Goal: Task Accomplishment & Management: Manage account settings

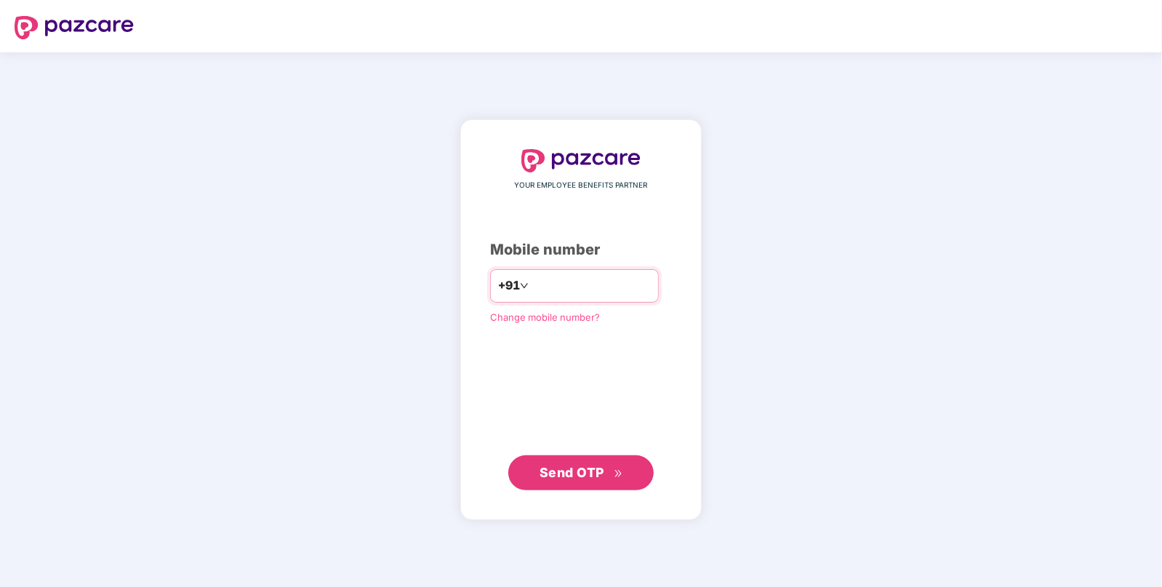
type input "**********"
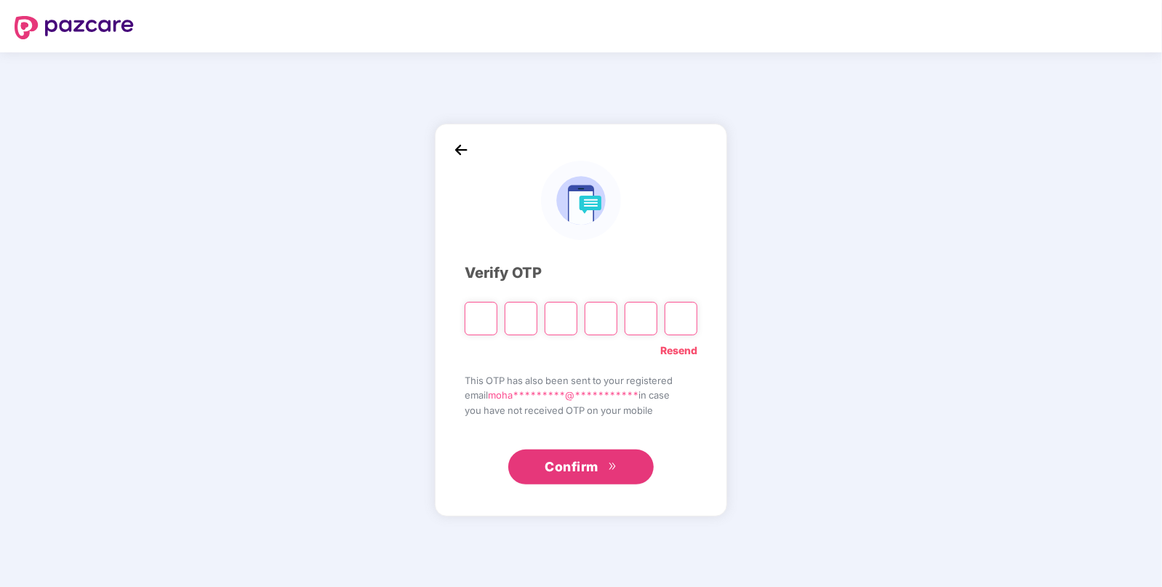
paste input "*"
type input "*"
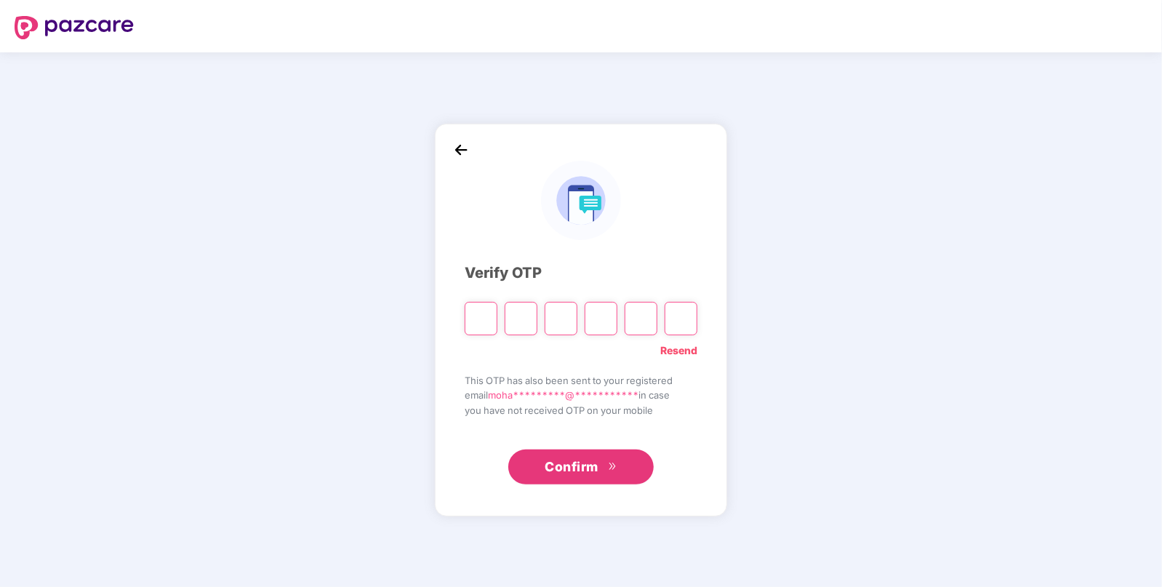
type input "*"
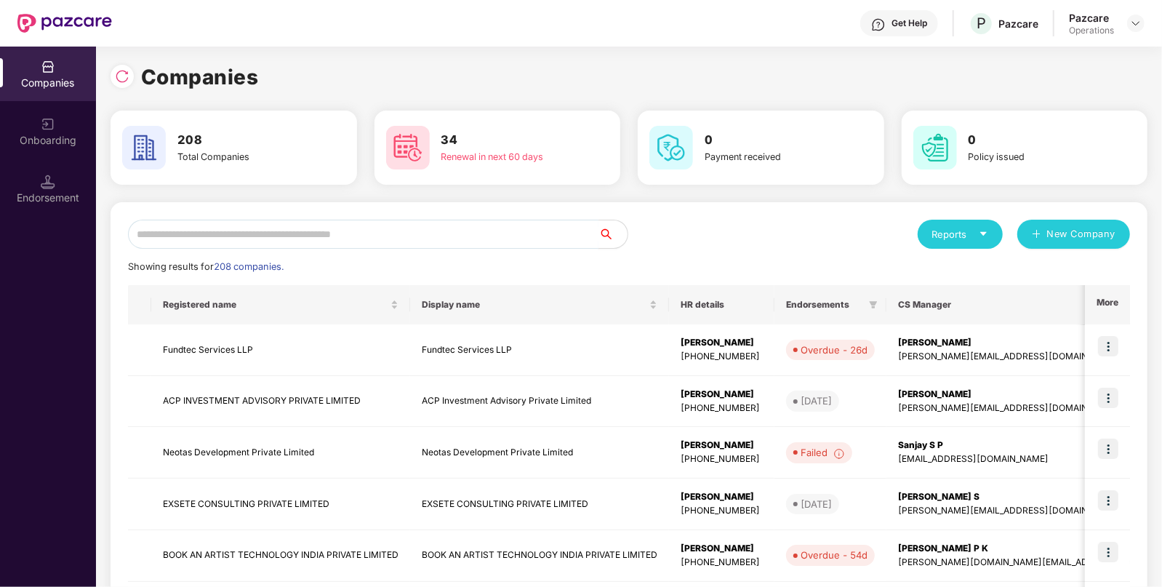
click at [356, 233] on input "text" at bounding box center [363, 234] width 471 height 29
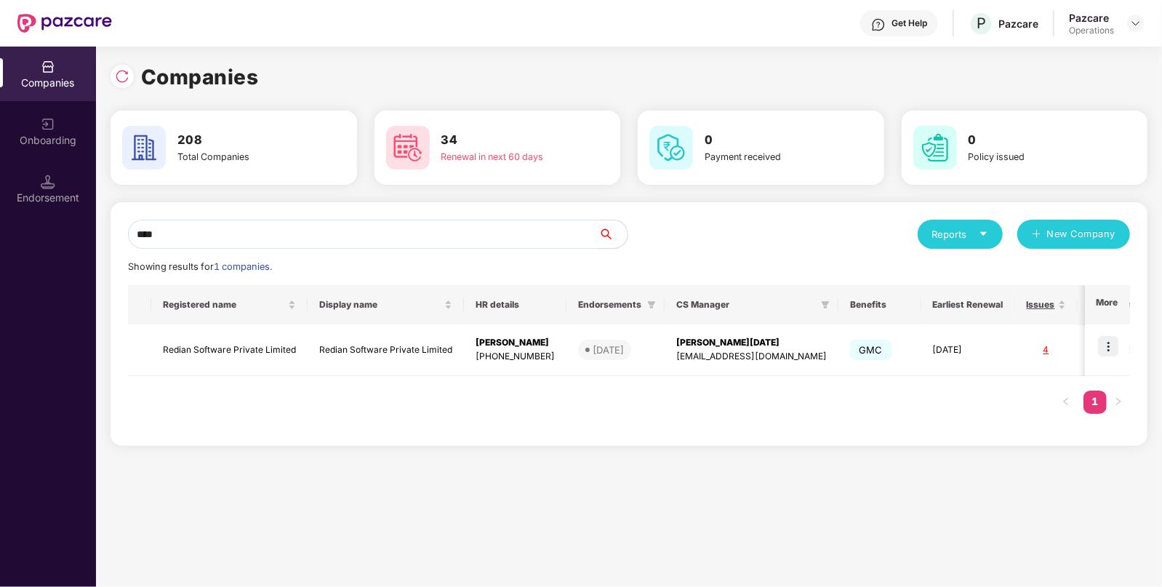
type input "****"
click at [249, 353] on td "Redian Software Private Limited" at bounding box center [229, 350] width 156 height 52
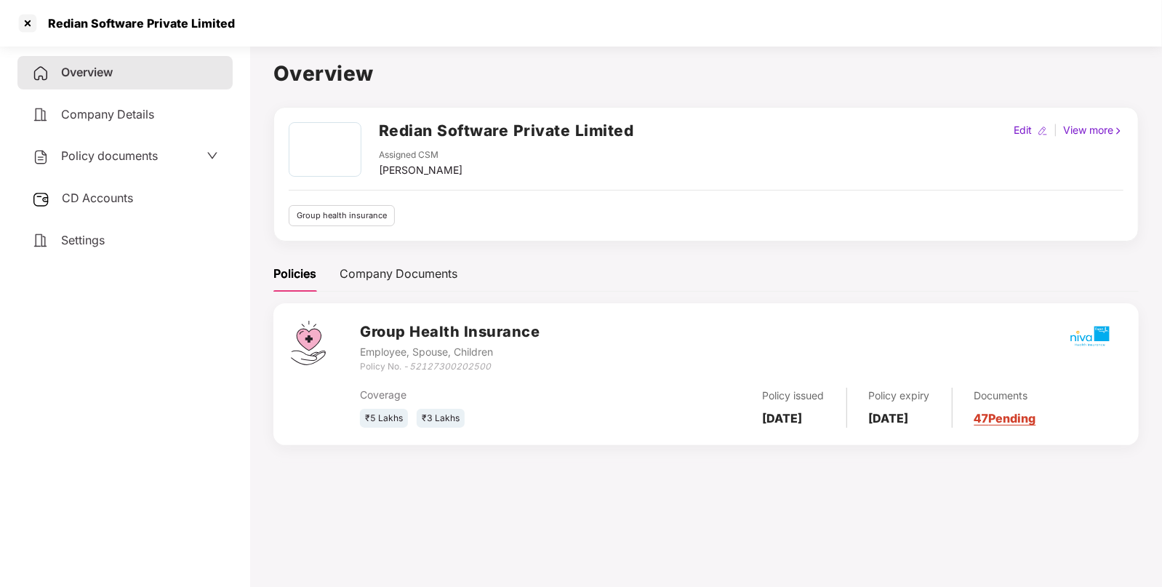
click at [397, 129] on h2 "Redian Software Private Limited" at bounding box center [506, 131] width 255 height 24
copy h2 "Redian"
click at [23, 22] on div at bounding box center [27, 23] width 23 height 23
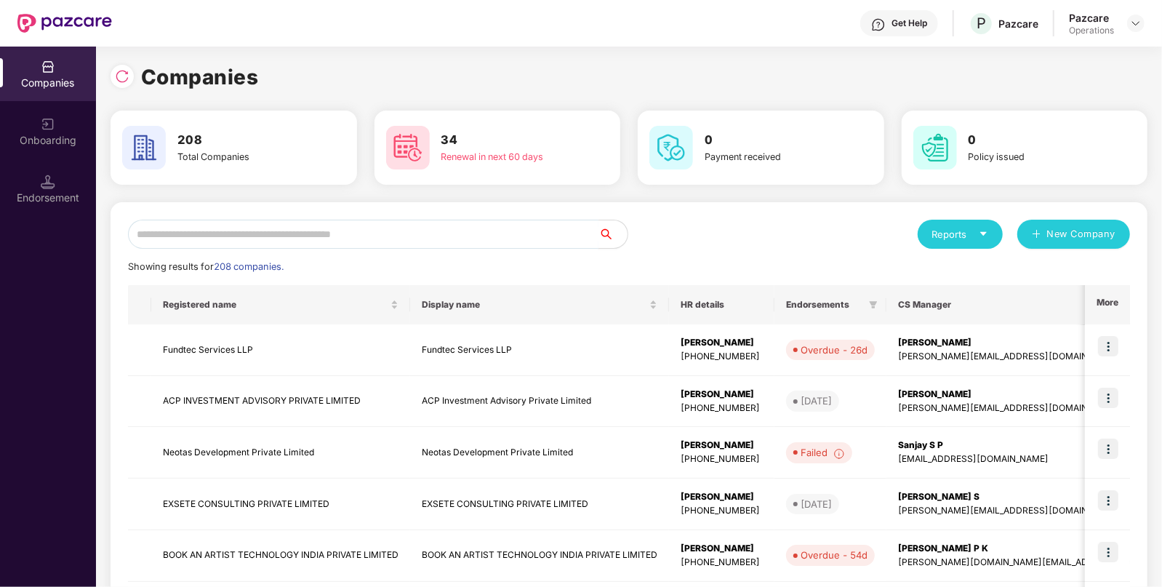
click at [340, 233] on input "text" at bounding box center [363, 234] width 471 height 29
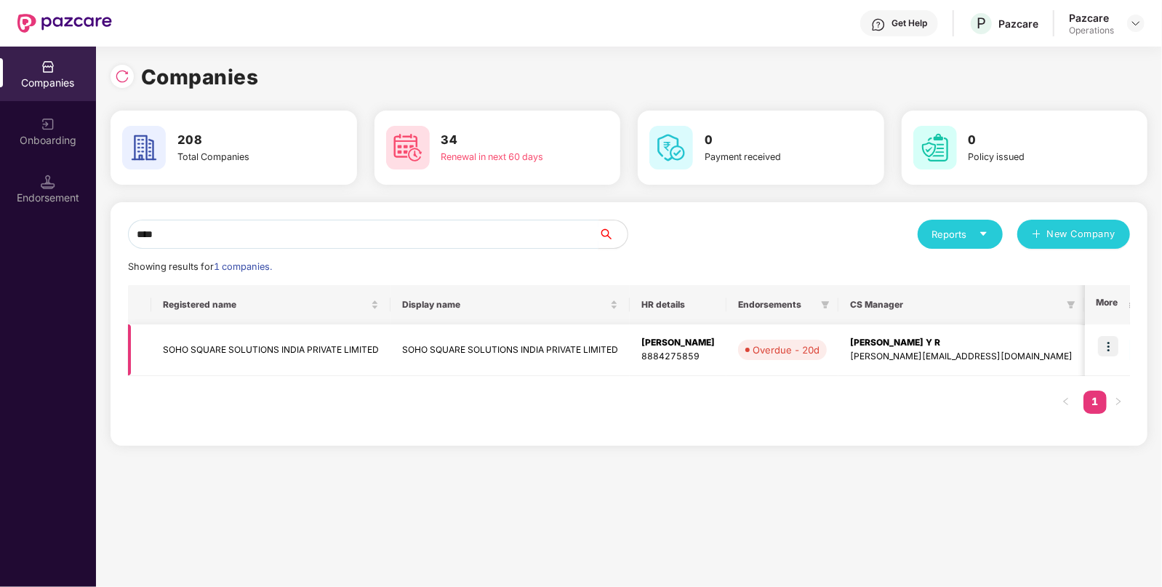
type input "****"
click at [1107, 345] on img at bounding box center [1108, 346] width 20 height 20
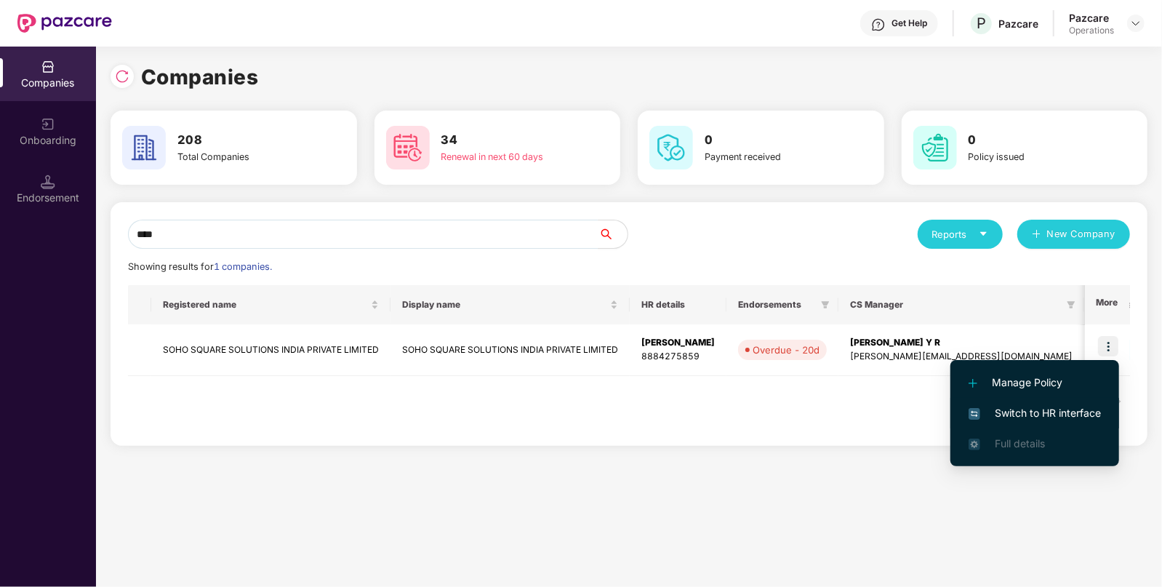
click at [1035, 410] on span "Switch to HR interface" at bounding box center [1035, 413] width 132 height 16
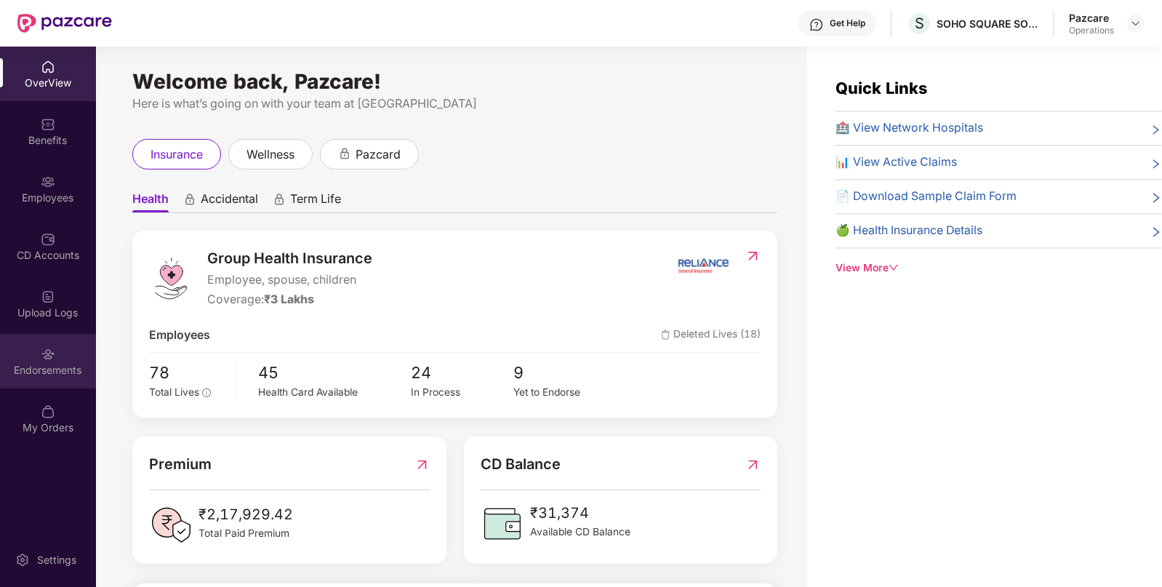
click at [37, 370] on div "Endorsements" at bounding box center [48, 370] width 96 height 15
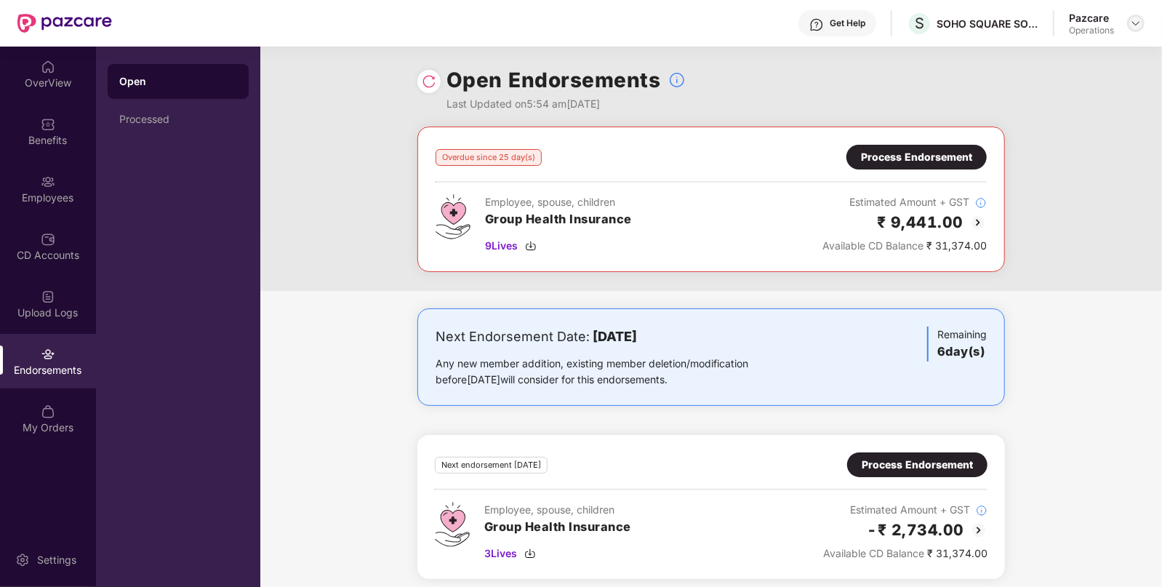
click at [1136, 25] on img at bounding box center [1136, 23] width 12 height 12
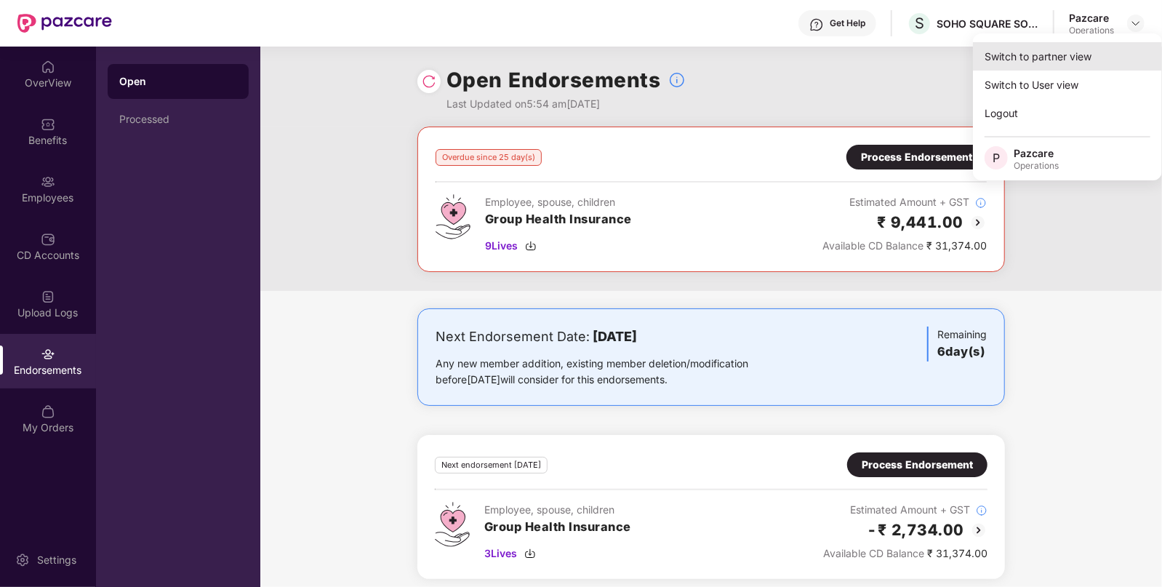
click at [1087, 53] on div "Switch to partner view" at bounding box center [1067, 56] width 189 height 28
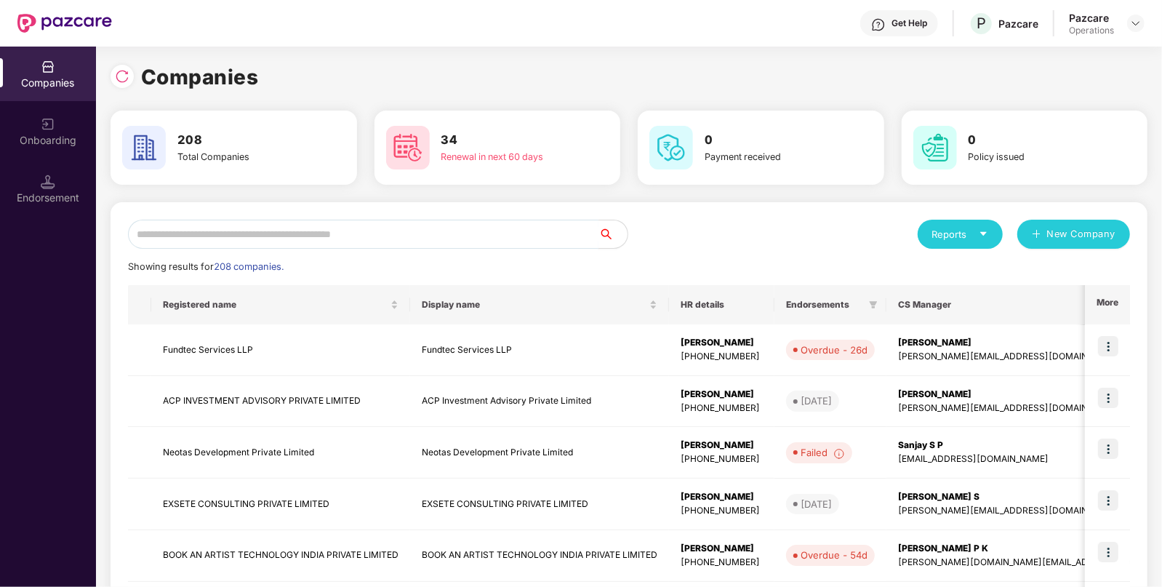
click at [496, 243] on input "text" at bounding box center [363, 234] width 471 height 29
paste input "**********"
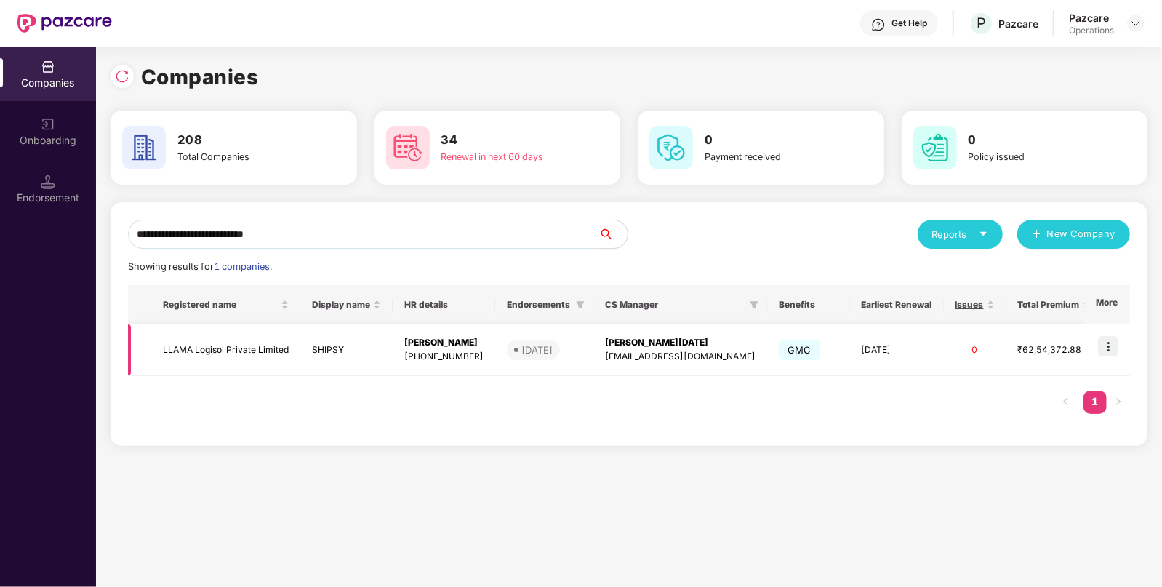
type input "**********"
click at [1114, 345] on img at bounding box center [1108, 346] width 20 height 20
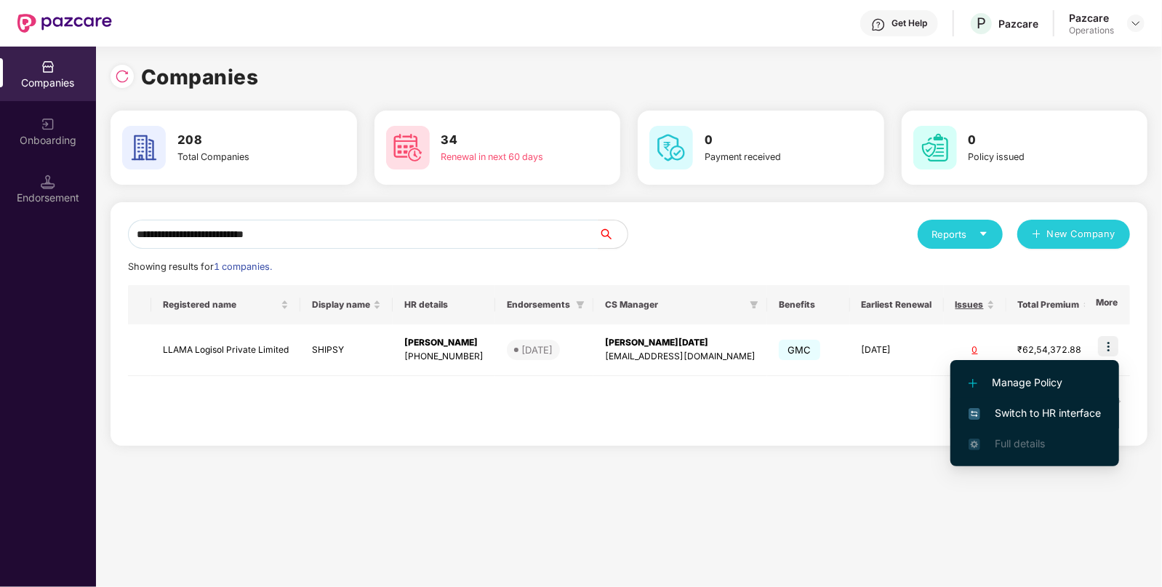
click at [1015, 418] on span "Switch to HR interface" at bounding box center [1035, 413] width 132 height 16
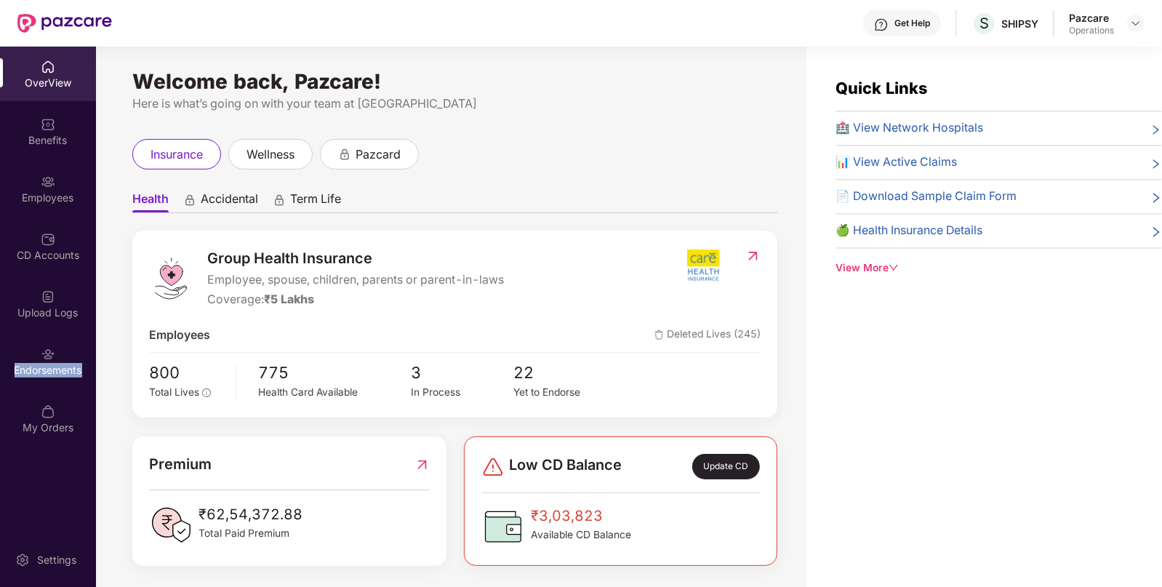
click at [47, 365] on div "Endorsements" at bounding box center [48, 370] width 96 height 15
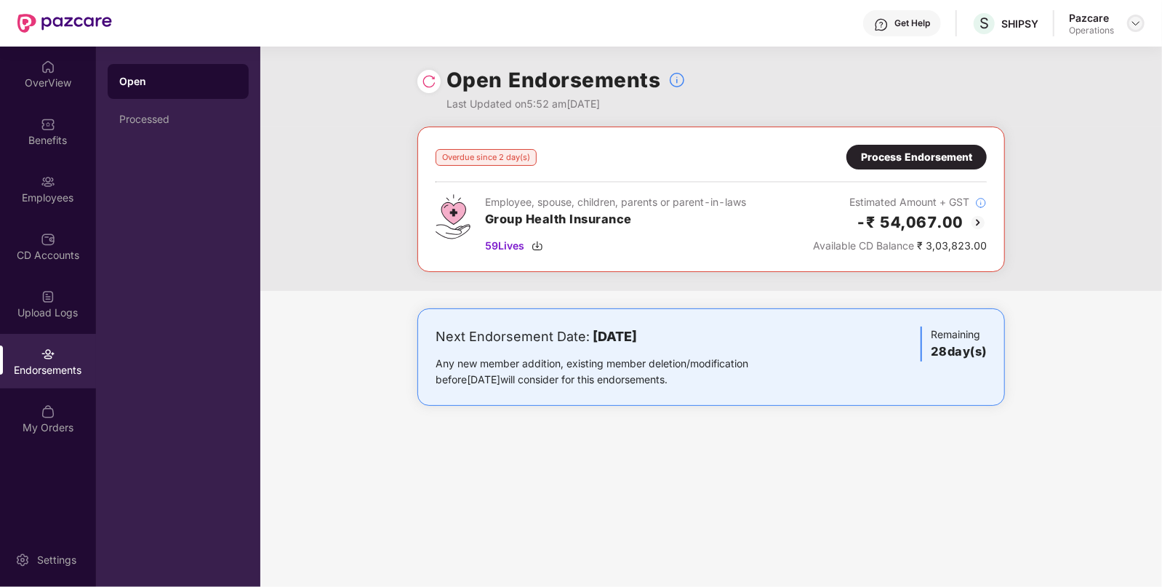
click at [1138, 25] on img at bounding box center [1136, 23] width 12 height 12
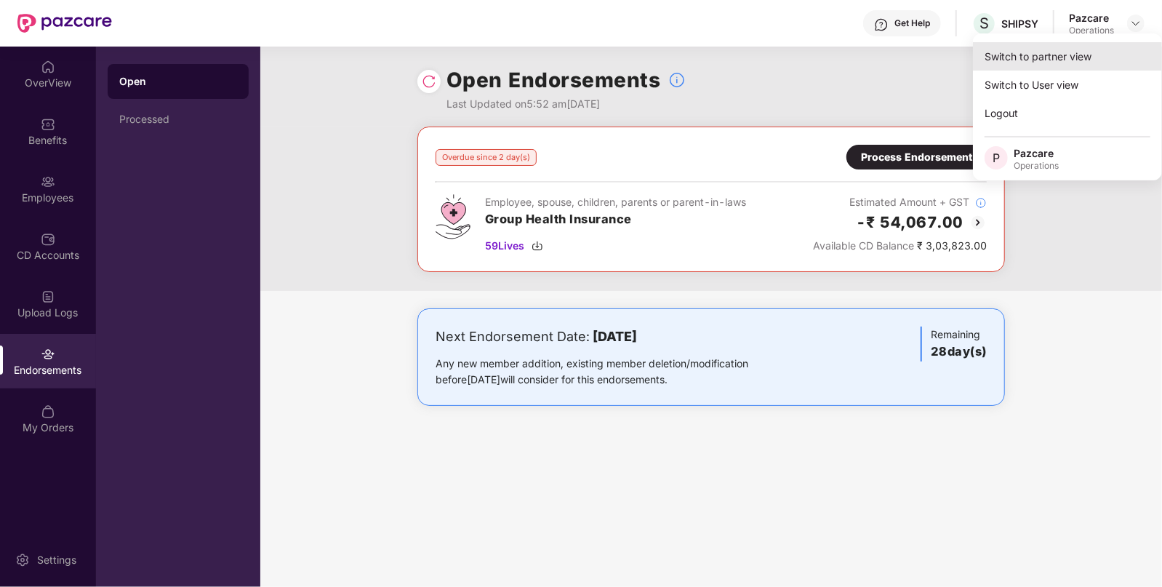
click at [1057, 55] on div "Switch to partner view" at bounding box center [1067, 56] width 189 height 28
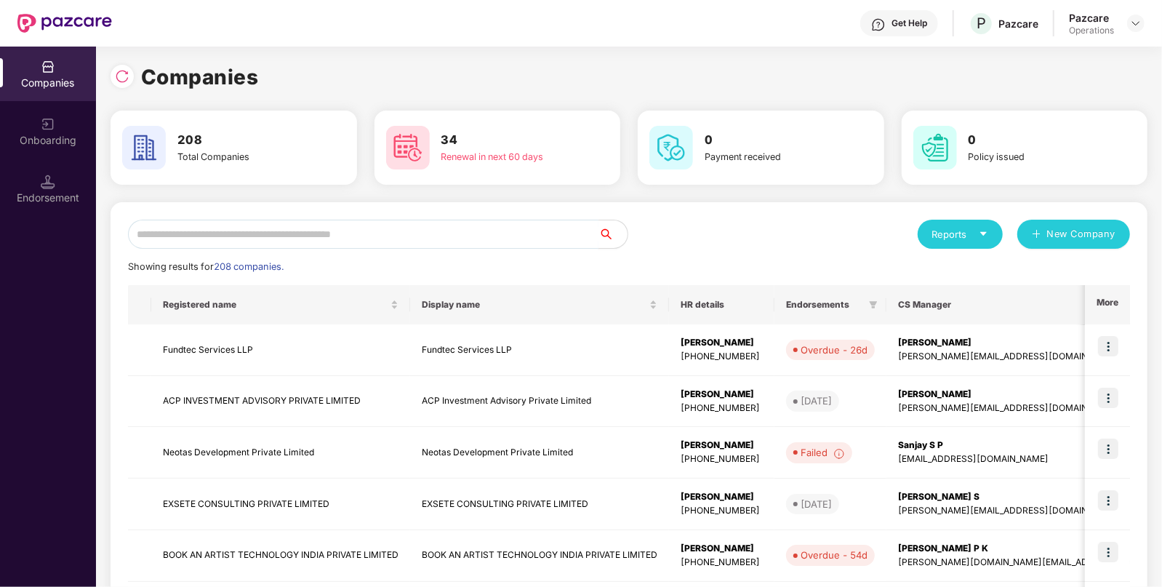
click at [554, 233] on input "text" at bounding box center [363, 234] width 471 height 29
paste input "**********"
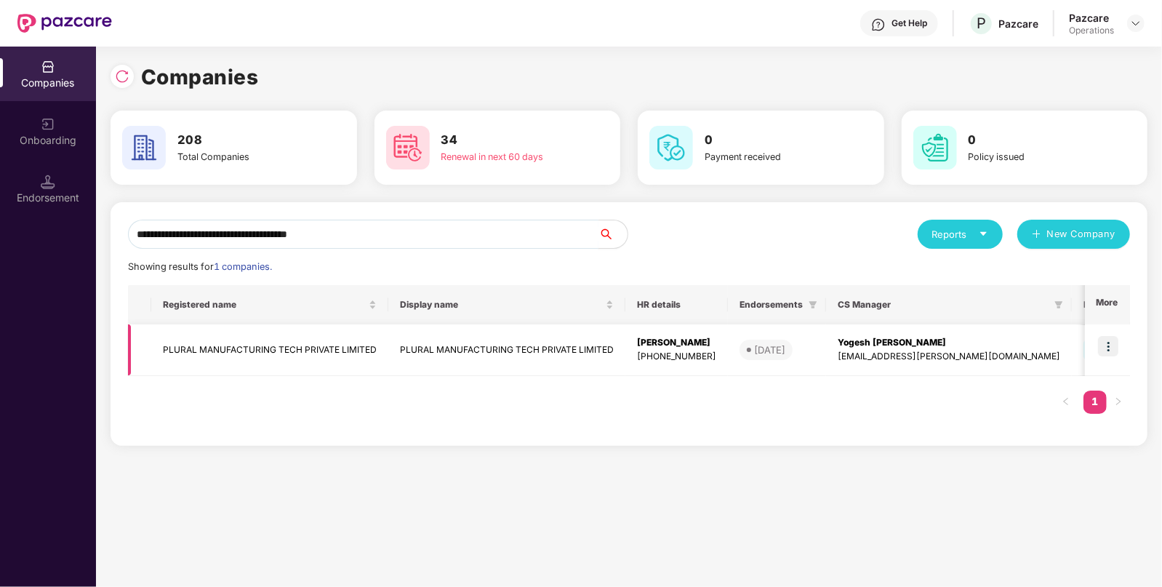
type input "**********"
click at [1115, 359] on td at bounding box center [1107, 350] width 45 height 52
click at [1112, 352] on img at bounding box center [1108, 346] width 20 height 20
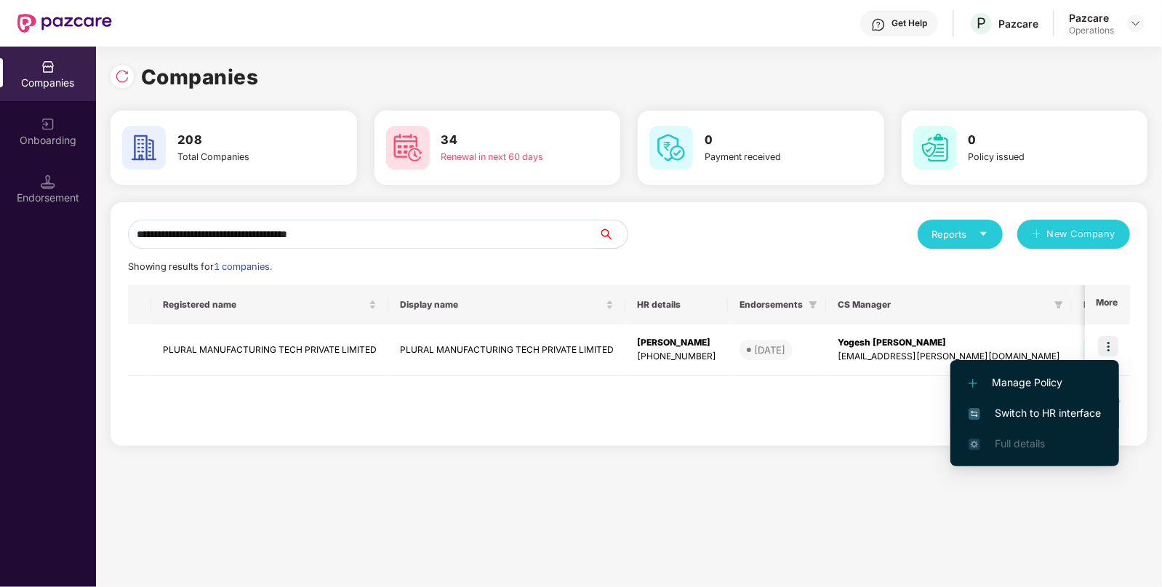
click at [1060, 414] on span "Switch to HR interface" at bounding box center [1035, 413] width 132 height 16
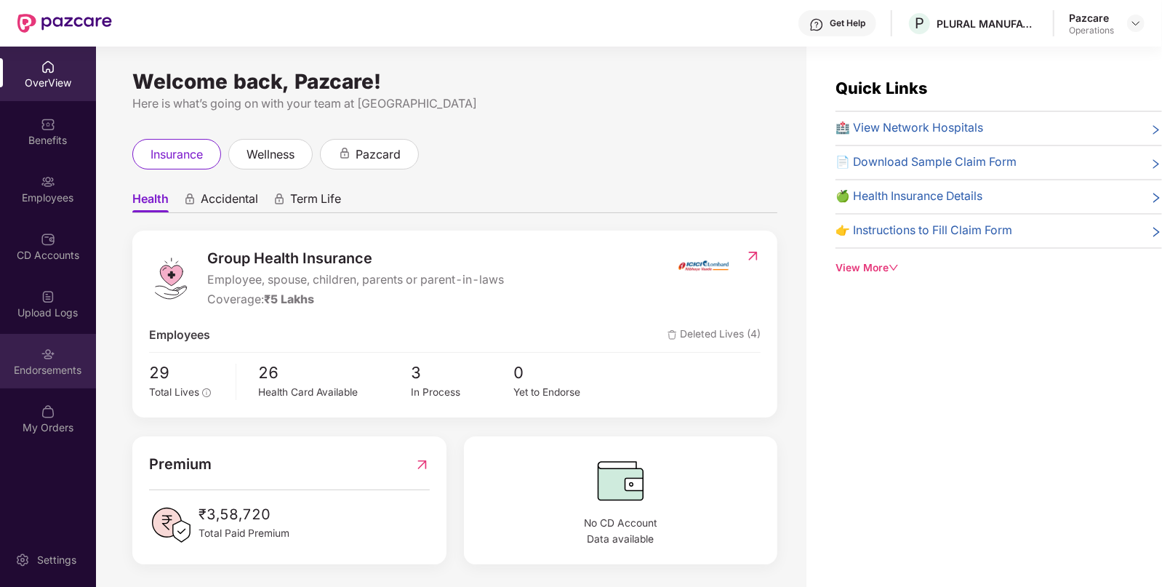
click at [55, 354] on div "Endorsements" at bounding box center [48, 361] width 96 height 55
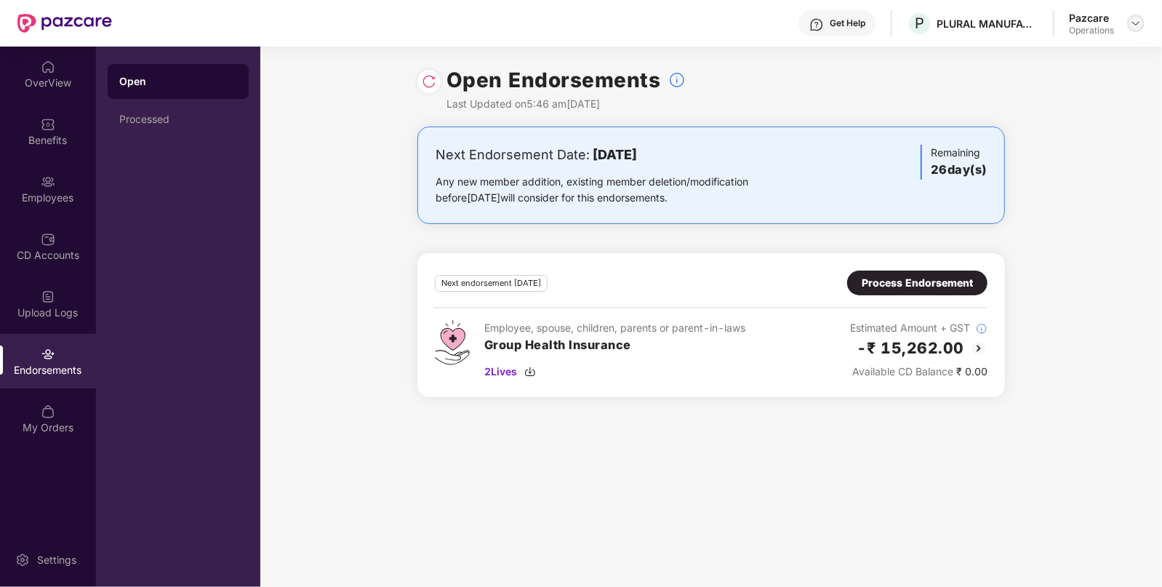
click at [1136, 20] on img at bounding box center [1136, 23] width 12 height 12
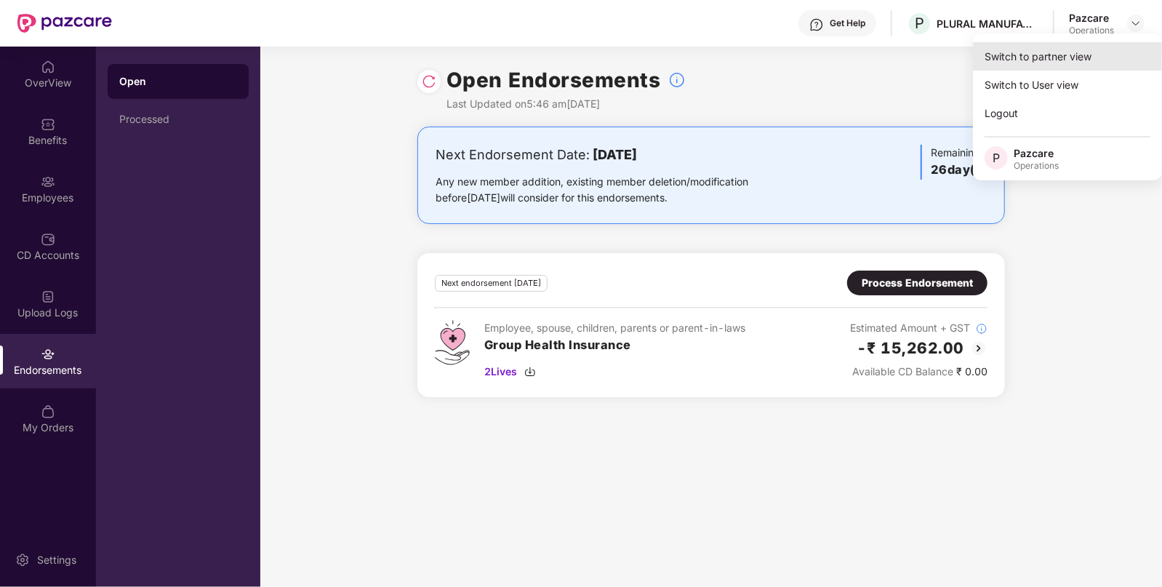
click at [1054, 61] on div "Switch to partner view" at bounding box center [1067, 56] width 189 height 28
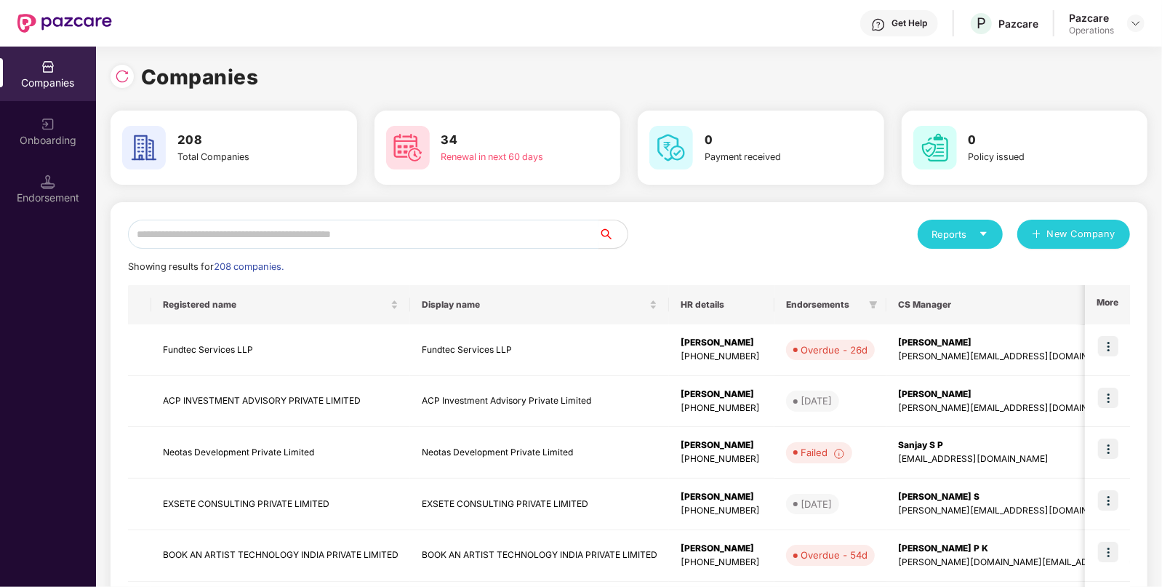
click at [516, 236] on input "text" at bounding box center [363, 234] width 471 height 29
paste input "**********"
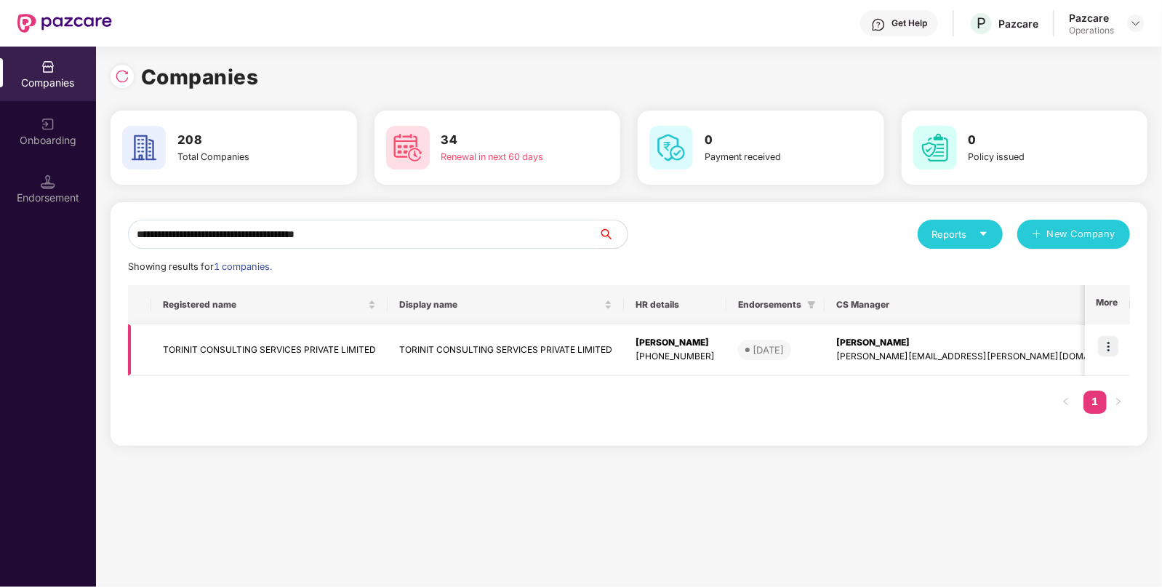
type input "**********"
click at [1110, 343] on img at bounding box center [1108, 346] width 20 height 20
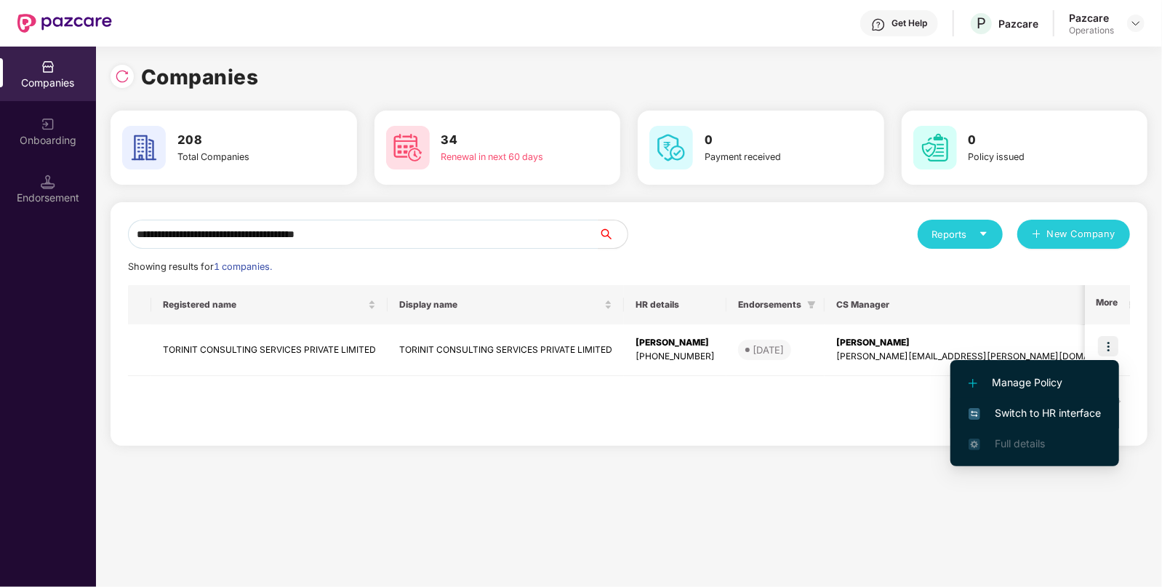
click at [1041, 404] on li "Switch to HR interface" at bounding box center [1035, 413] width 169 height 31
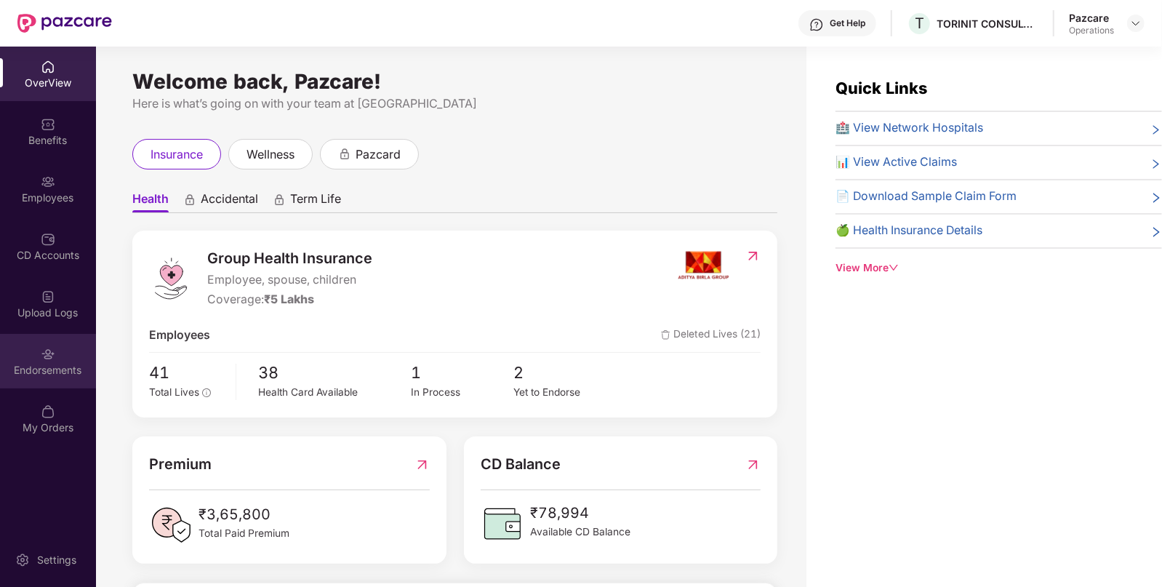
click at [72, 371] on div "Endorsements" at bounding box center [48, 370] width 96 height 15
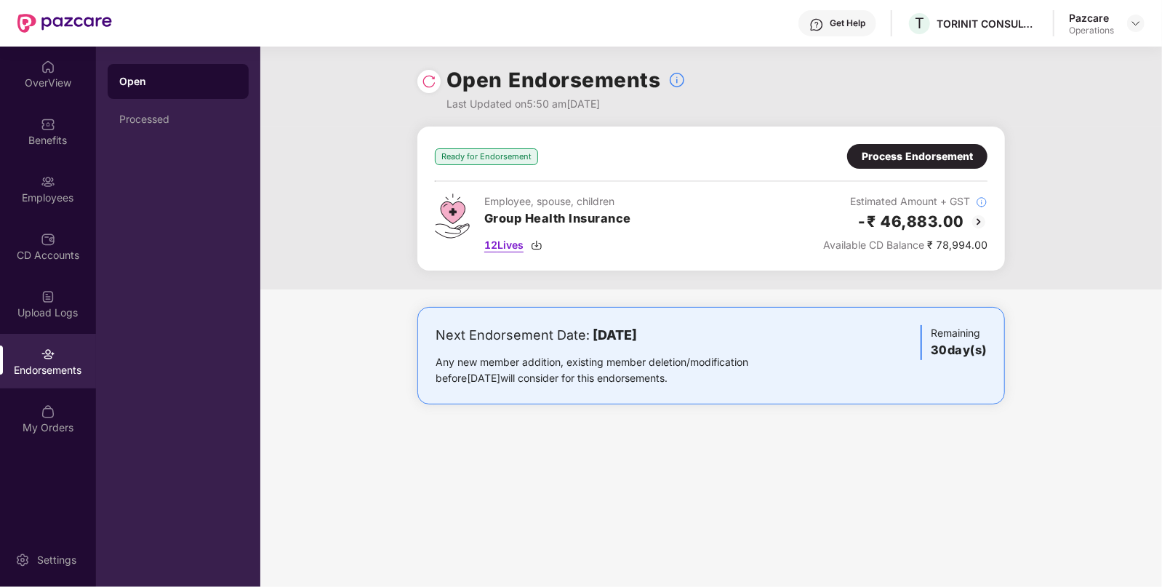
click at [512, 242] on span "12 Lives" at bounding box center [503, 245] width 39 height 16
click at [884, 162] on div "Process Endorsement" at bounding box center [917, 156] width 111 height 16
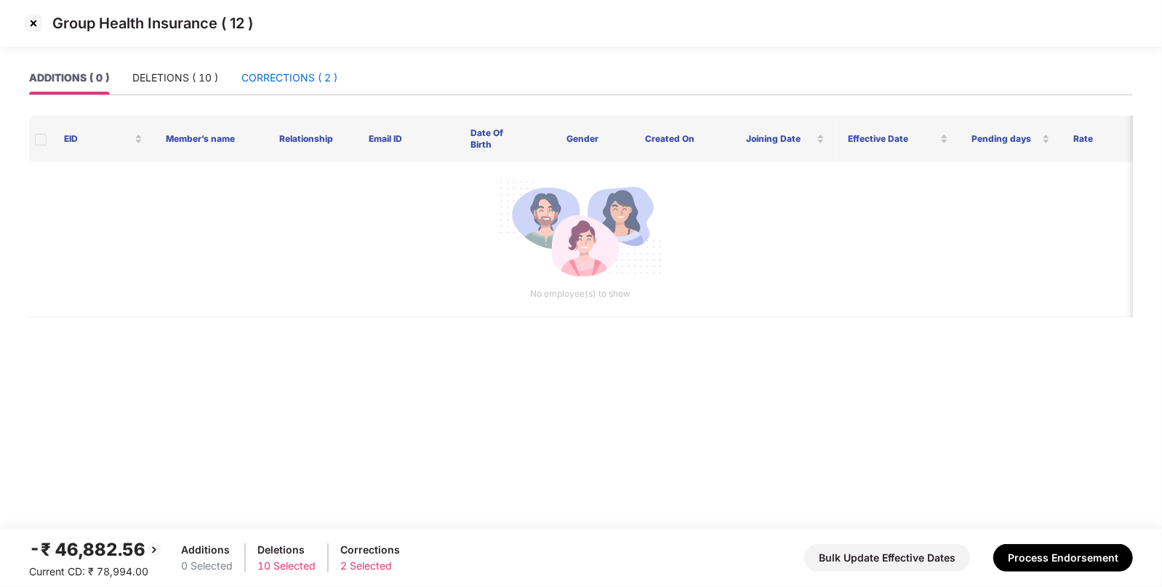
click at [316, 82] on div "CORRECTIONS ( 2 )" at bounding box center [289, 78] width 96 height 16
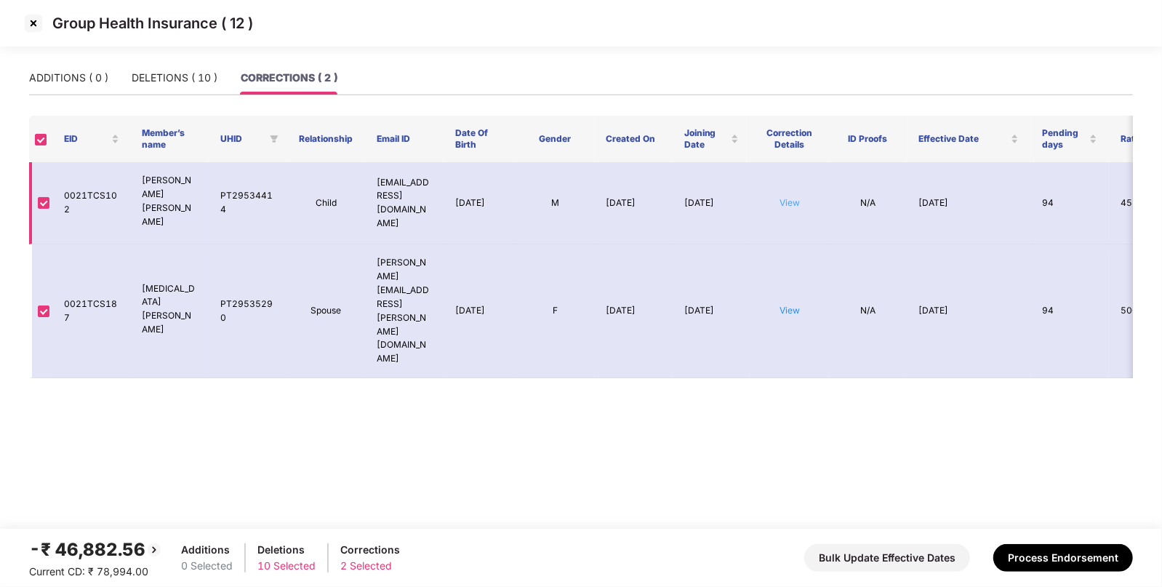
click at [789, 197] on link "View" at bounding box center [790, 202] width 20 height 11
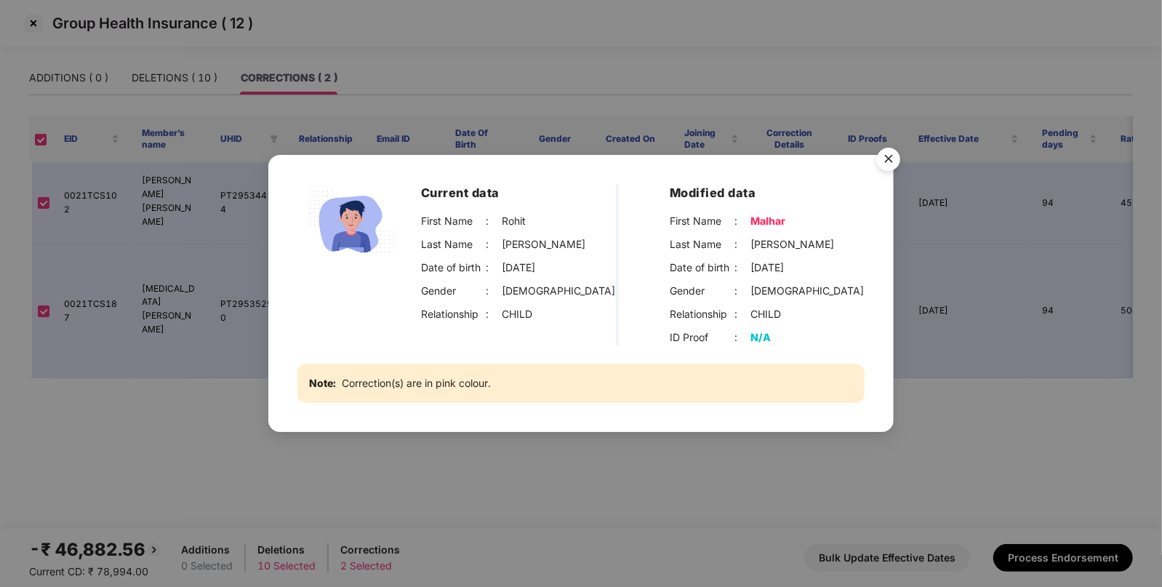
click at [894, 157] on img "Close" at bounding box center [888, 161] width 41 height 41
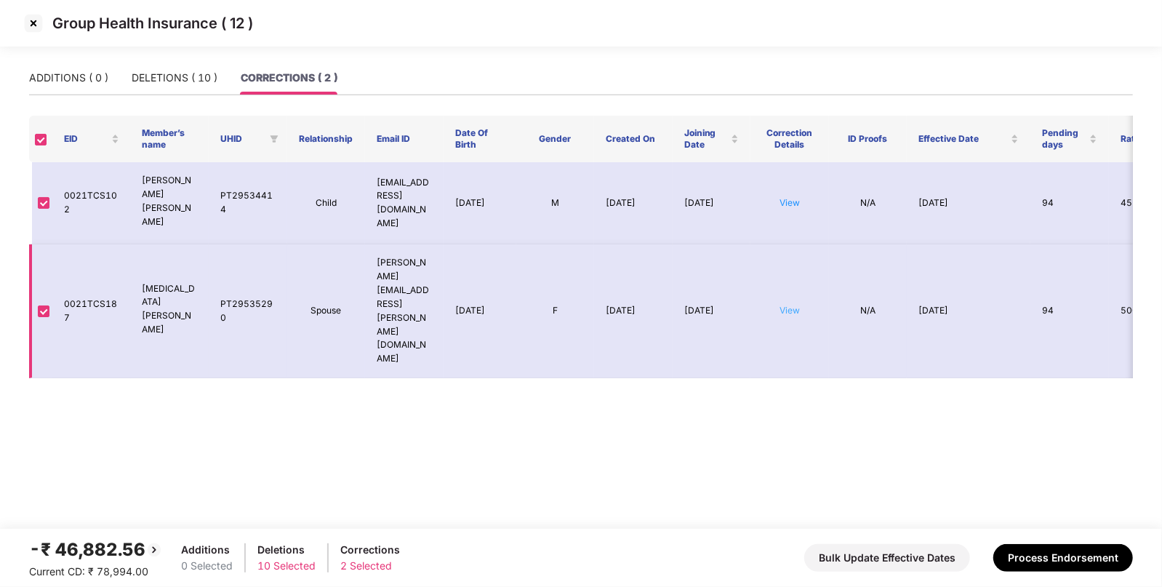
click at [789, 305] on link "View" at bounding box center [790, 310] width 20 height 11
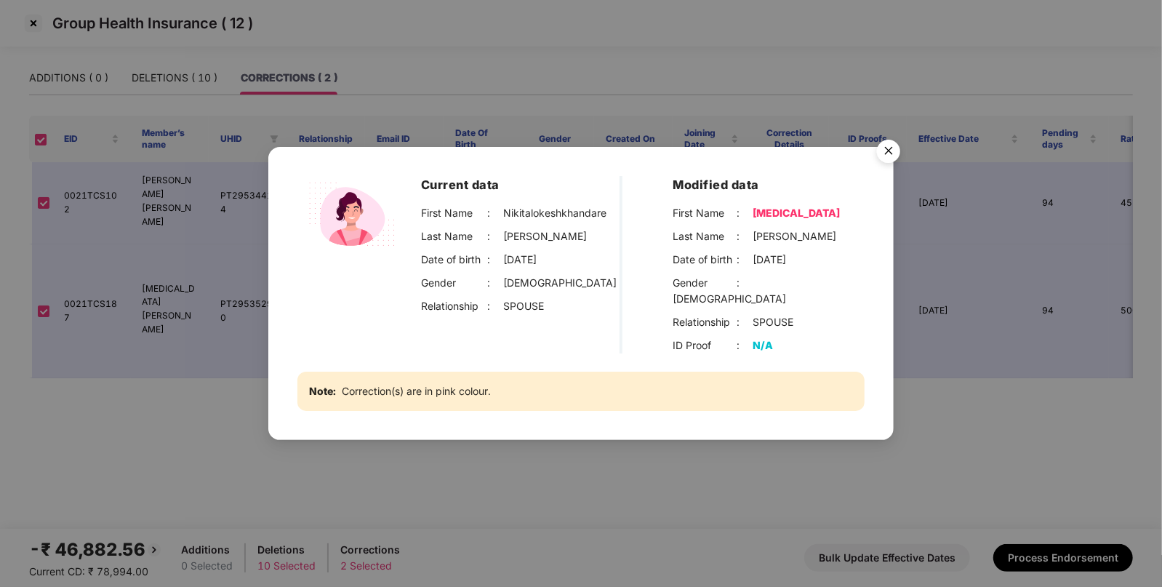
click at [878, 166] on img "Close" at bounding box center [888, 153] width 41 height 41
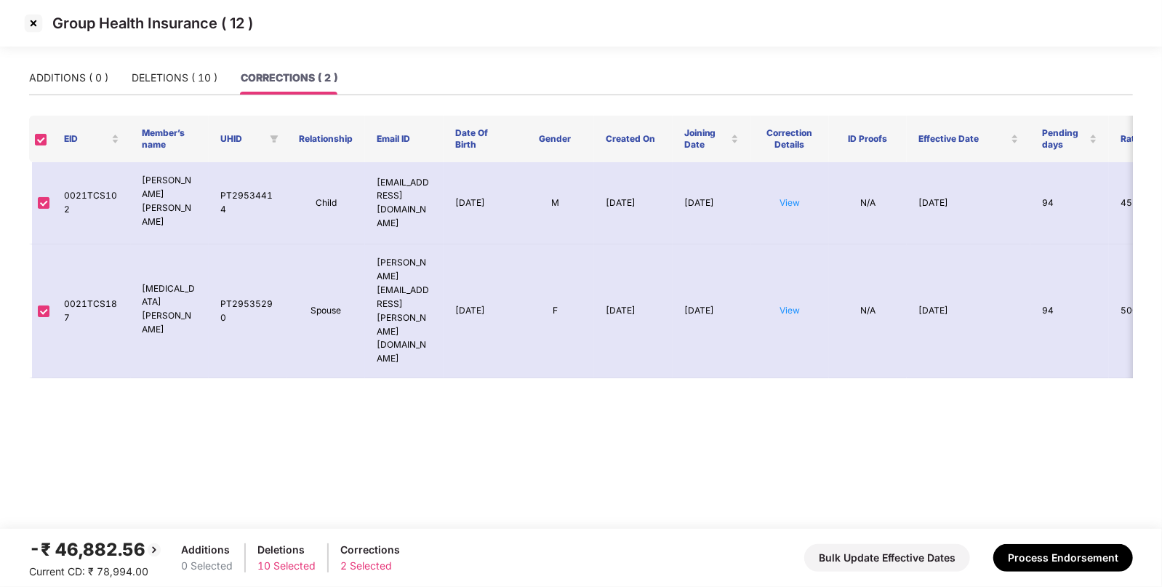
click at [793, 305] on link "View" at bounding box center [790, 310] width 20 height 11
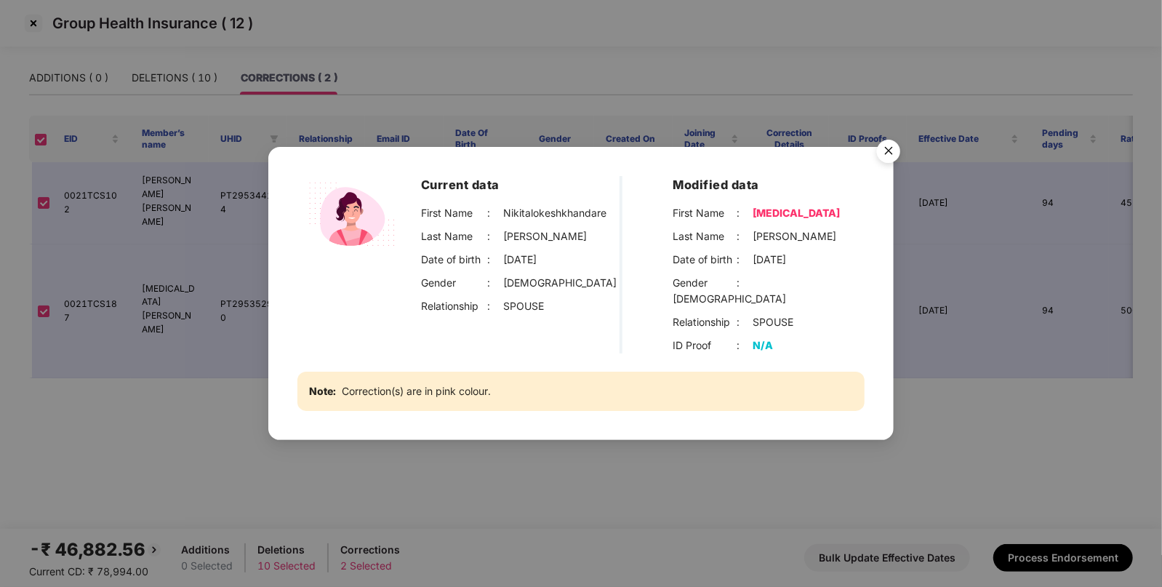
click at [891, 159] on img "Close" at bounding box center [888, 153] width 41 height 41
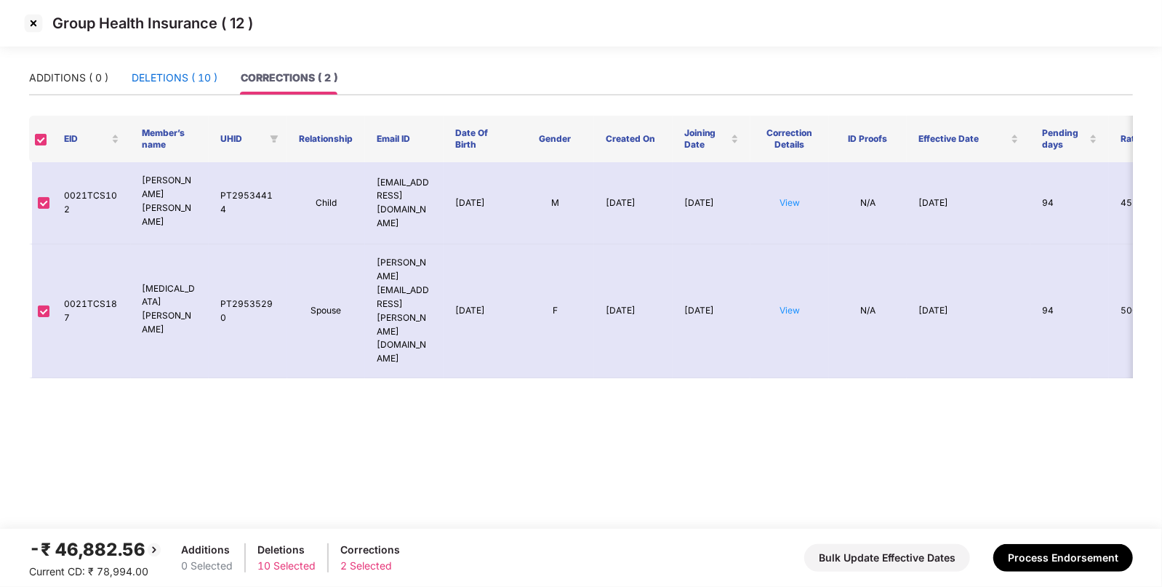
click at [180, 79] on div "DELETIONS ( 10 )" at bounding box center [175, 78] width 86 height 16
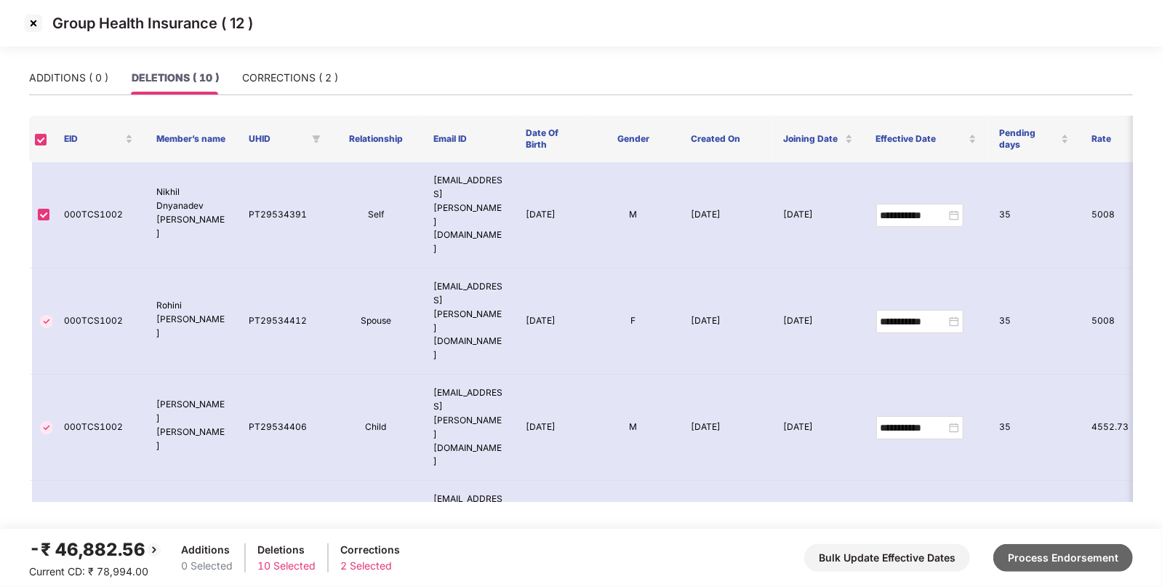
click at [1036, 553] on button "Process Endorsement" at bounding box center [1063, 558] width 140 height 28
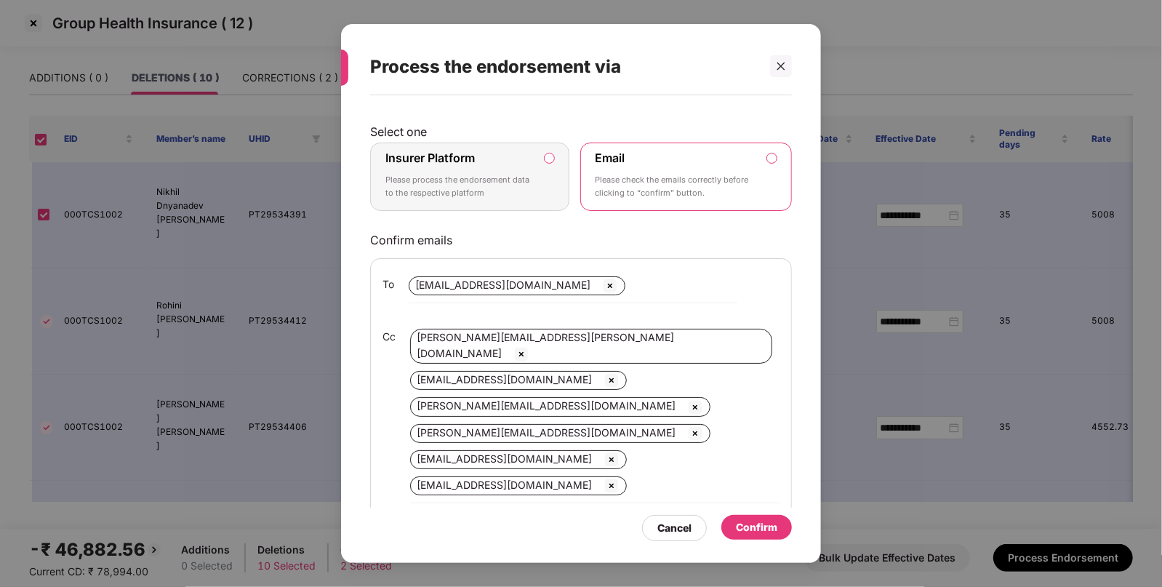
click at [511, 144] on label "Insurer Platform Please process the endorsement data to the respective platform" at bounding box center [469, 177] width 199 height 68
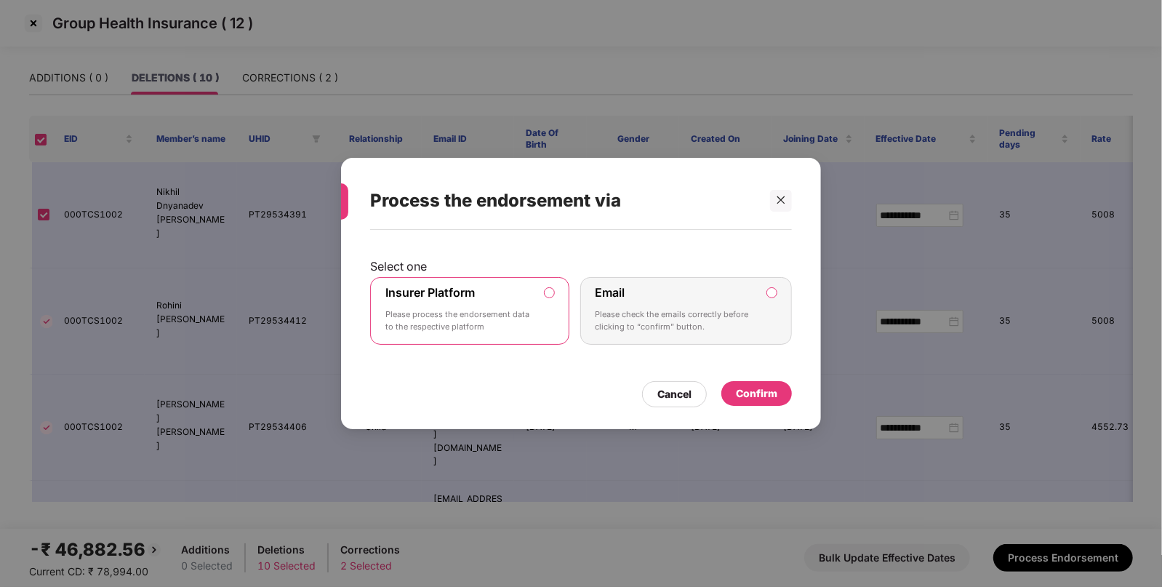
click at [782, 393] on div "Confirm" at bounding box center [756, 393] width 71 height 25
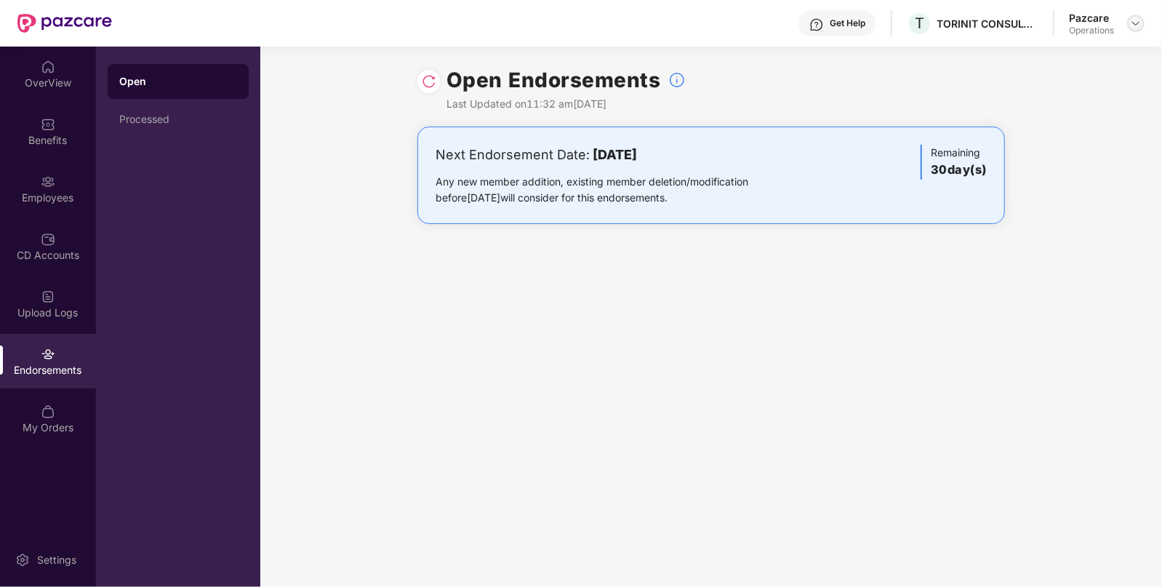
click at [1137, 25] on img at bounding box center [1136, 23] width 12 height 12
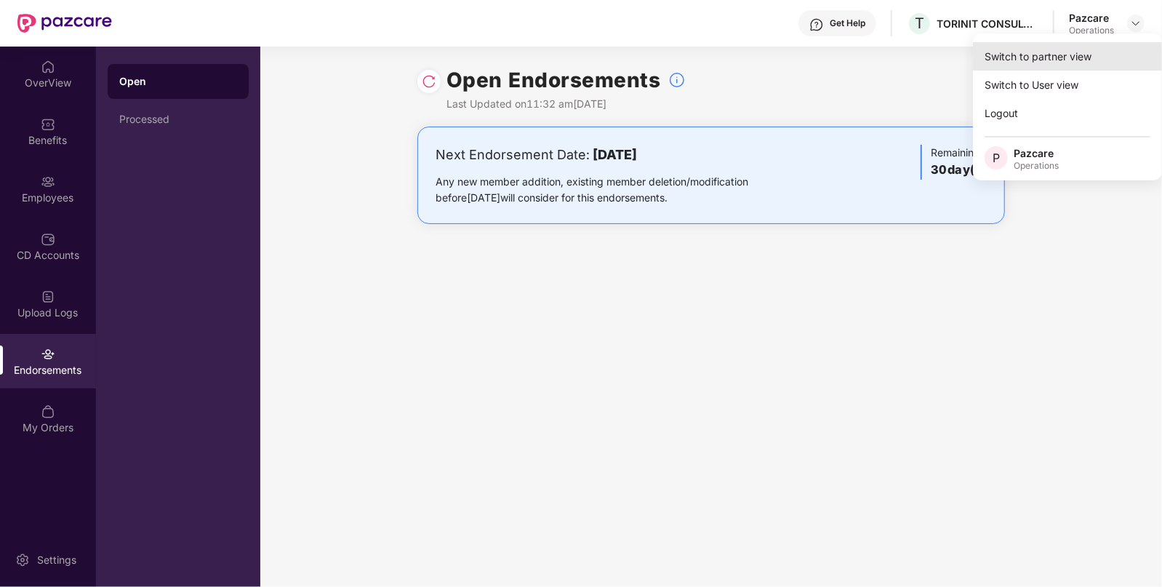
click at [1103, 55] on div "Switch to partner view" at bounding box center [1067, 56] width 189 height 28
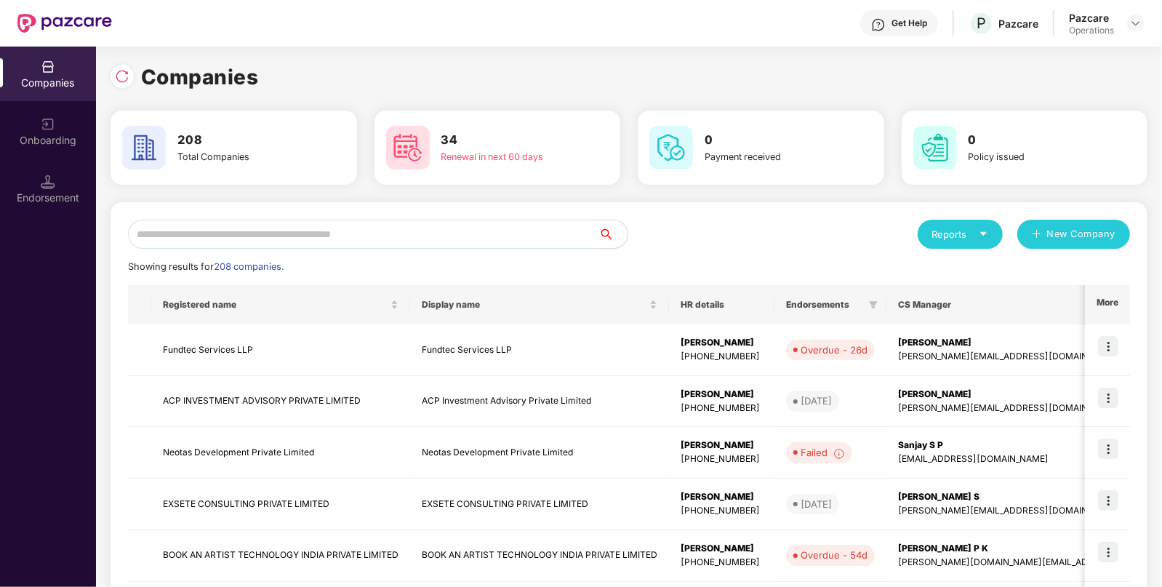
click at [466, 232] on input "text" at bounding box center [363, 234] width 471 height 29
paste input "**********"
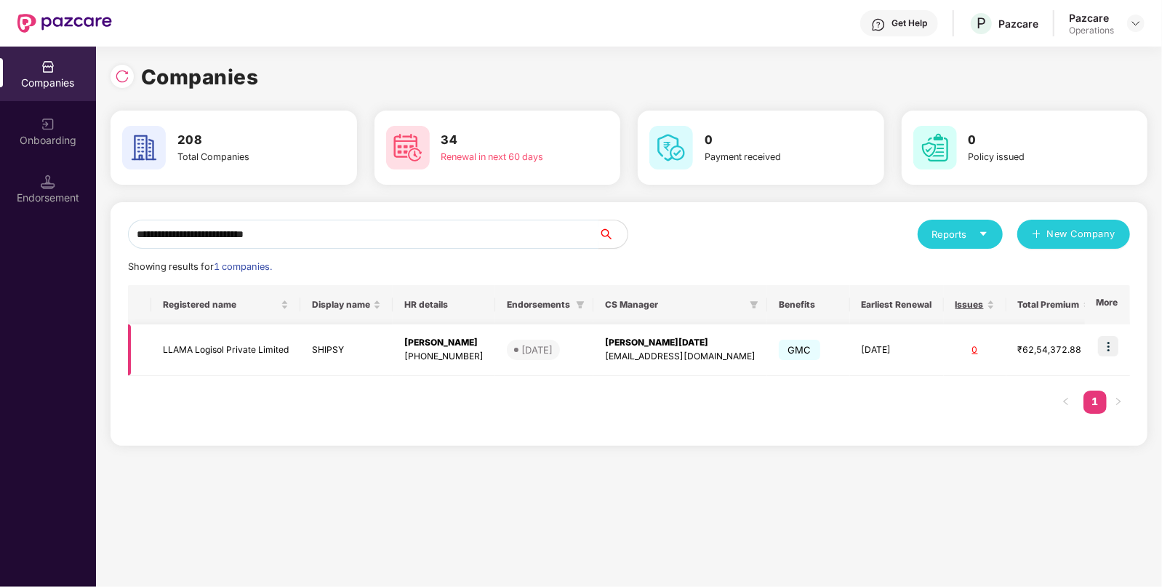
type input "**********"
click at [1114, 346] on img at bounding box center [1108, 346] width 20 height 20
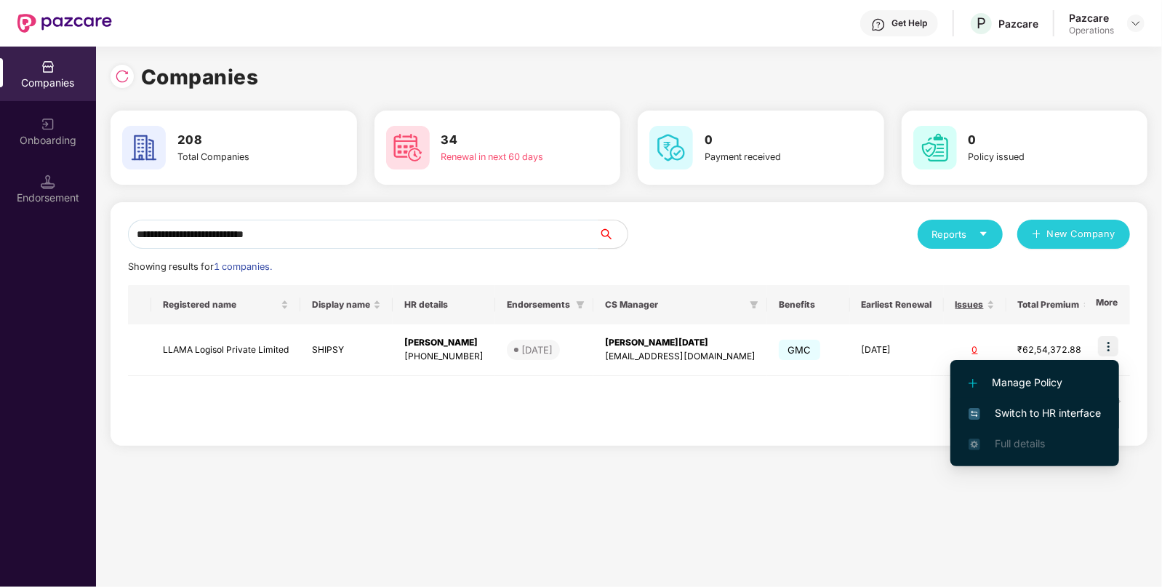
click at [1025, 412] on span "Switch to HR interface" at bounding box center [1035, 413] width 132 height 16
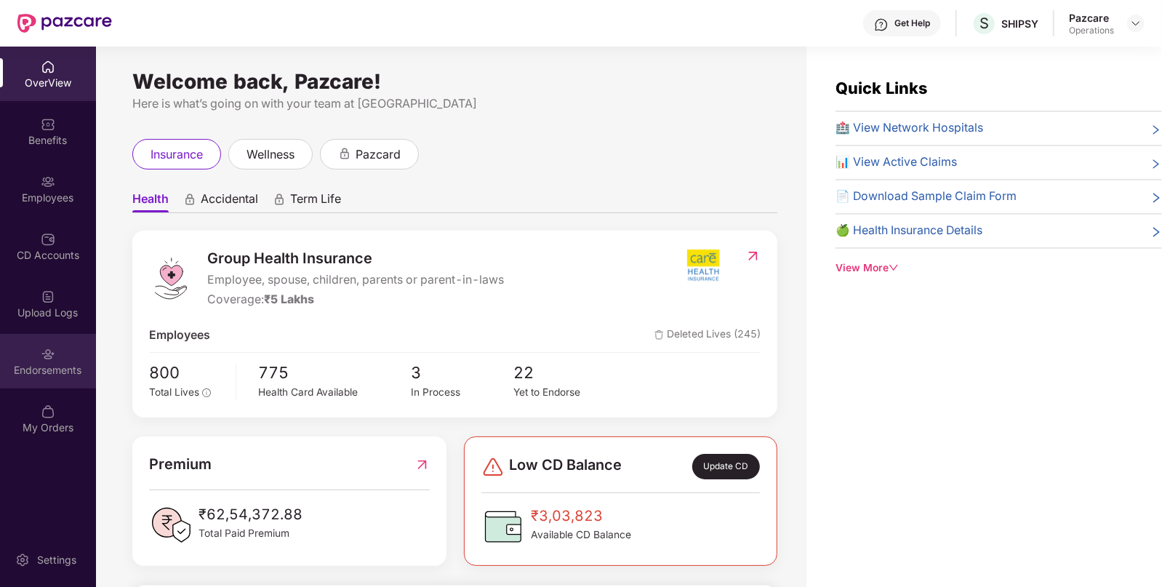
click at [2, 371] on div "Endorsements" at bounding box center [48, 370] width 96 height 15
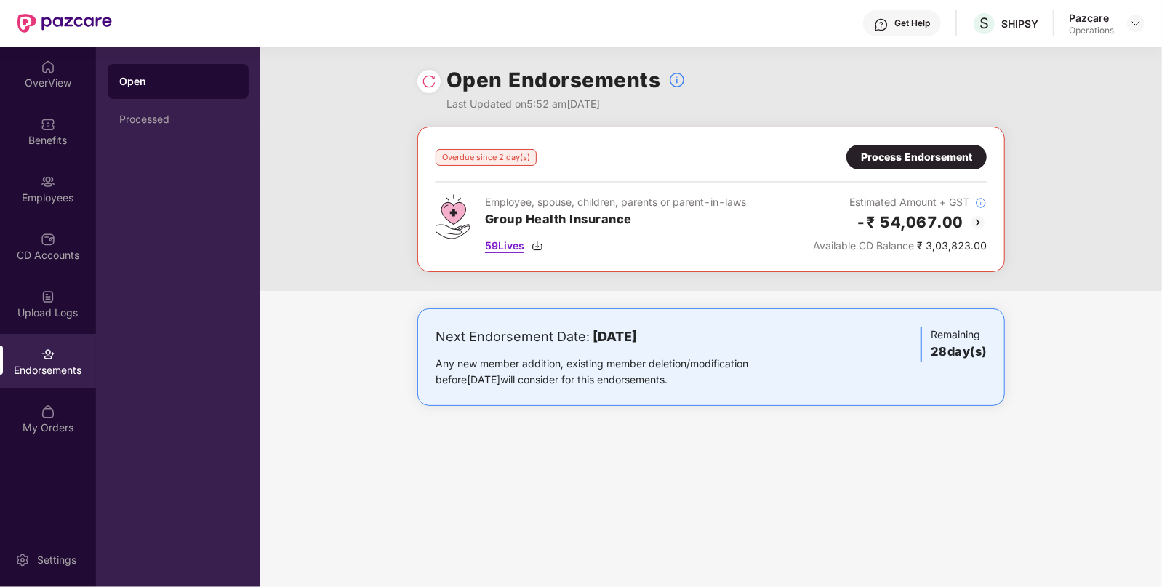
click at [509, 252] on span "59 Lives" at bounding box center [504, 246] width 39 height 16
click at [69, 120] on div "Benefits" at bounding box center [48, 131] width 96 height 55
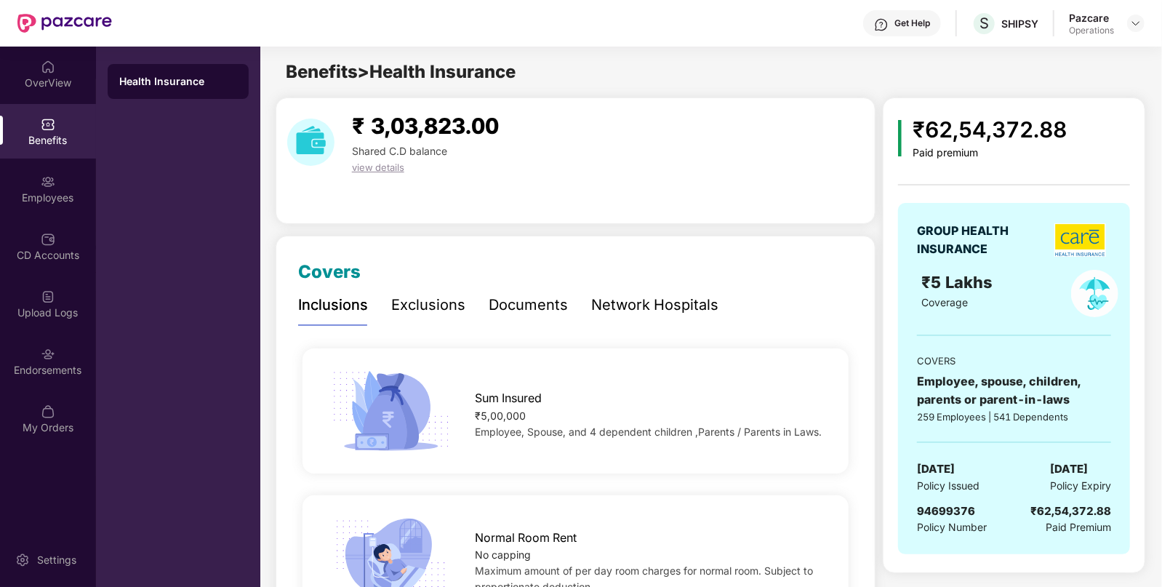
click at [953, 510] on span "94699376" at bounding box center [946, 511] width 58 height 14
copy span "94699376"
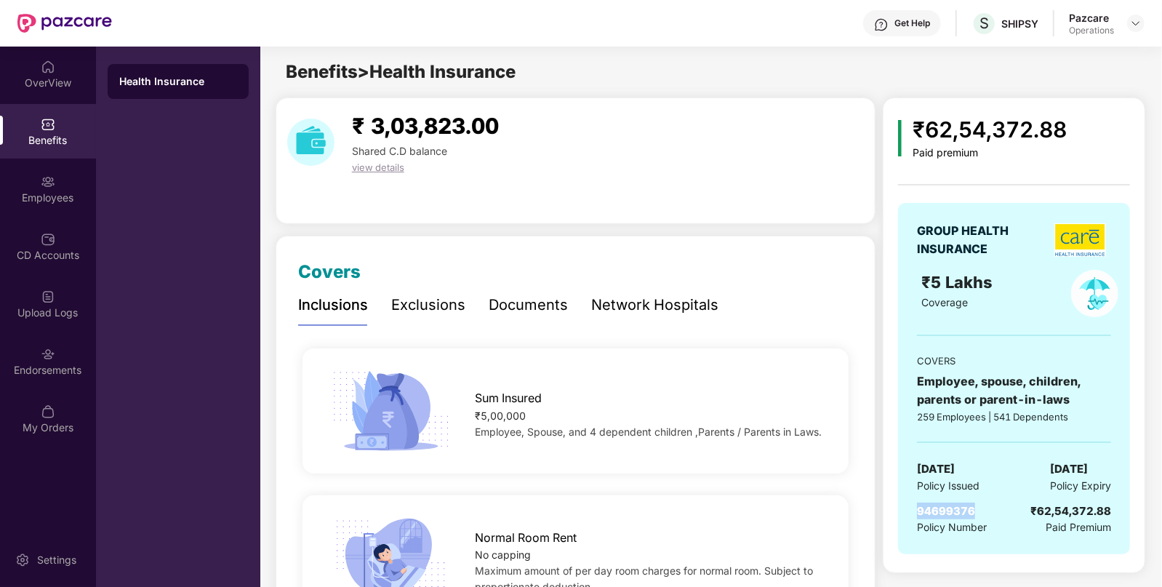
copy span "94699376"
click at [85, 364] on div "Endorsements" at bounding box center [48, 370] width 96 height 15
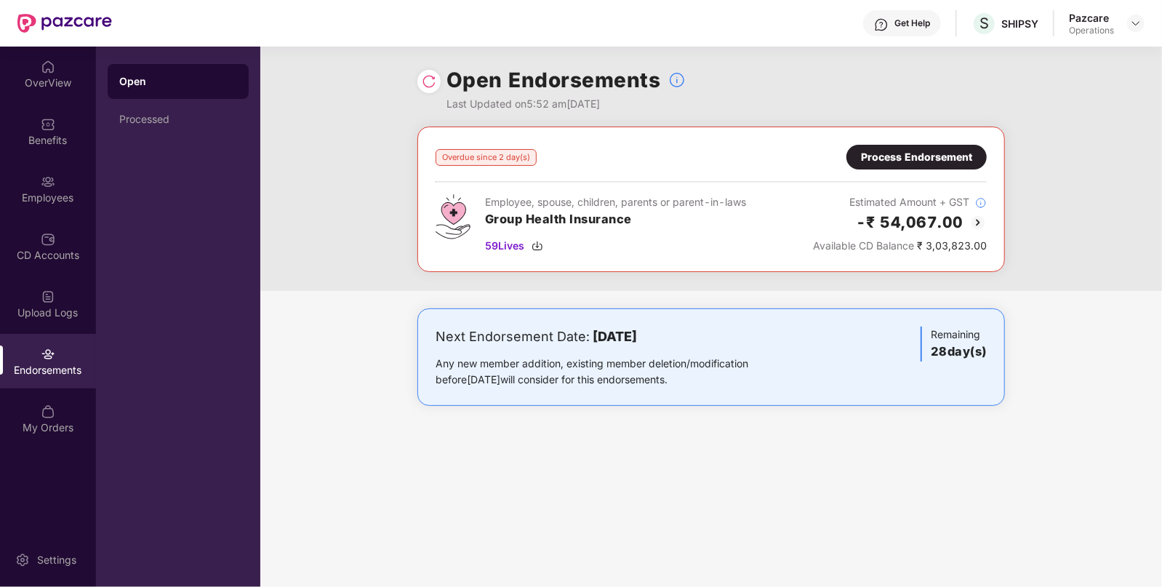
click at [931, 160] on div "Process Endorsement" at bounding box center [916, 157] width 111 height 16
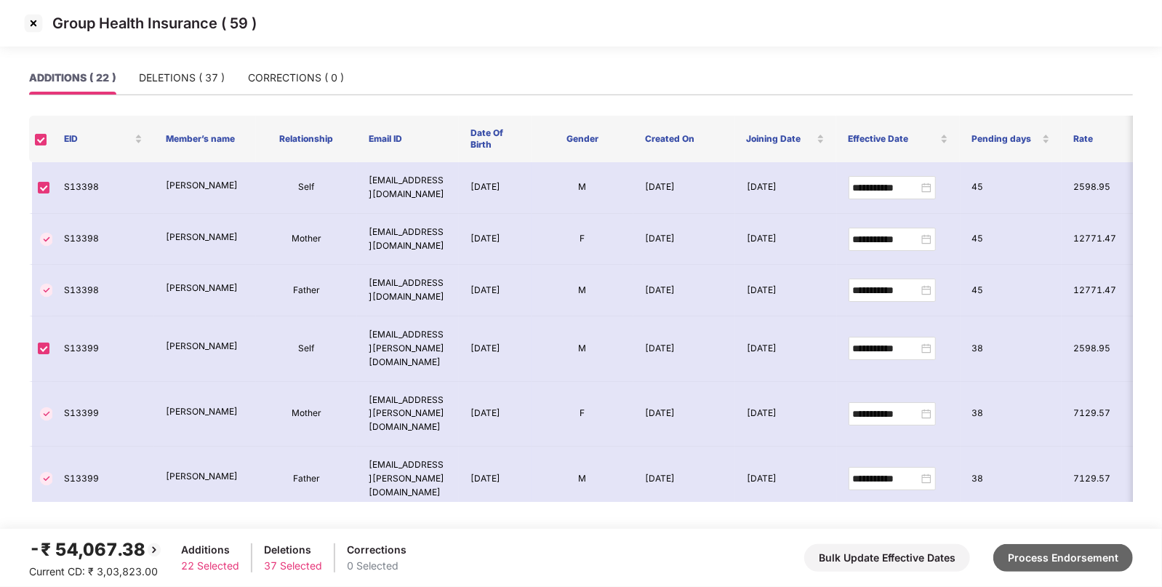
click at [1074, 549] on button "Process Endorsement" at bounding box center [1063, 558] width 140 height 28
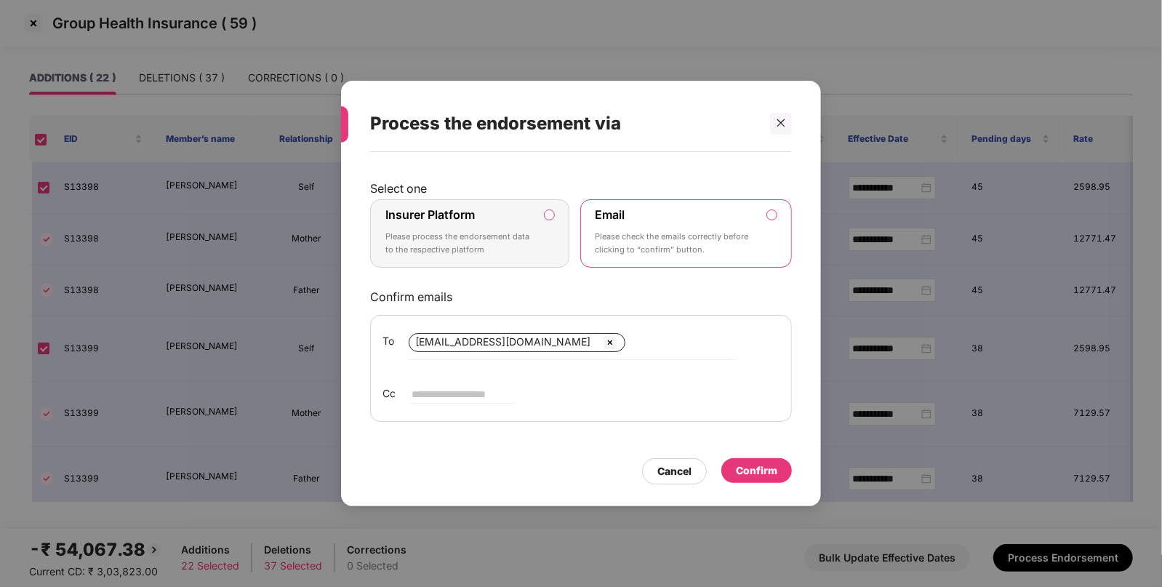
click at [494, 254] on p "Please process the endorsement data to the respective platform" at bounding box center [459, 243] width 148 height 25
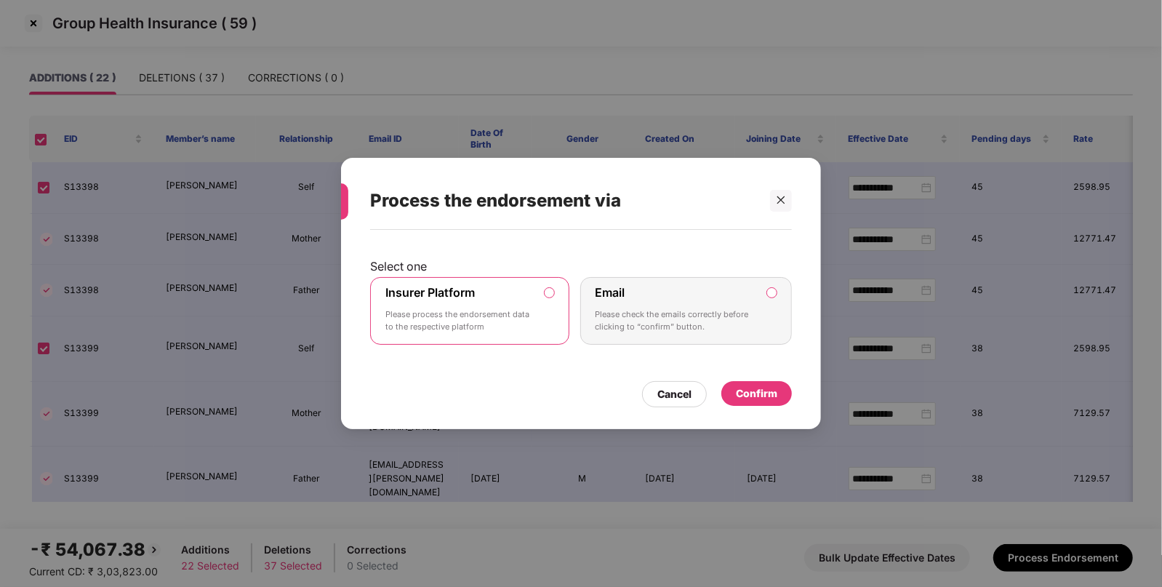
click at [737, 382] on div "Confirm" at bounding box center [756, 393] width 71 height 25
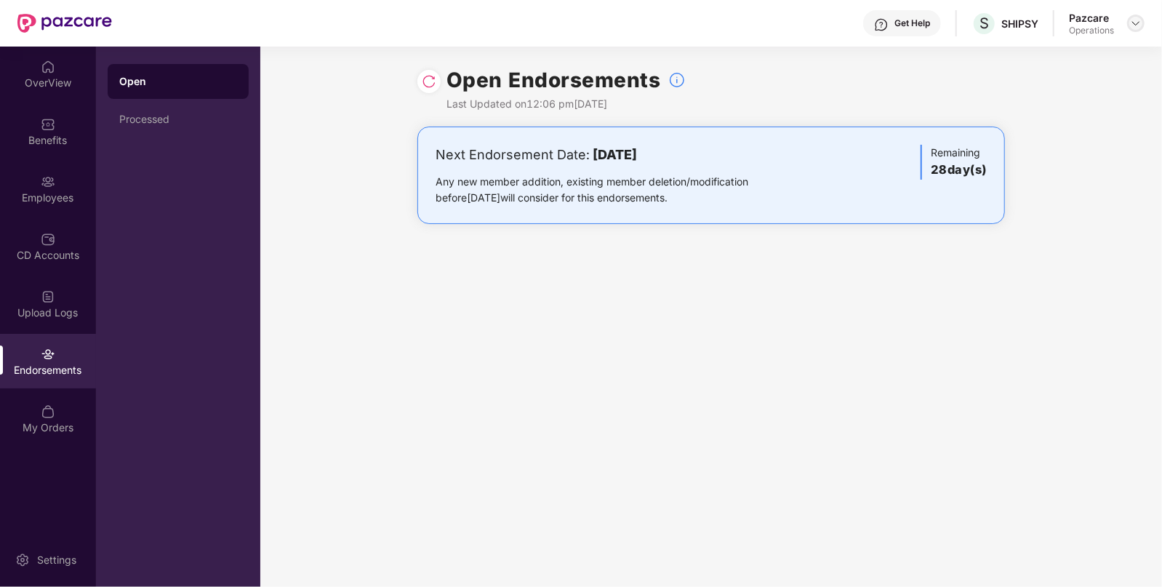
click at [1132, 29] on div at bounding box center [1135, 23] width 17 height 17
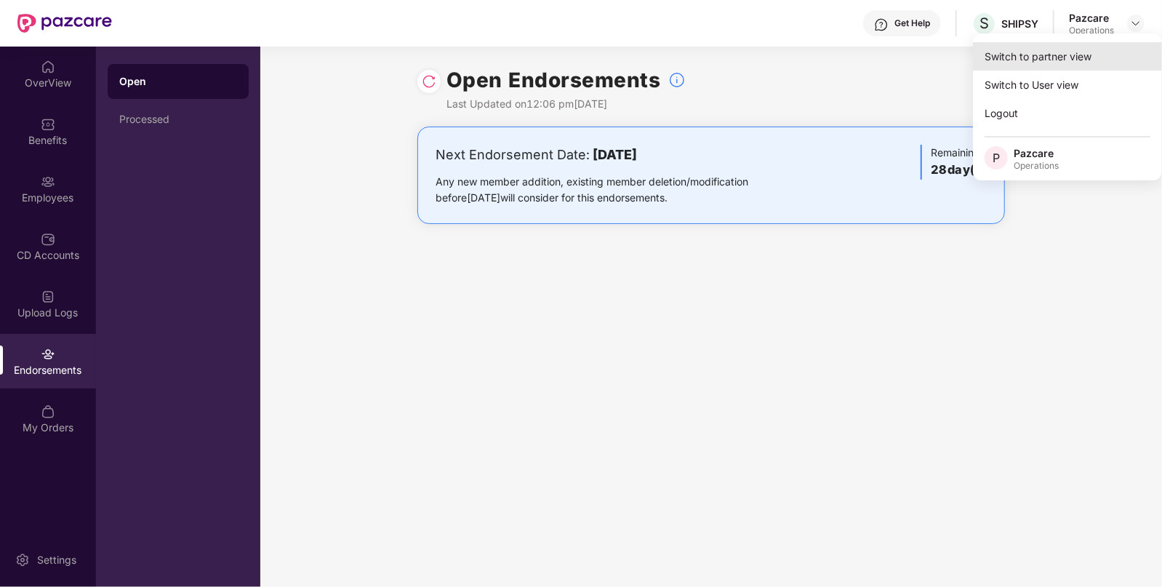
click at [1052, 65] on div "Switch to partner view" at bounding box center [1067, 56] width 189 height 28
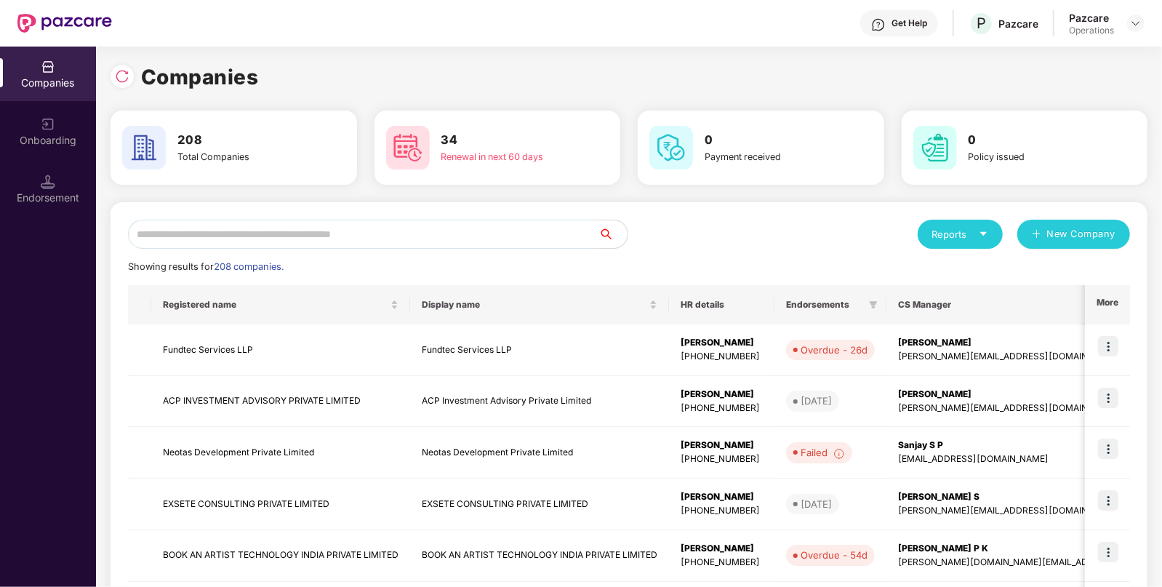
click at [535, 244] on input "text" at bounding box center [363, 234] width 471 height 29
paste input "**********"
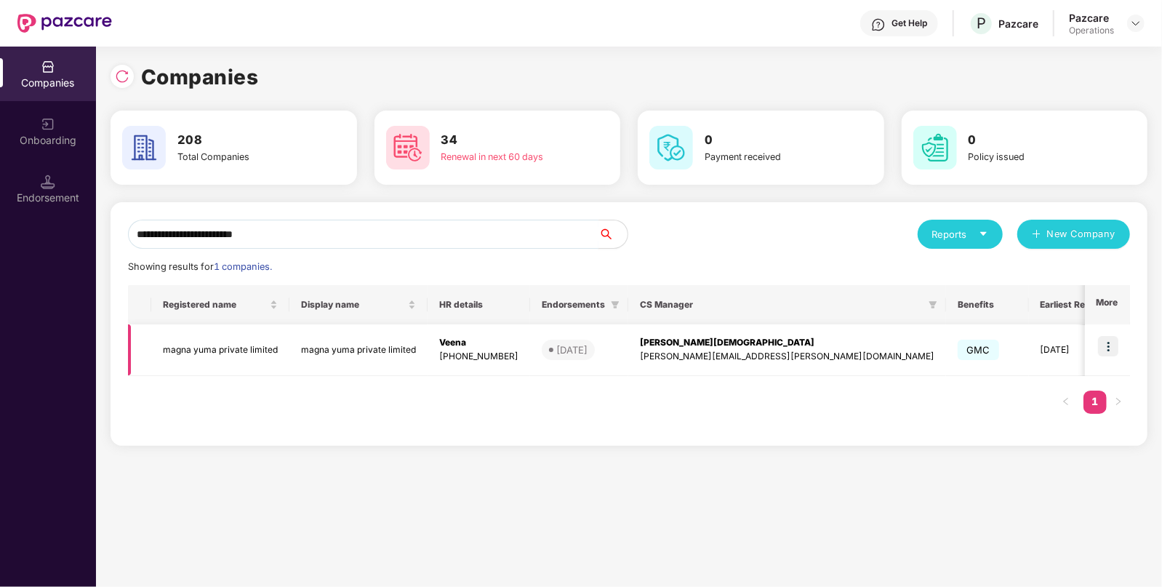
type input "**********"
click at [1113, 345] on img at bounding box center [1108, 346] width 20 height 20
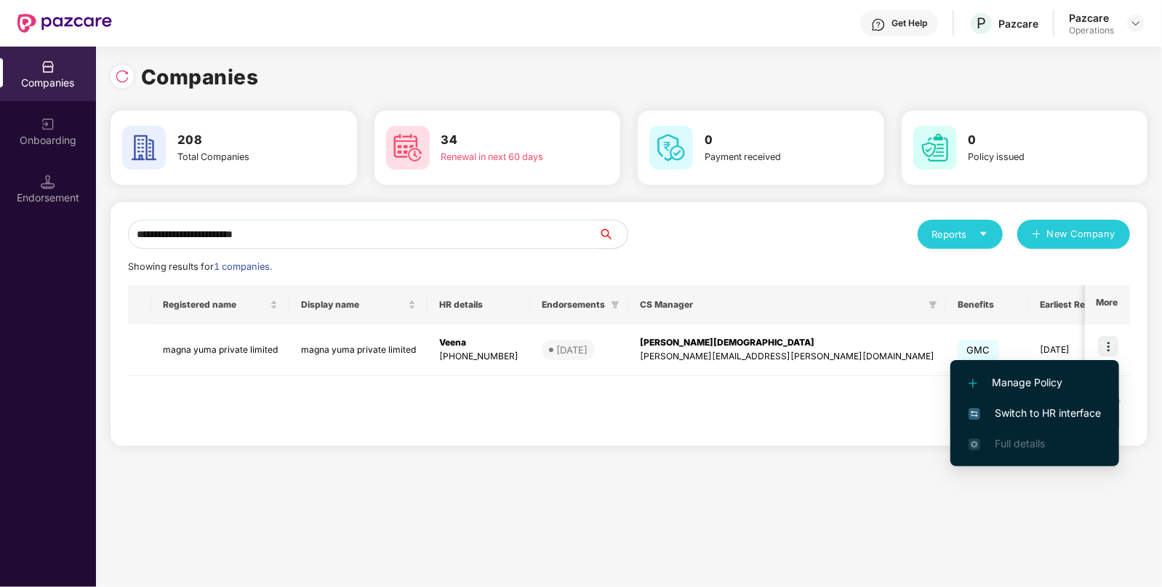
click at [1049, 420] on span "Switch to HR interface" at bounding box center [1035, 413] width 132 height 16
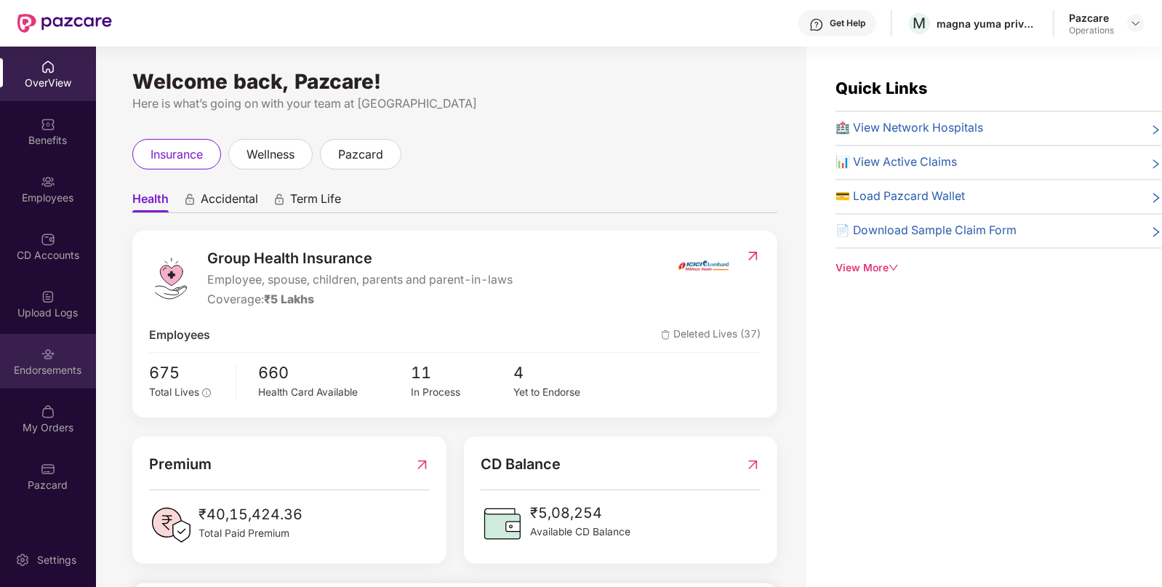
click at [46, 383] on div "Endorsements" at bounding box center [48, 361] width 96 height 55
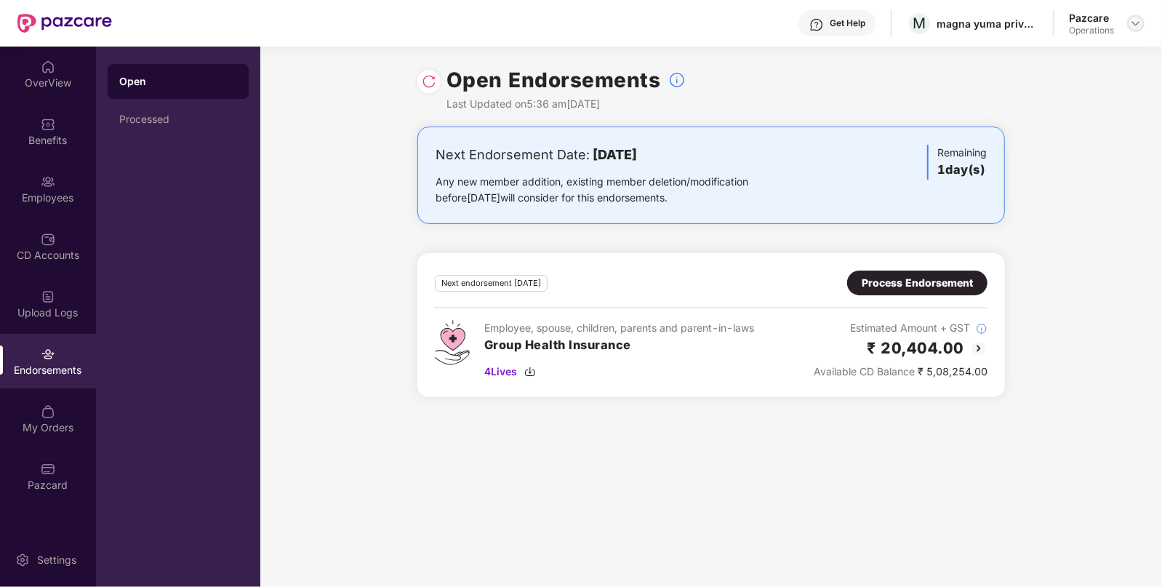
click at [1138, 21] on img at bounding box center [1136, 23] width 12 height 12
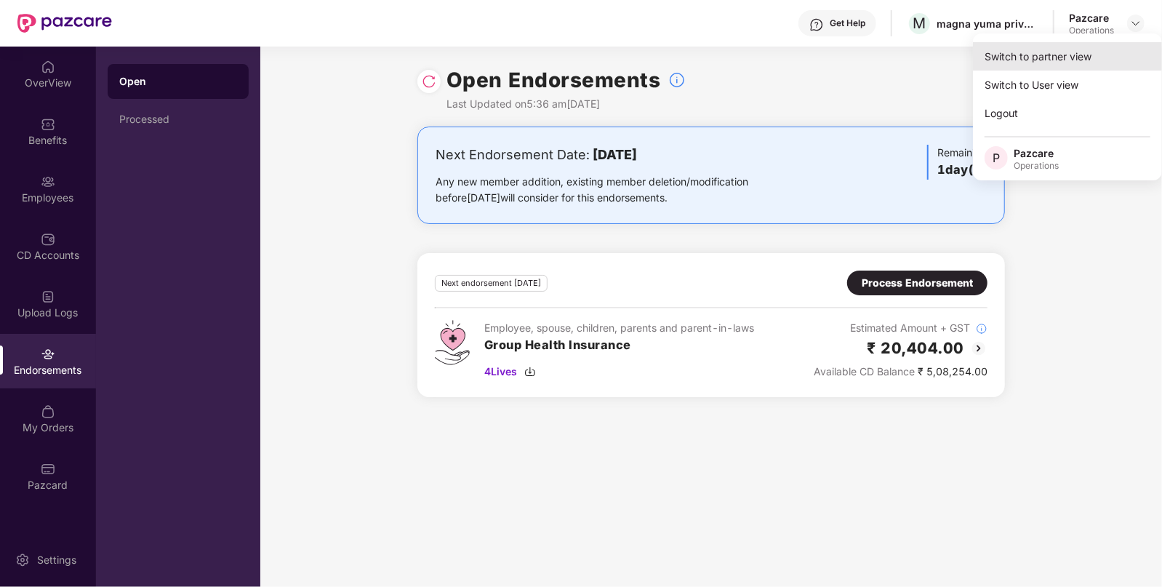
click at [1073, 62] on div "Switch to partner view" at bounding box center [1067, 56] width 189 height 28
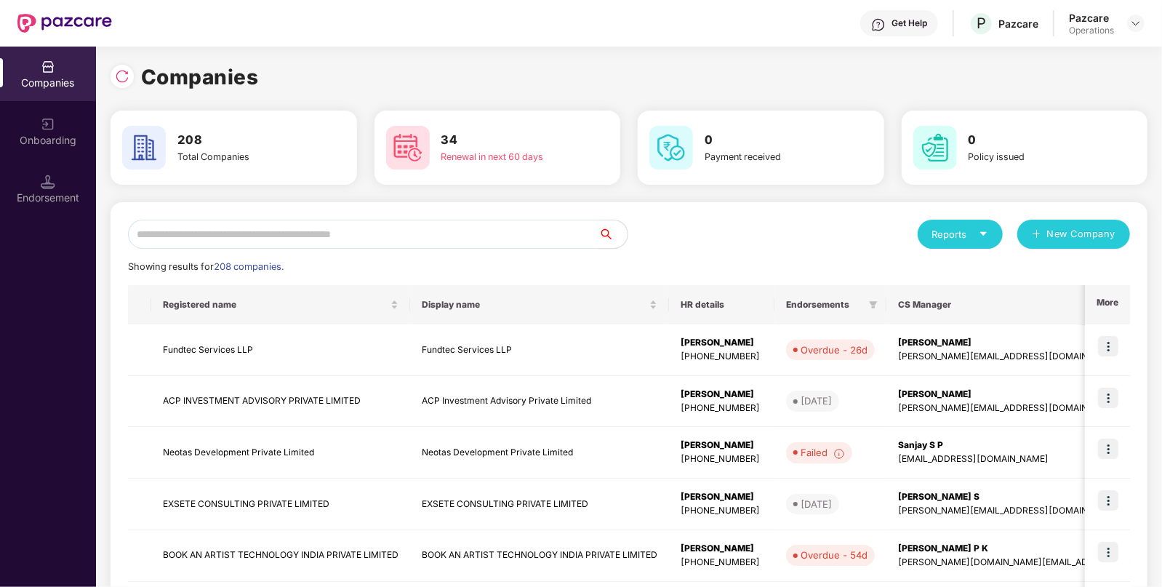
paste input "**********"
click at [263, 225] on input "**********" at bounding box center [363, 234] width 471 height 29
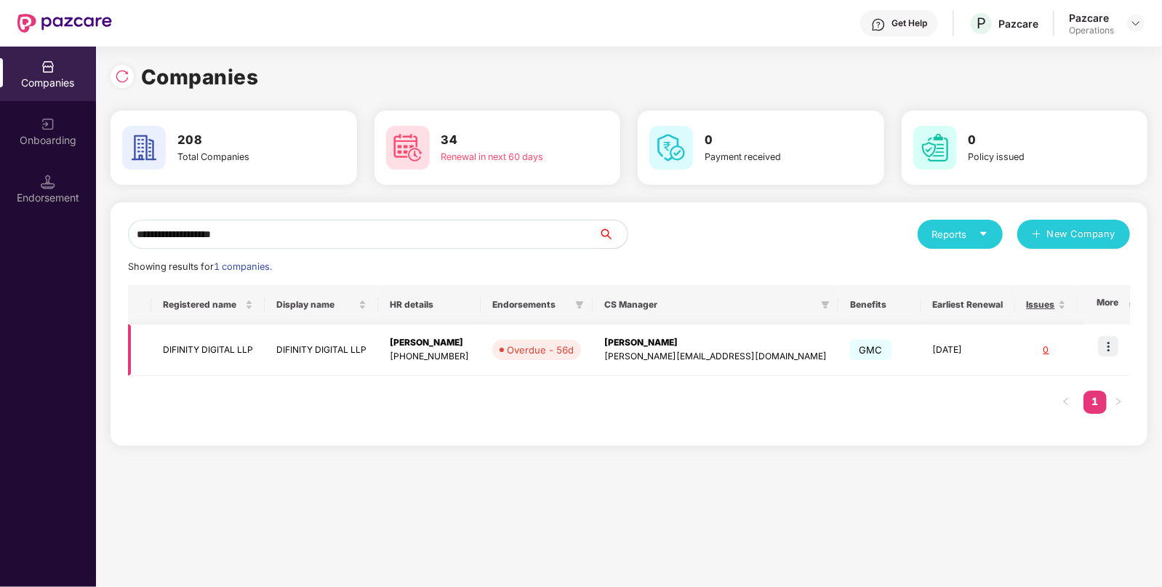
type input "**********"
click at [231, 332] on td "DIFINITY DIGITAL LLP" at bounding box center [207, 350] width 113 height 52
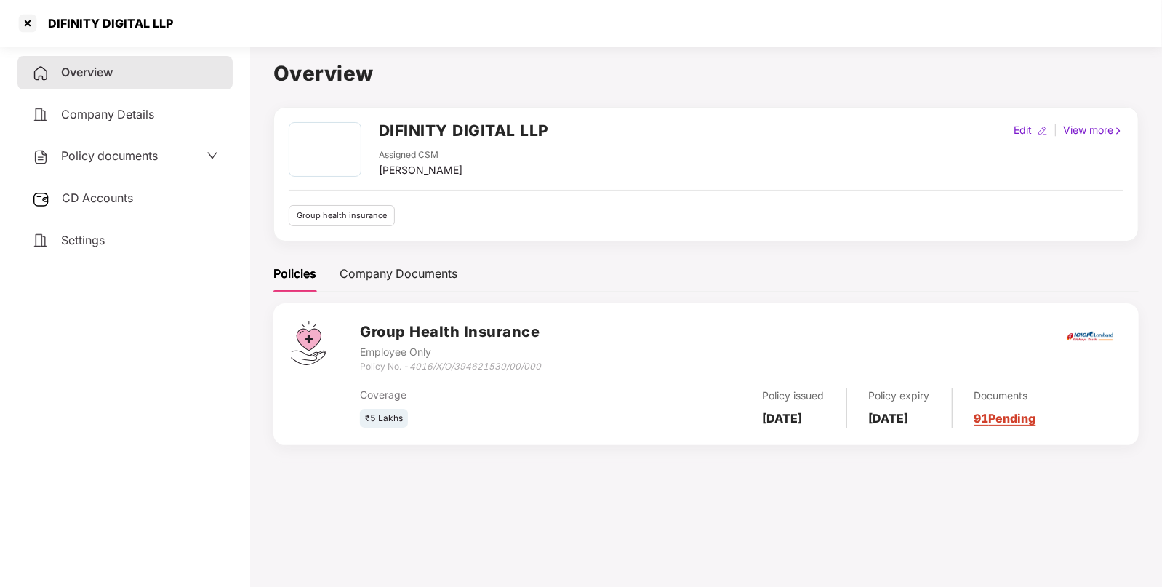
click at [134, 193] on div "CD Accounts" at bounding box center [124, 198] width 215 height 33
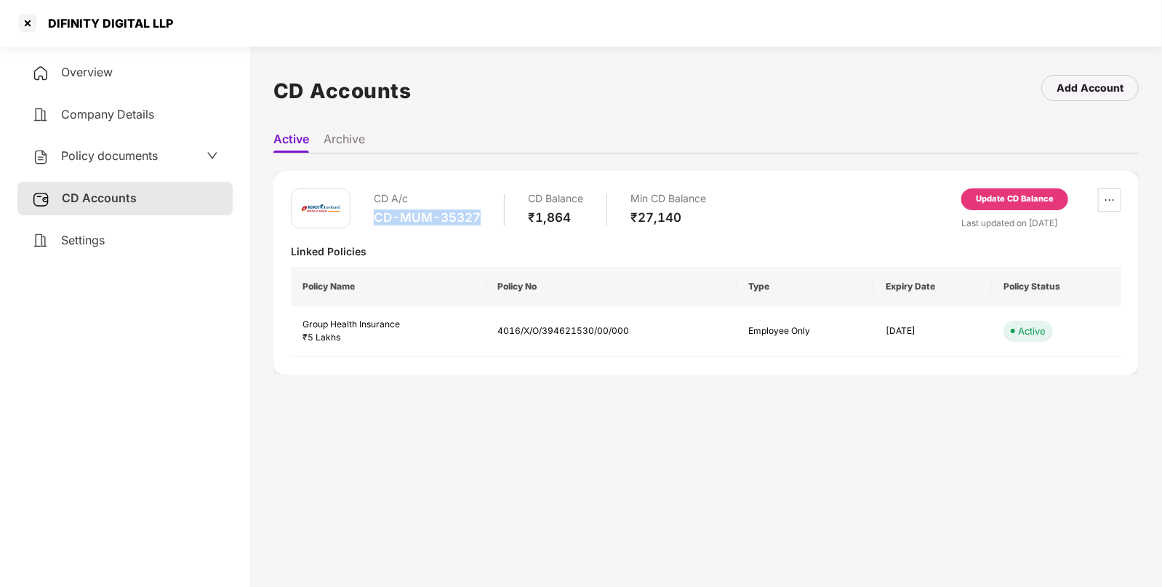
drag, startPoint x: 374, startPoint y: 215, endPoint x: 478, endPoint y: 227, distance: 104.6
click at [478, 227] on div "CD A/c CD-MUM-35327" at bounding box center [427, 208] width 107 height 41
copy div "CD-MUM-35327"
click at [167, 149] on div "Policy documents" at bounding box center [125, 156] width 186 height 19
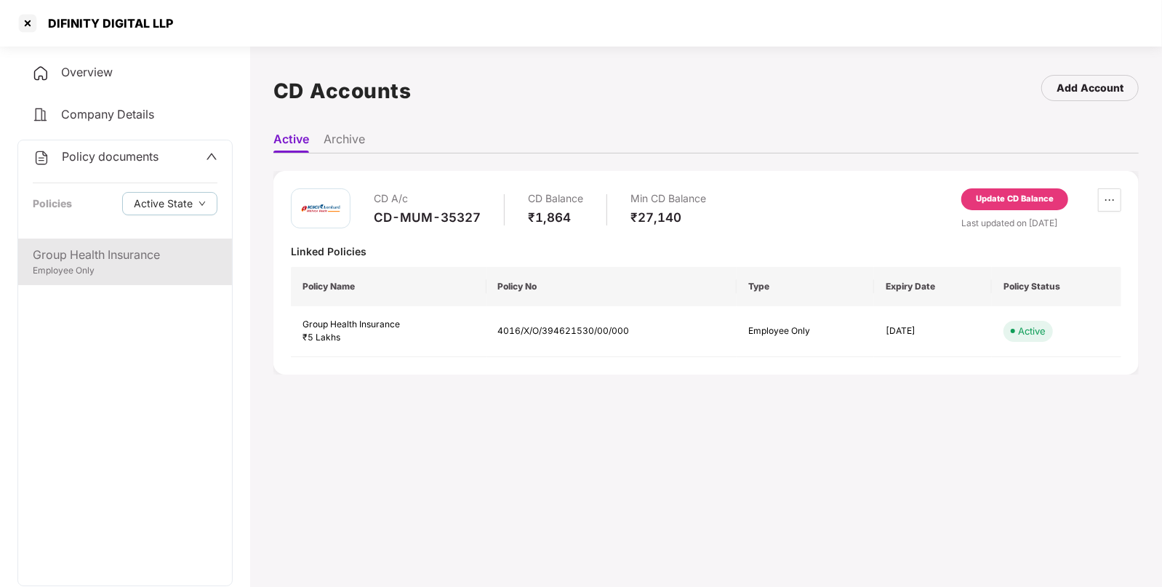
click at [113, 273] on div "Employee Only" at bounding box center [125, 271] width 185 height 14
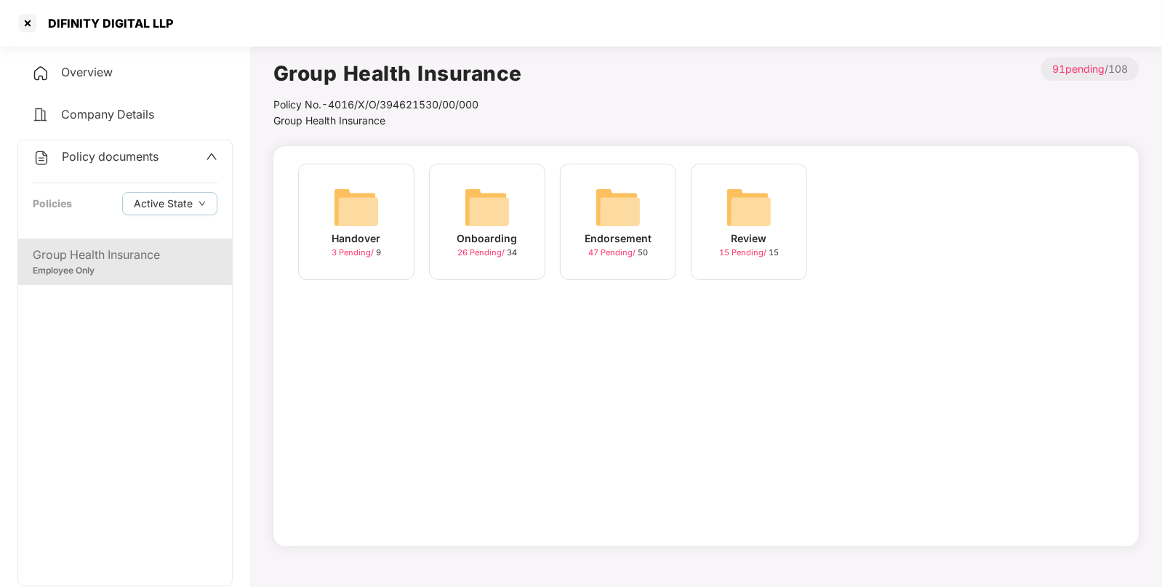
click at [633, 208] on img at bounding box center [618, 207] width 47 height 47
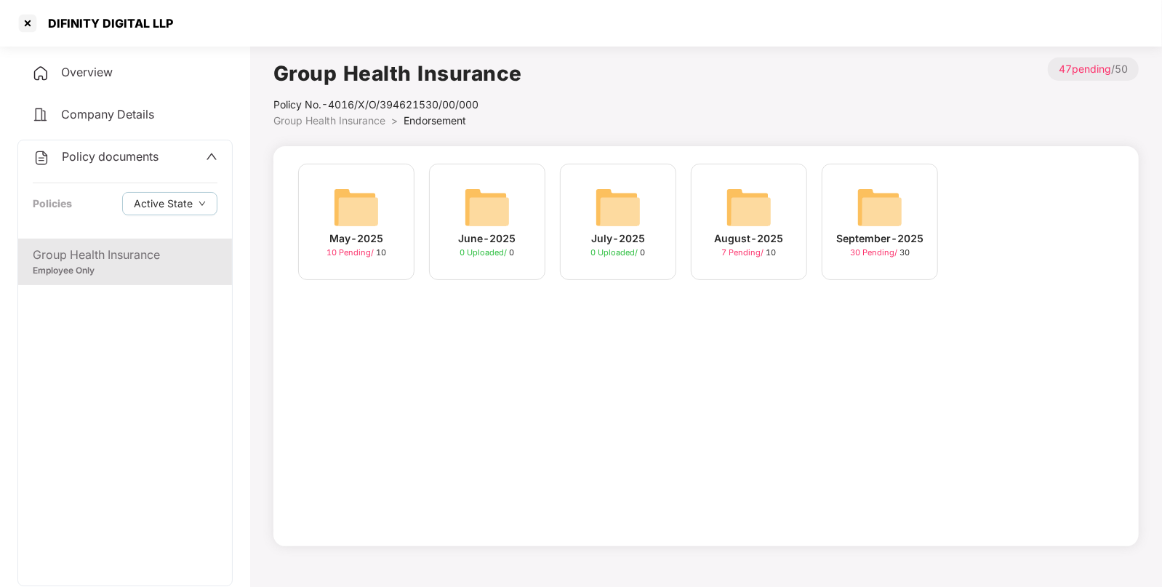
click at [891, 204] on img at bounding box center [880, 207] width 47 height 47
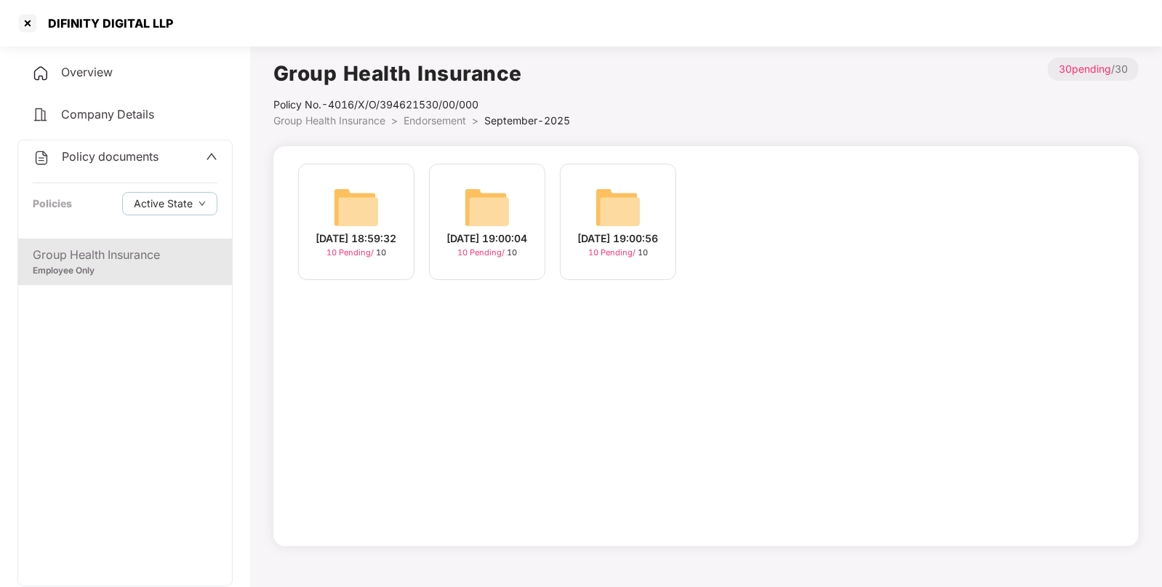
click at [337, 192] on img at bounding box center [356, 207] width 47 height 47
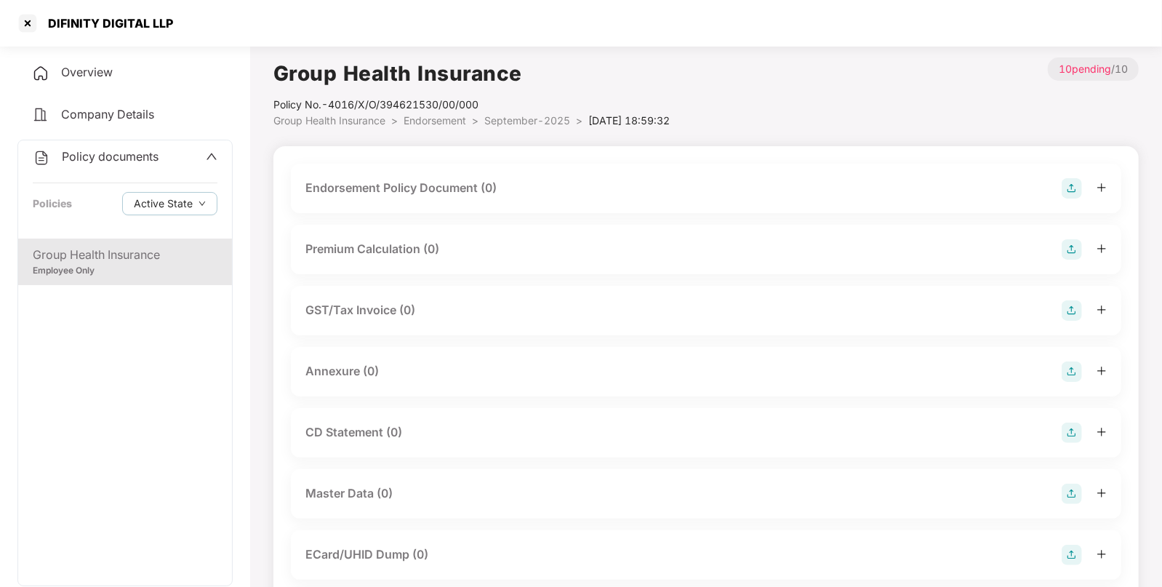
click at [1073, 193] on img at bounding box center [1072, 188] width 20 height 20
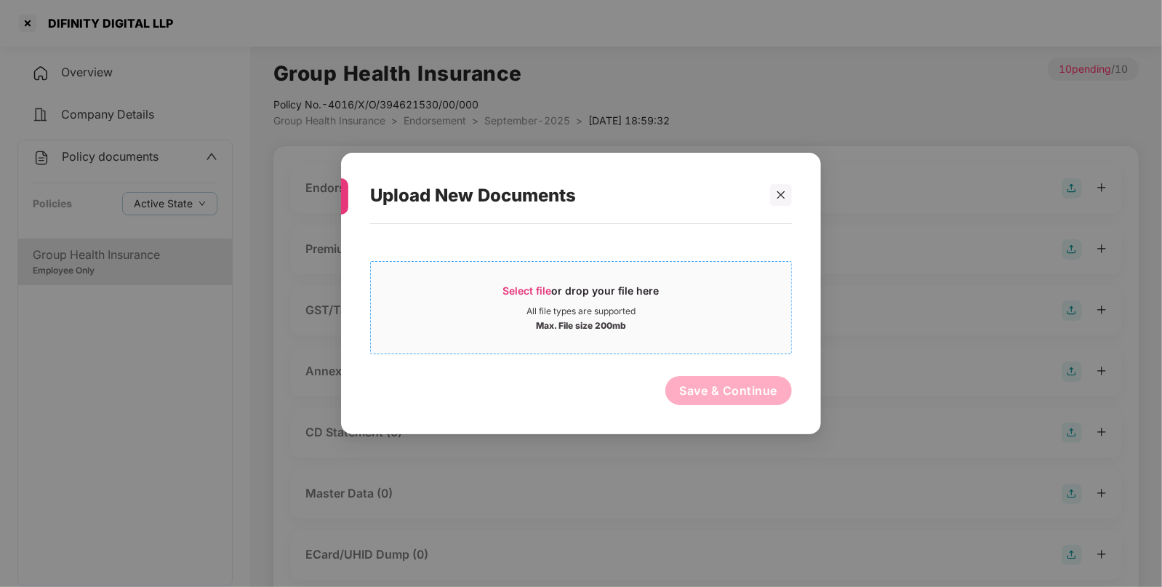
click at [640, 287] on div "Select file or drop your file here" at bounding box center [581, 295] width 156 height 22
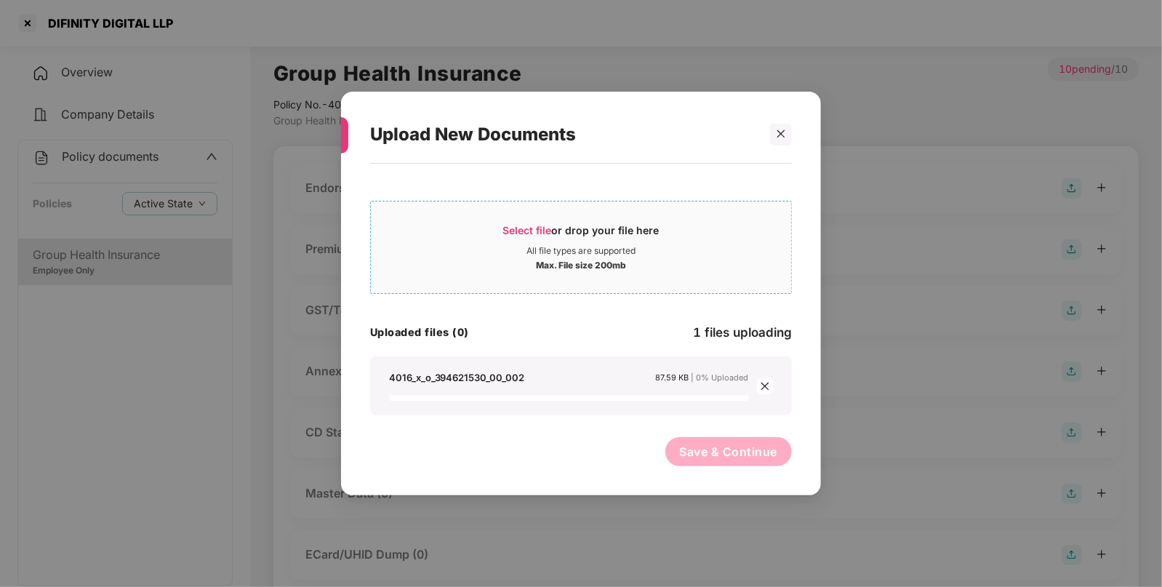
click at [718, 238] on div "Select file or drop your file here" at bounding box center [581, 234] width 420 height 22
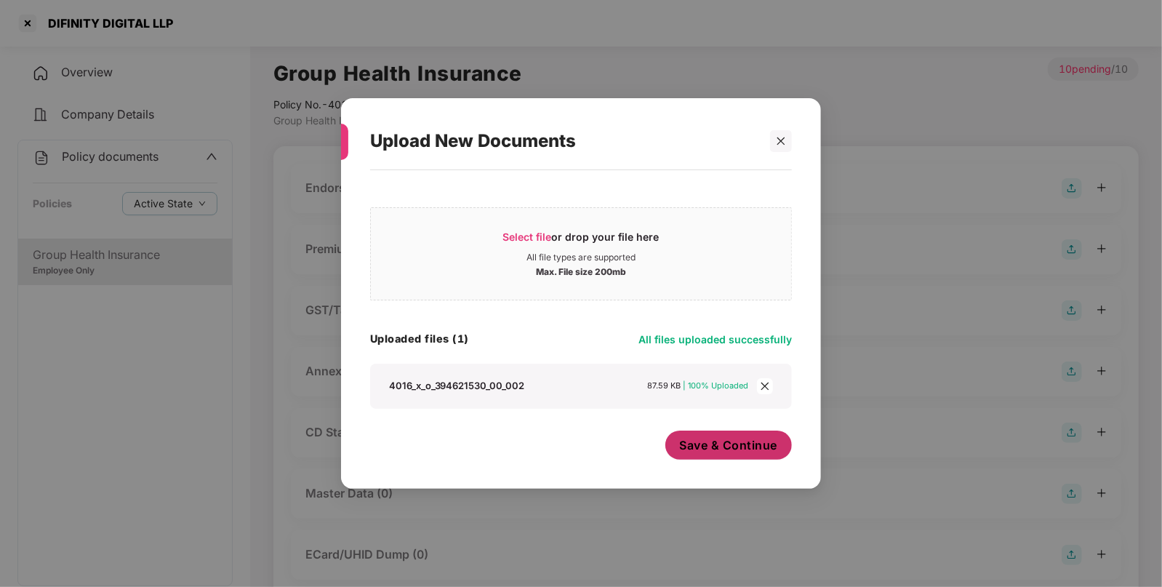
click at [737, 449] on span "Save & Continue" at bounding box center [729, 445] width 98 height 16
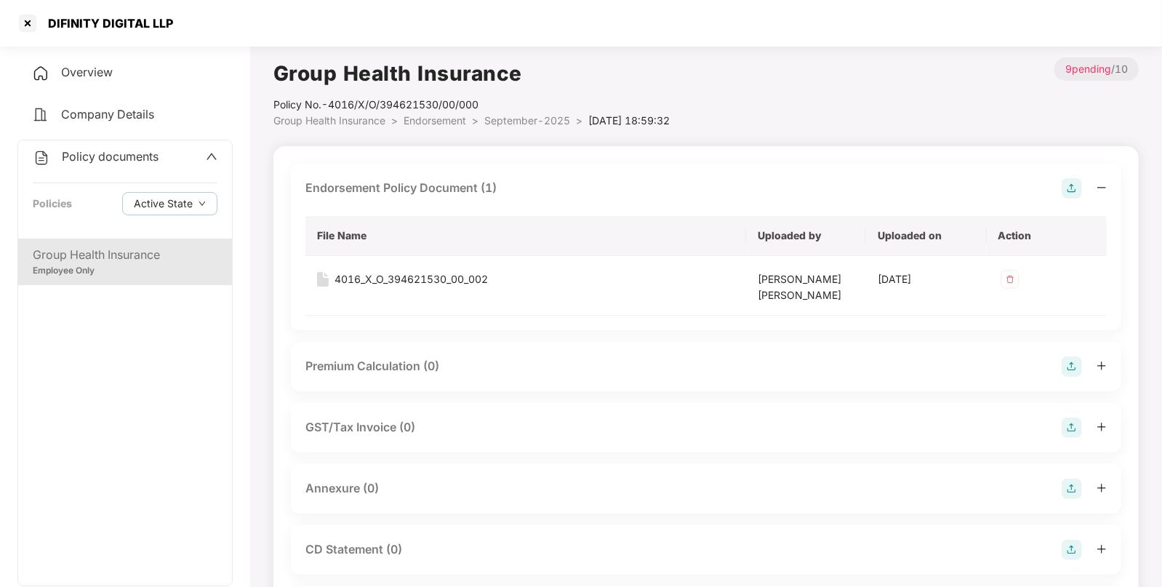
click at [1071, 493] on img at bounding box center [1072, 489] width 20 height 20
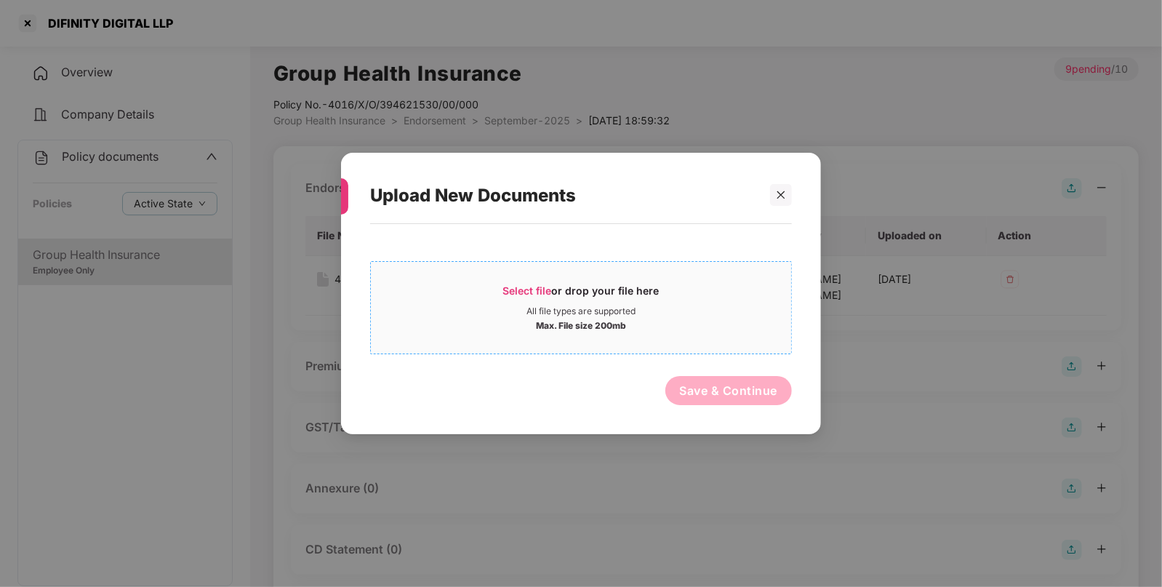
click at [537, 321] on div "Max. File size 200mb" at bounding box center [581, 324] width 90 height 15
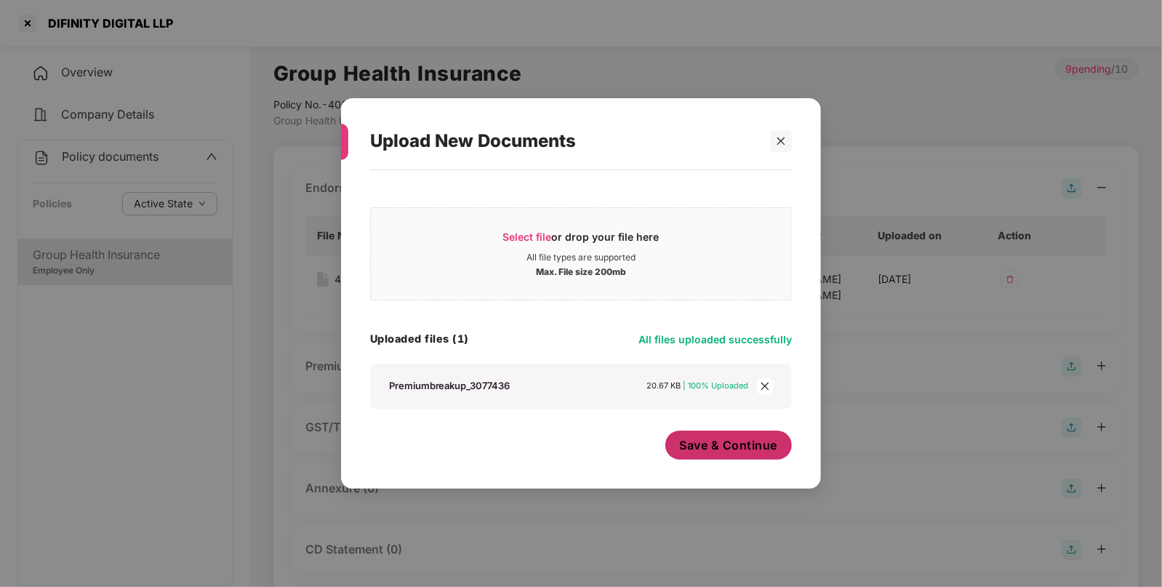
click at [721, 442] on span "Save & Continue" at bounding box center [729, 445] width 98 height 16
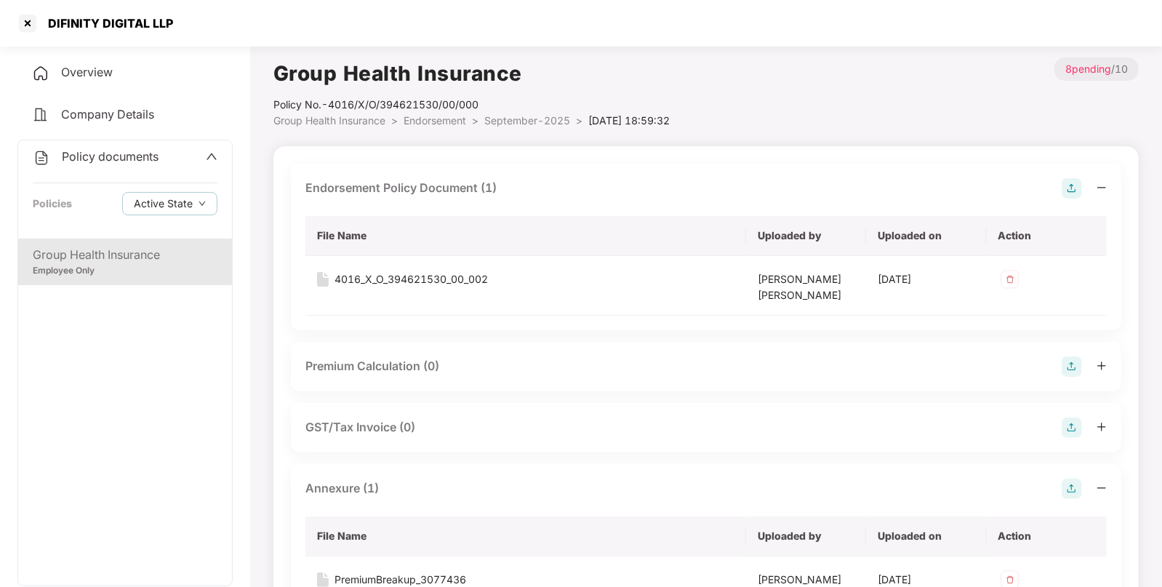
click at [544, 119] on span "September-2025" at bounding box center [527, 120] width 86 height 12
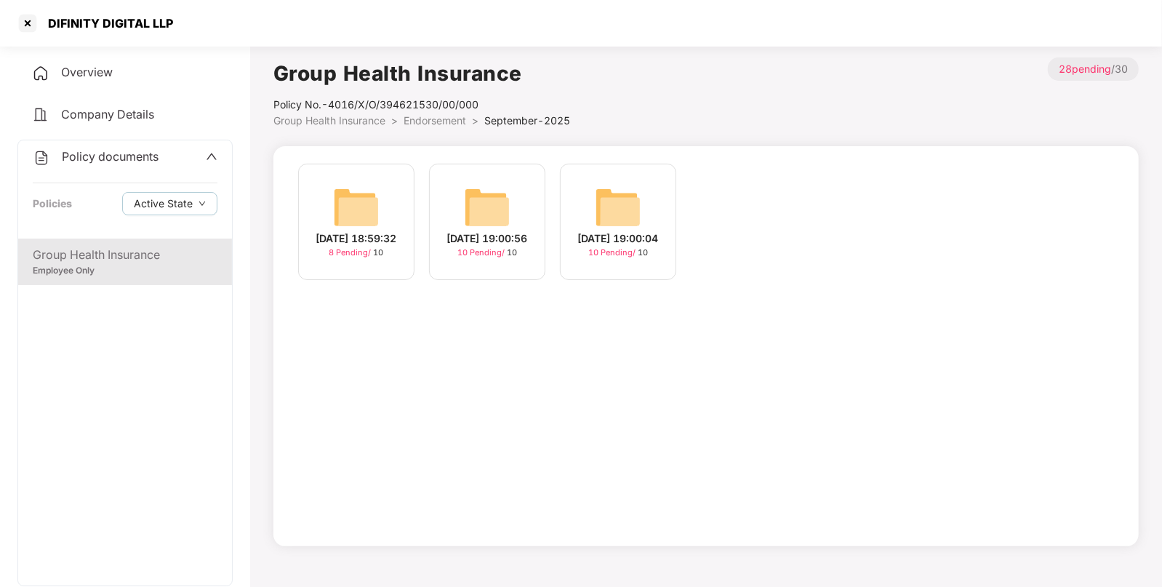
click at [501, 195] on img at bounding box center [487, 207] width 47 height 47
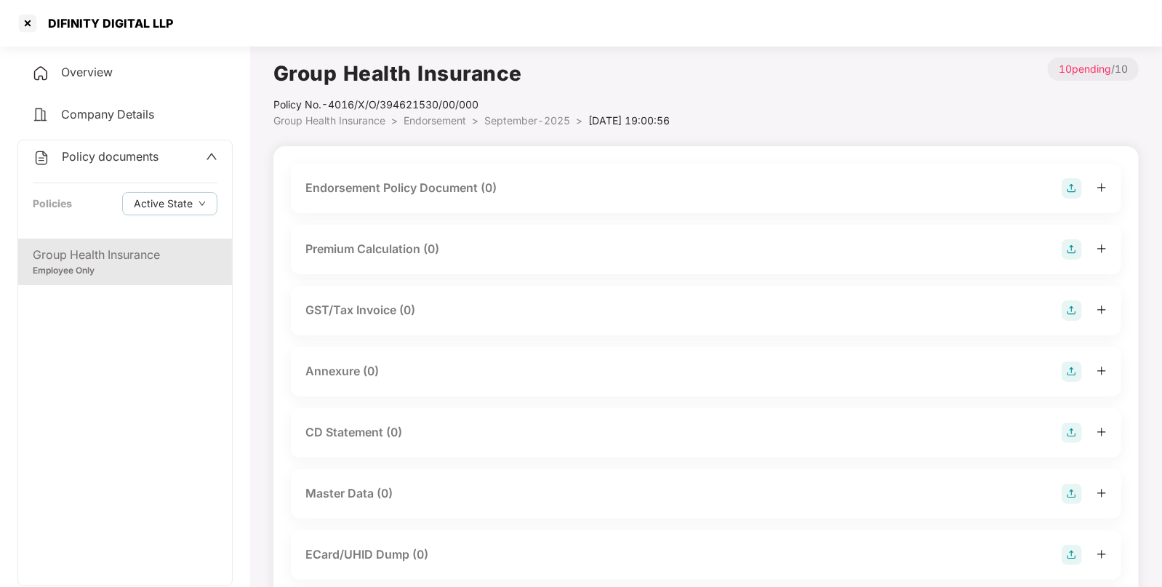
click at [1073, 188] on img at bounding box center [1072, 188] width 20 height 20
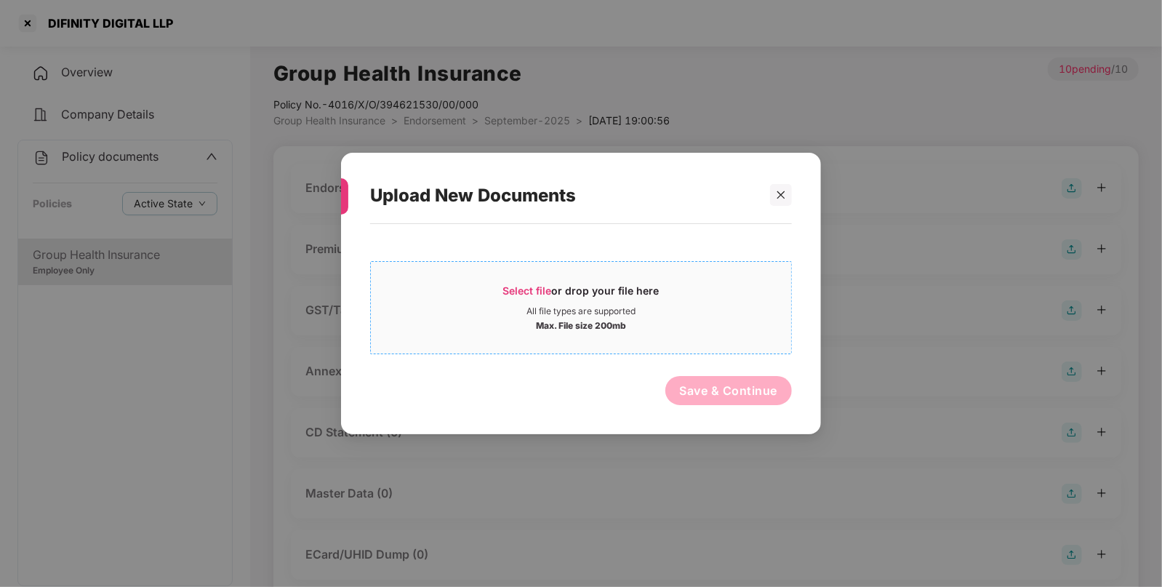
click at [663, 287] on div "Select file or drop your file here" at bounding box center [581, 295] width 420 height 22
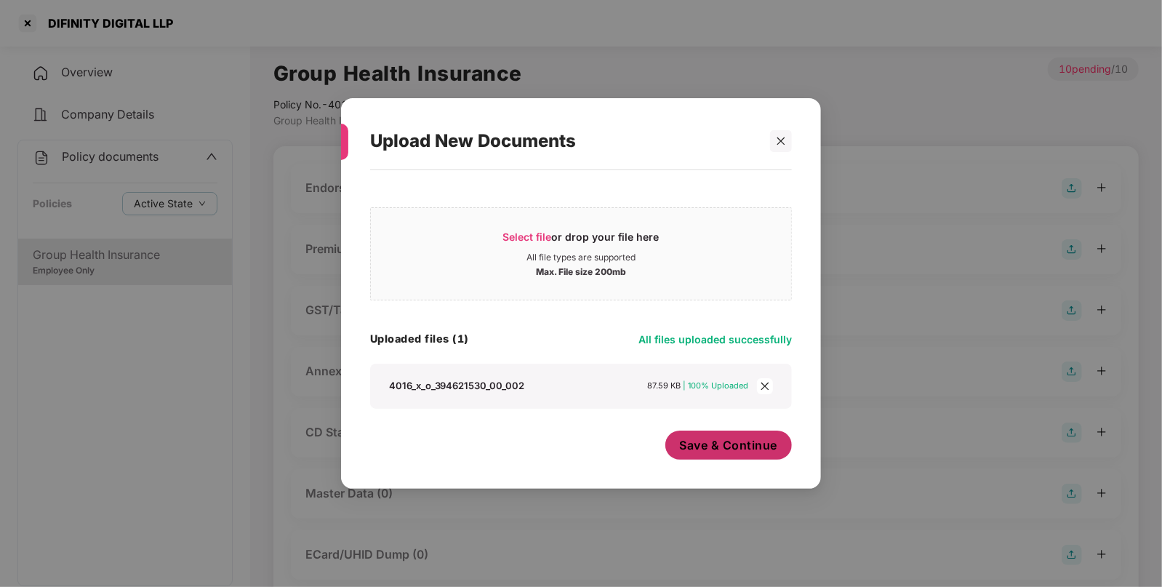
click at [744, 444] on span "Save & Continue" at bounding box center [729, 445] width 98 height 16
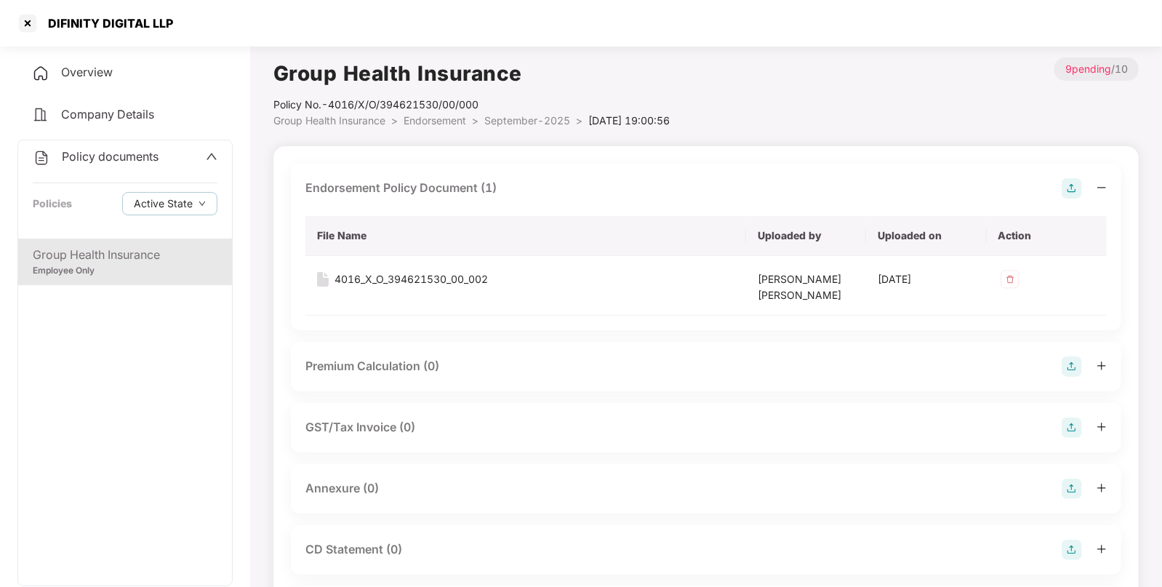
click at [1071, 489] on img at bounding box center [1072, 489] width 20 height 20
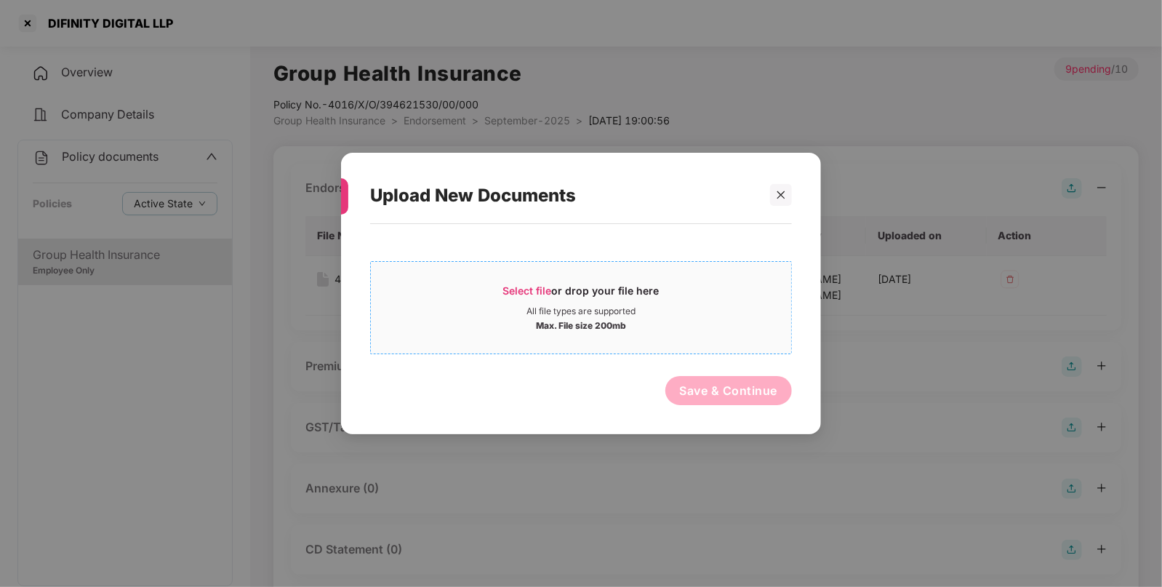
click at [638, 330] on span "Select file or drop your file here All file types are supported Max. File size …" at bounding box center [581, 308] width 420 height 70
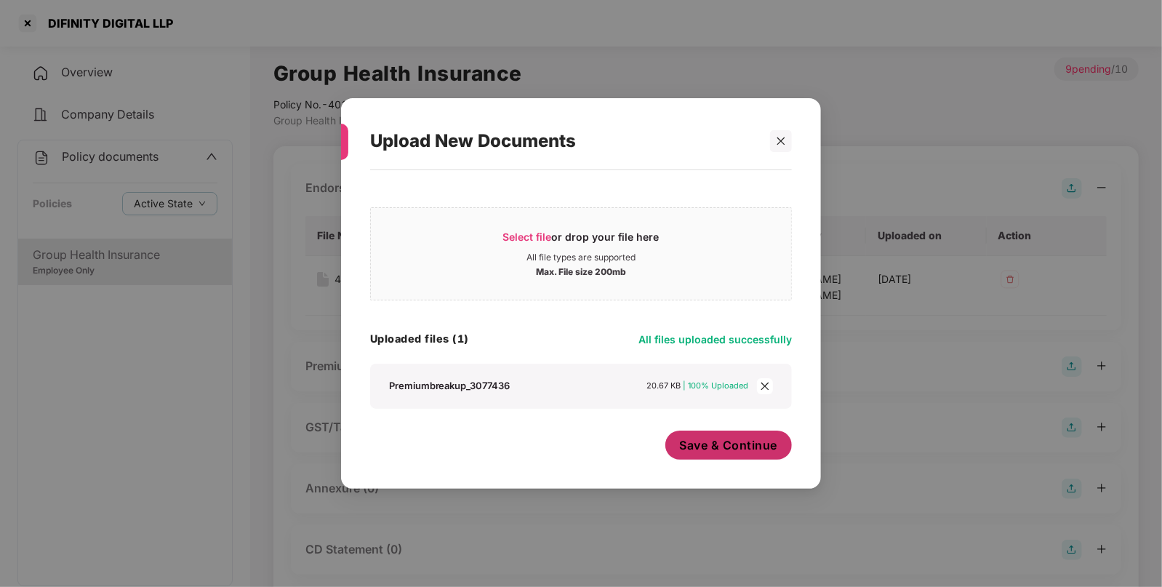
click at [750, 435] on button "Save & Continue" at bounding box center [728, 445] width 127 height 29
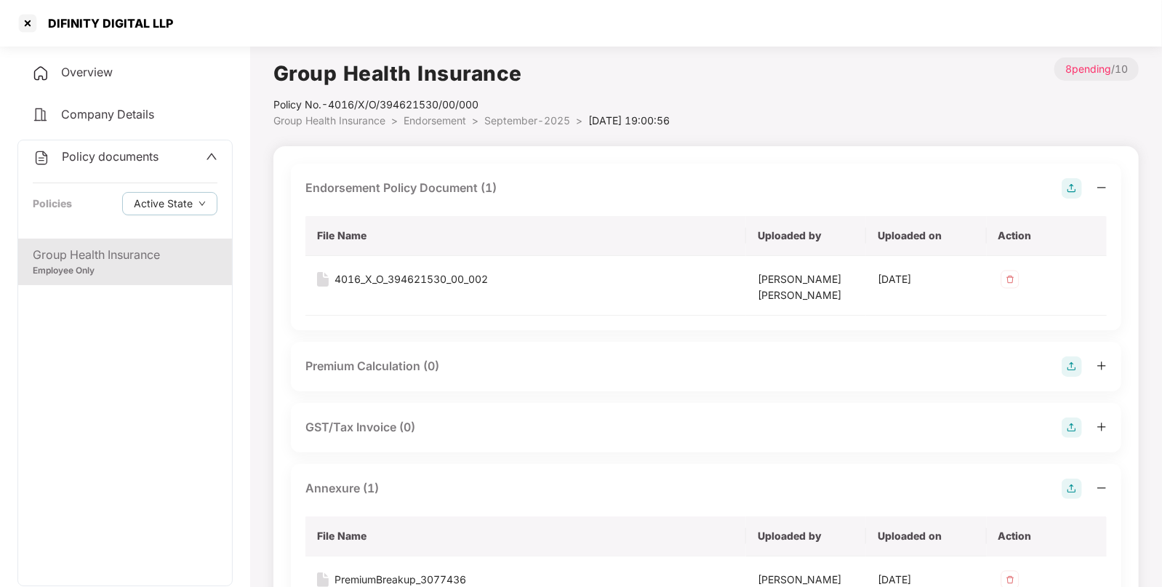
click at [516, 118] on span "September-2025" at bounding box center [527, 120] width 86 height 12
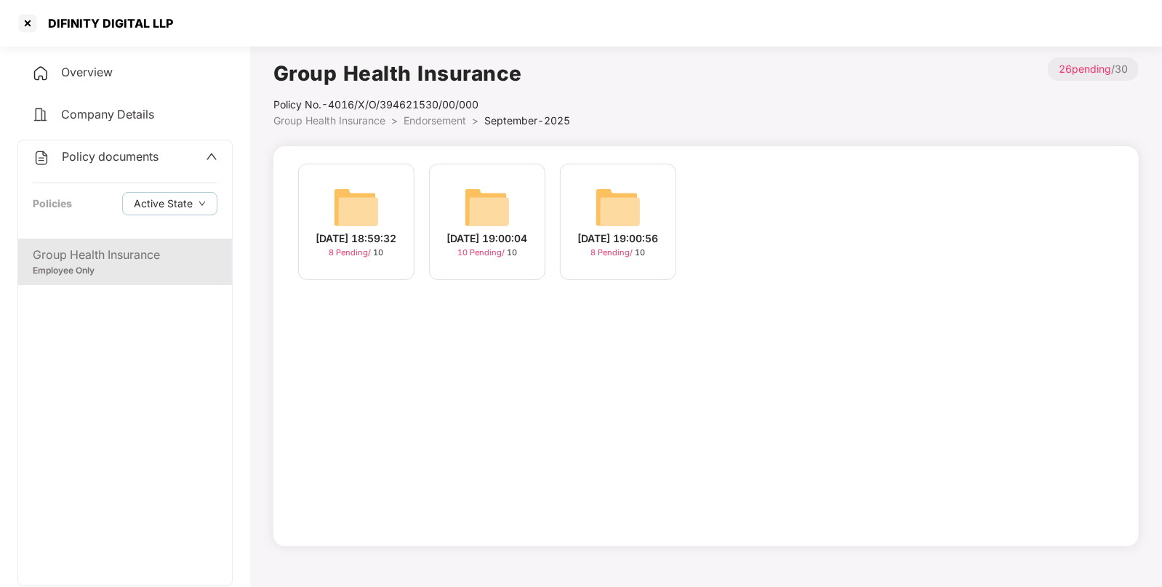
click at [469, 190] on img at bounding box center [487, 207] width 47 height 47
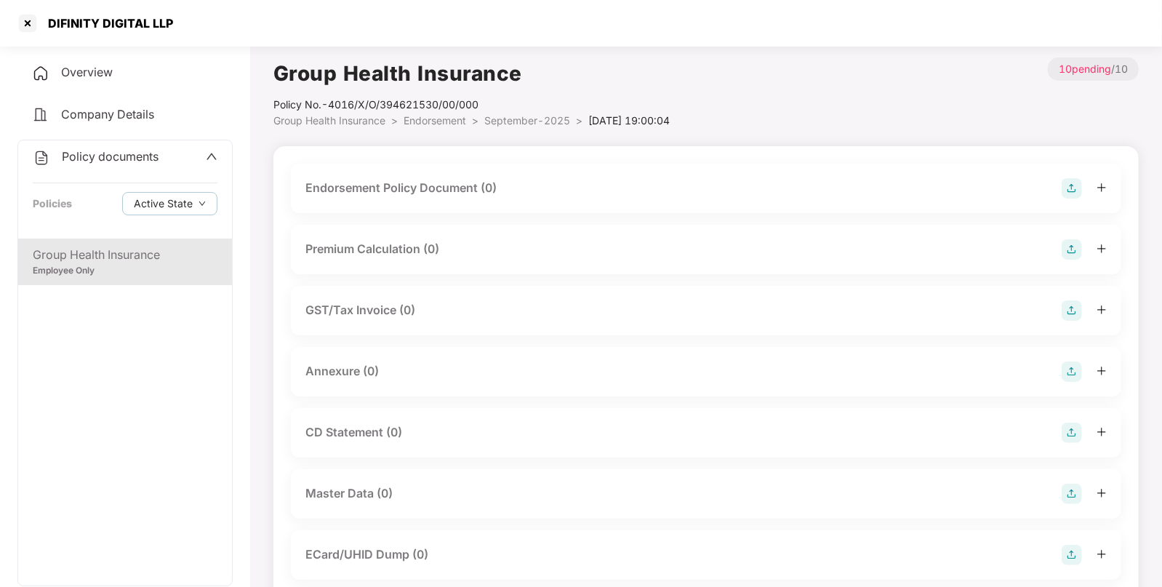
click at [1065, 189] on img at bounding box center [1072, 188] width 20 height 20
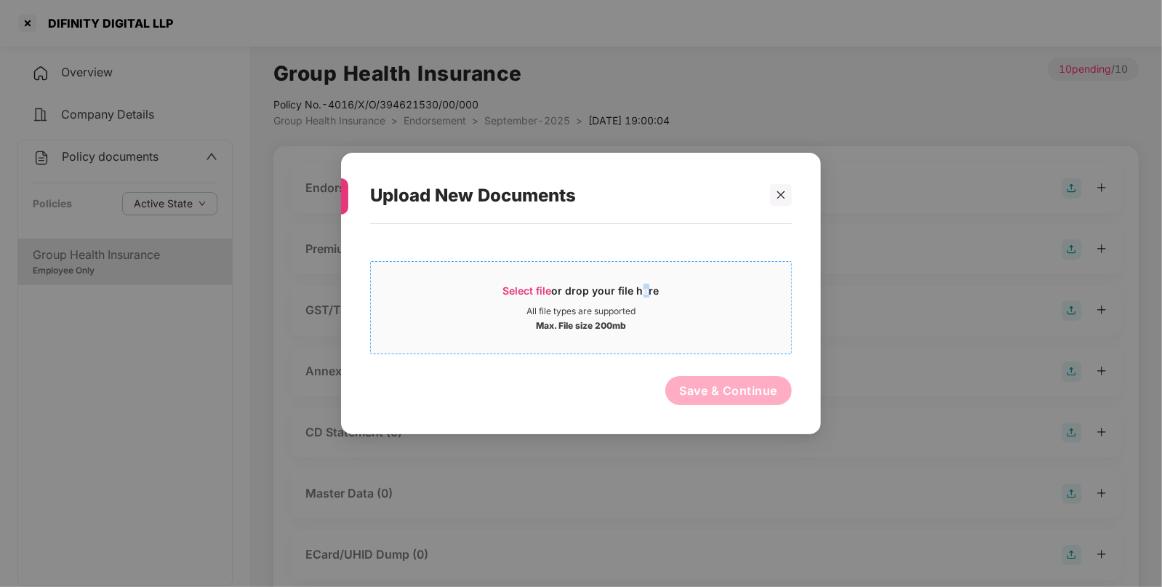
click at [639, 287] on div "Select file or drop your file here" at bounding box center [581, 295] width 156 height 22
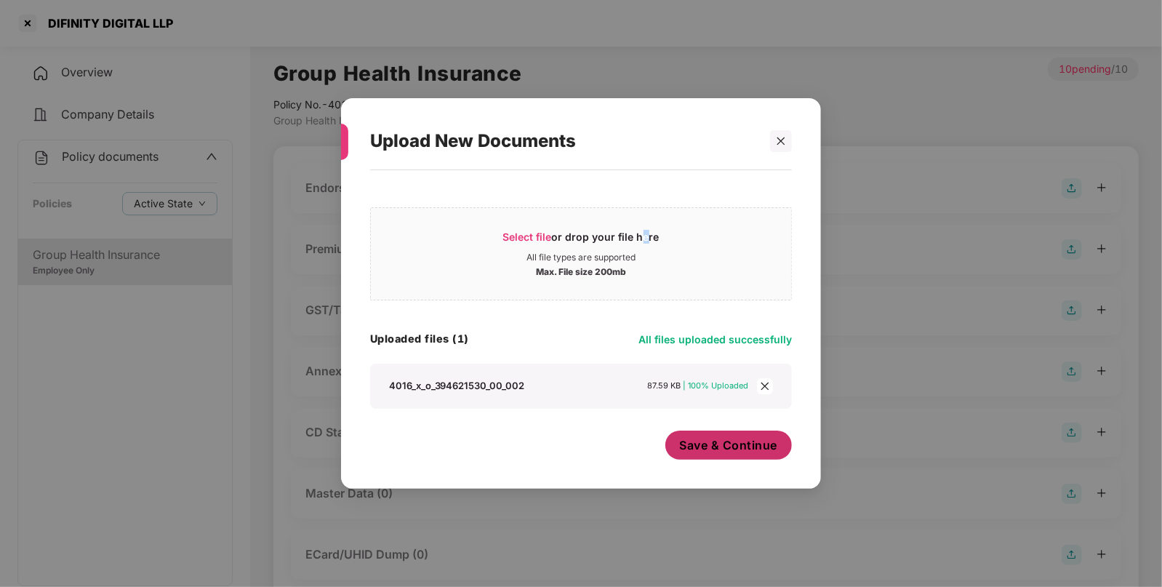
click at [727, 455] on button "Save & Continue" at bounding box center [728, 445] width 127 height 29
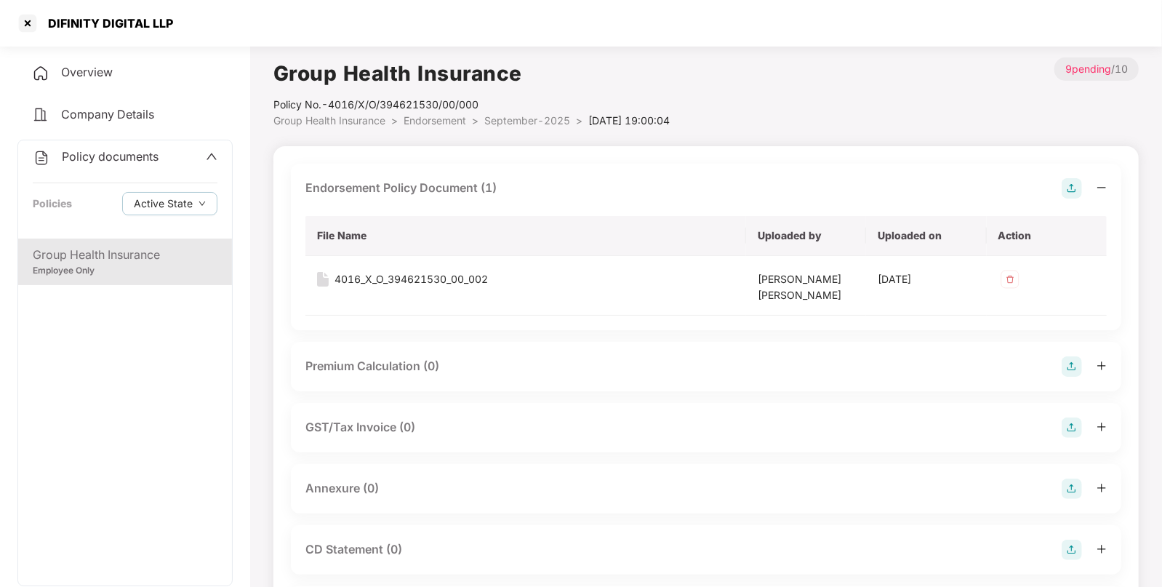
click at [1075, 489] on img at bounding box center [1072, 489] width 20 height 20
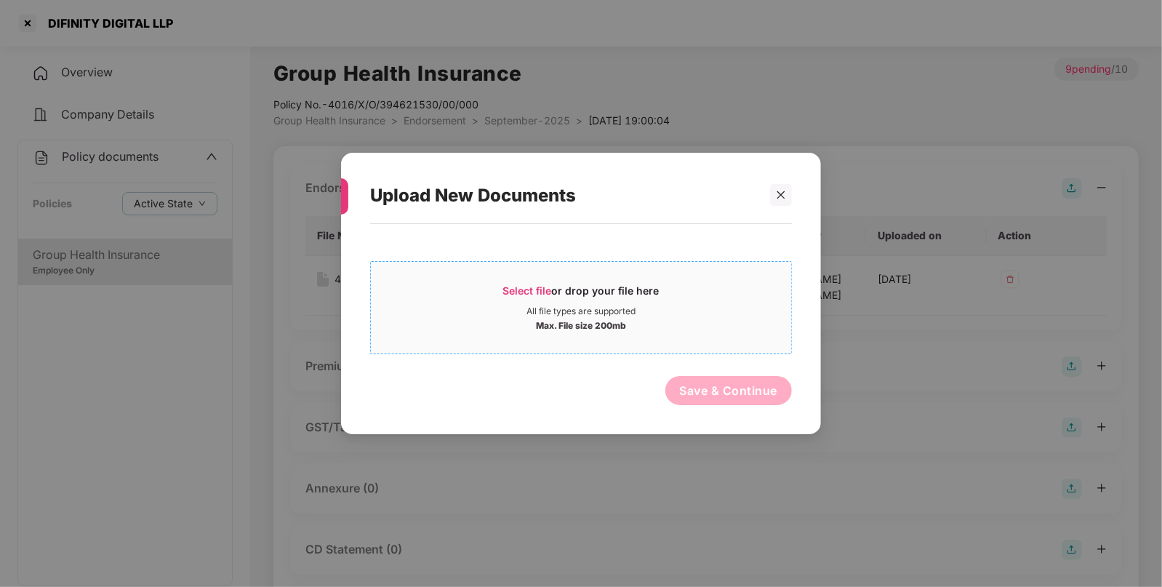
click at [612, 312] on div "All file types are supported" at bounding box center [581, 311] width 109 height 12
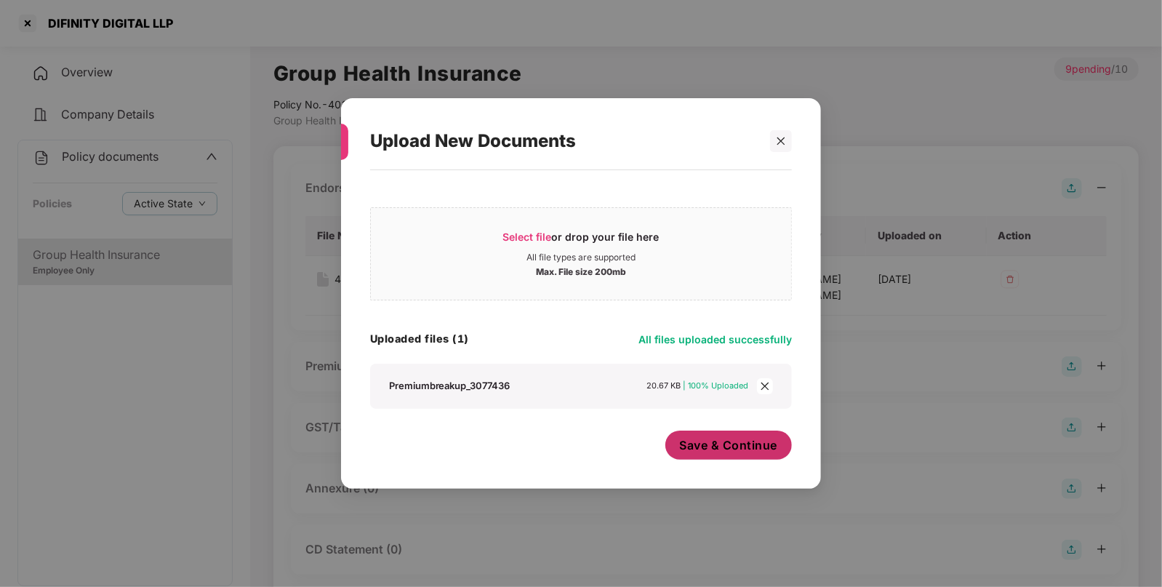
click at [755, 439] on span "Save & Continue" at bounding box center [729, 445] width 98 height 16
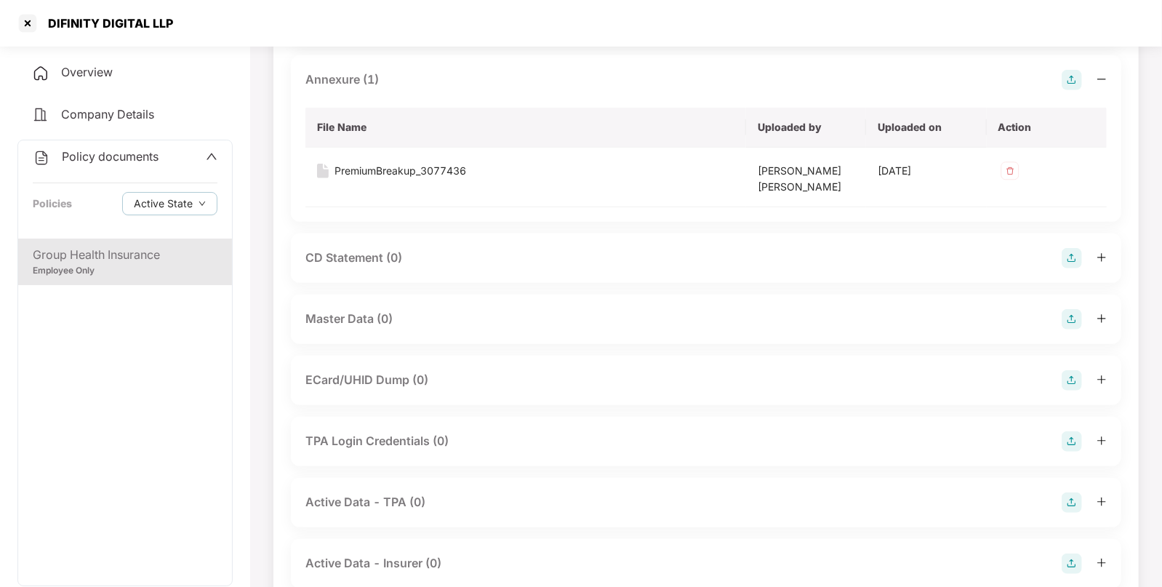
scroll to position [414, 0]
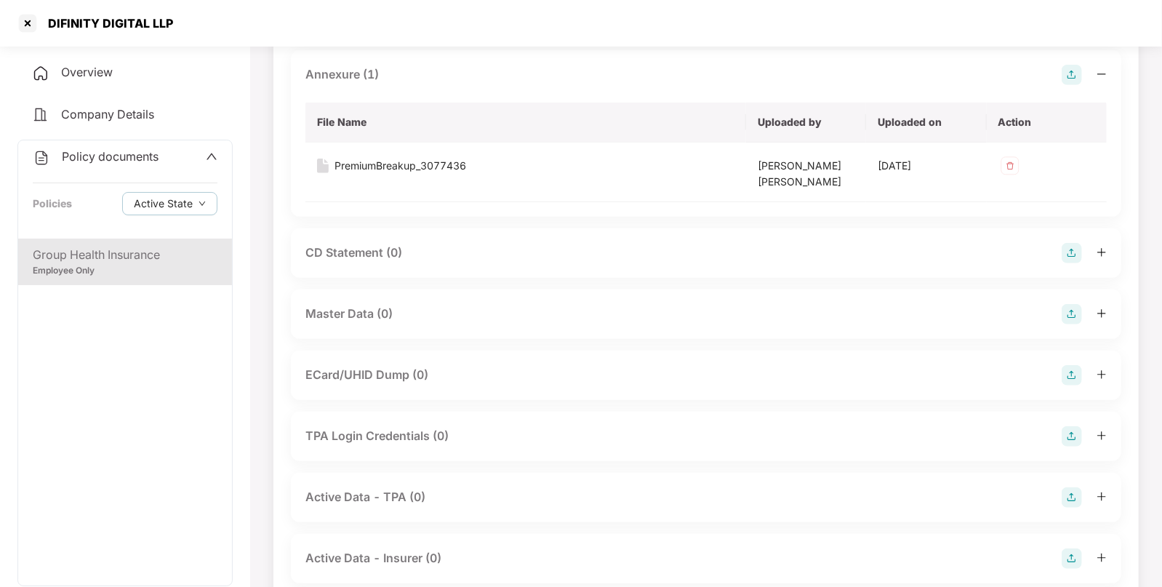
click at [1072, 318] on img at bounding box center [1072, 314] width 20 height 20
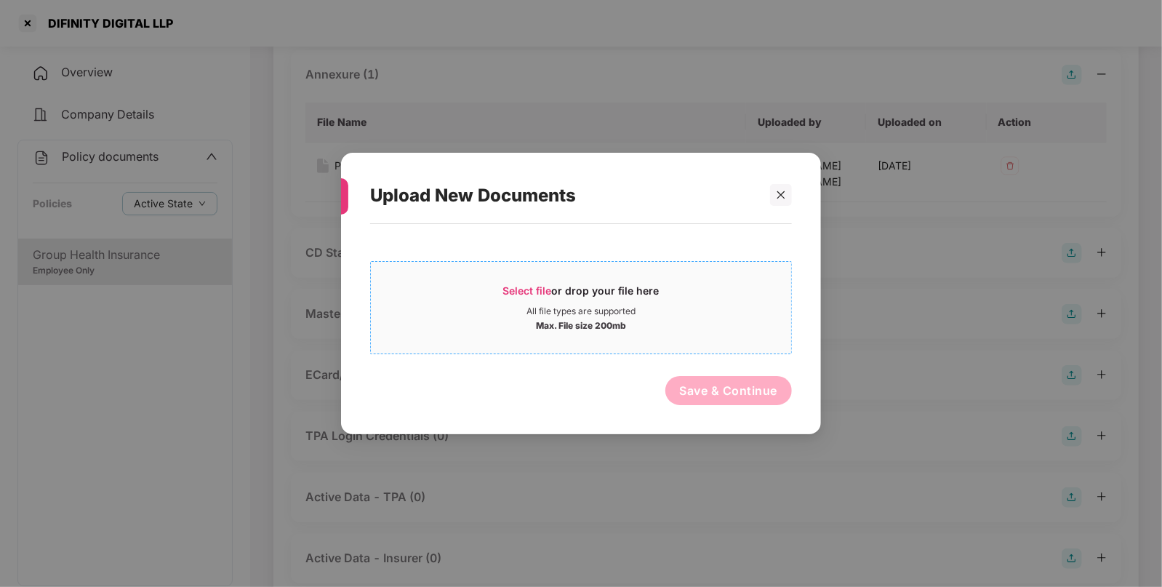
click at [692, 337] on span "Select file or drop your file here All file types are supported Max. File size …" at bounding box center [581, 308] width 420 height 70
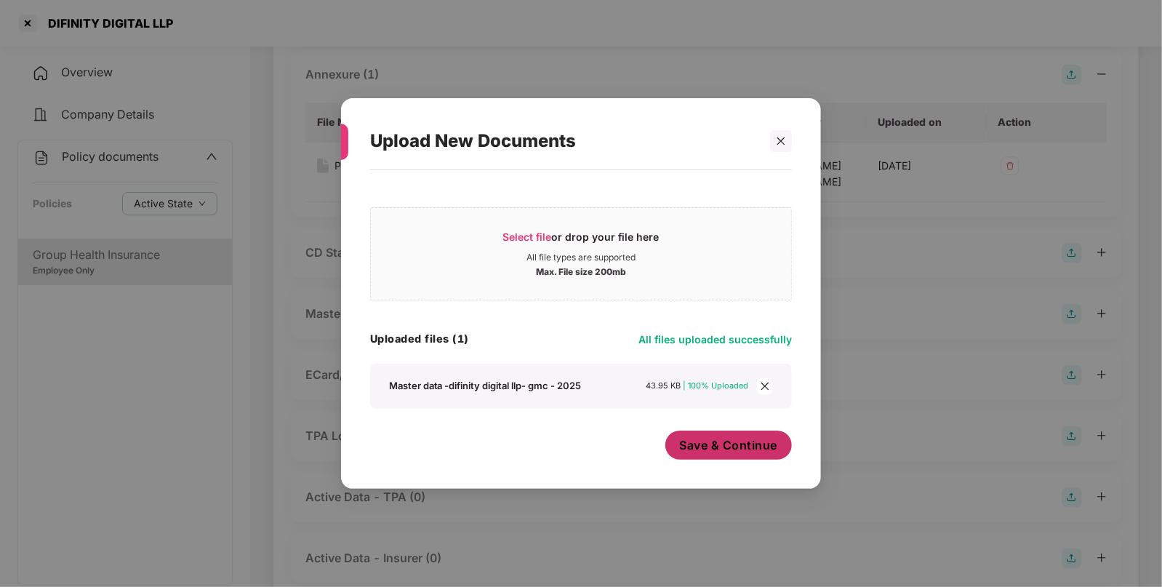
click at [743, 442] on span "Save & Continue" at bounding box center [729, 445] width 98 height 16
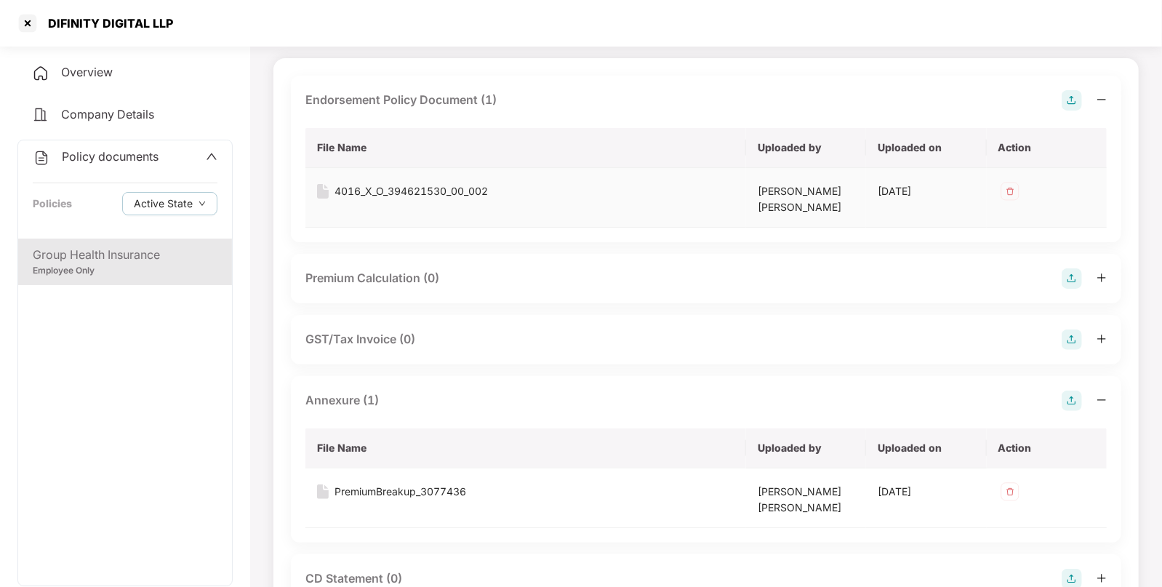
scroll to position [0, 0]
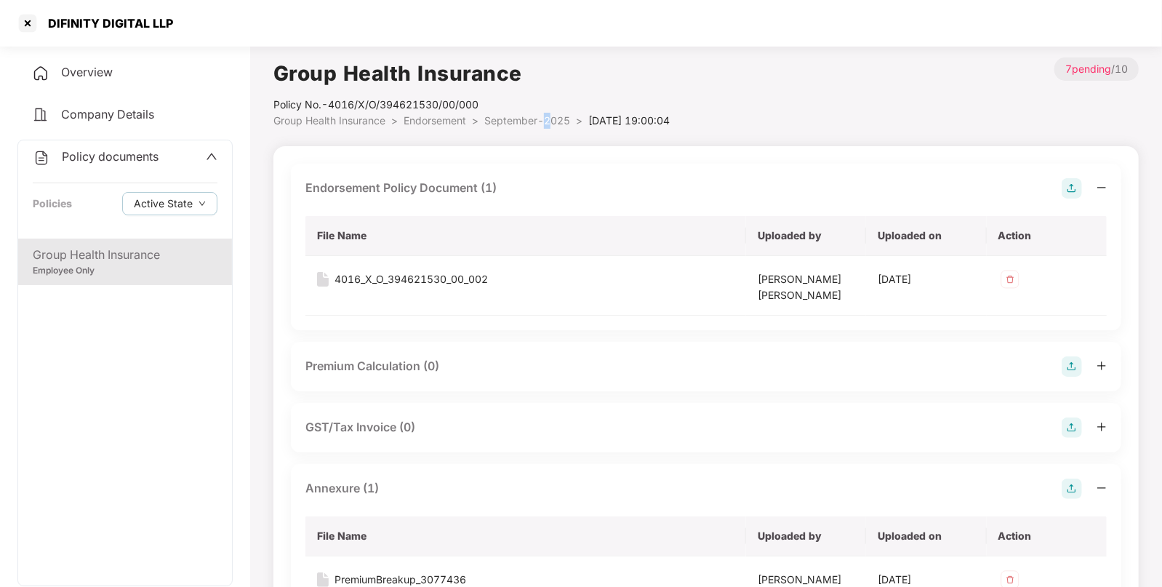
click at [549, 116] on span "September-2025" at bounding box center [527, 120] width 86 height 12
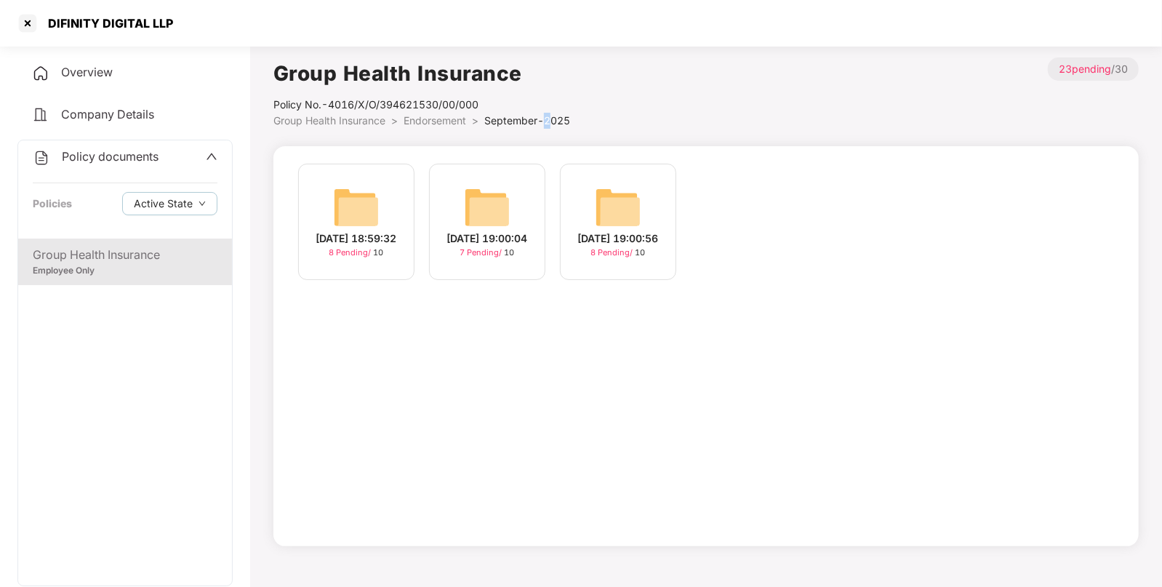
click at [637, 196] on img at bounding box center [618, 207] width 47 height 47
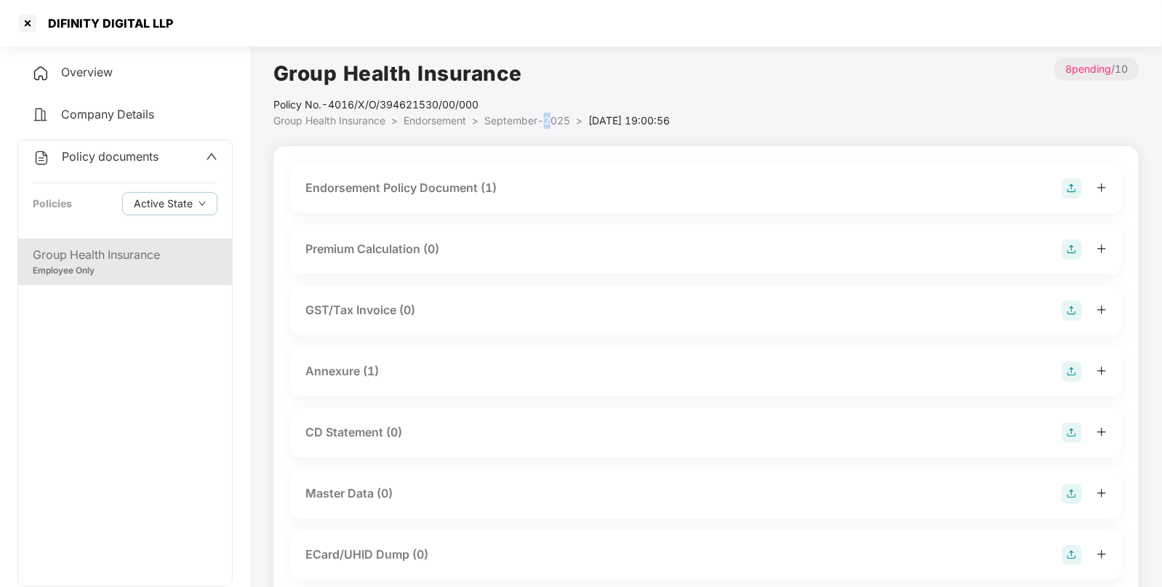
click at [1076, 491] on img at bounding box center [1072, 494] width 20 height 20
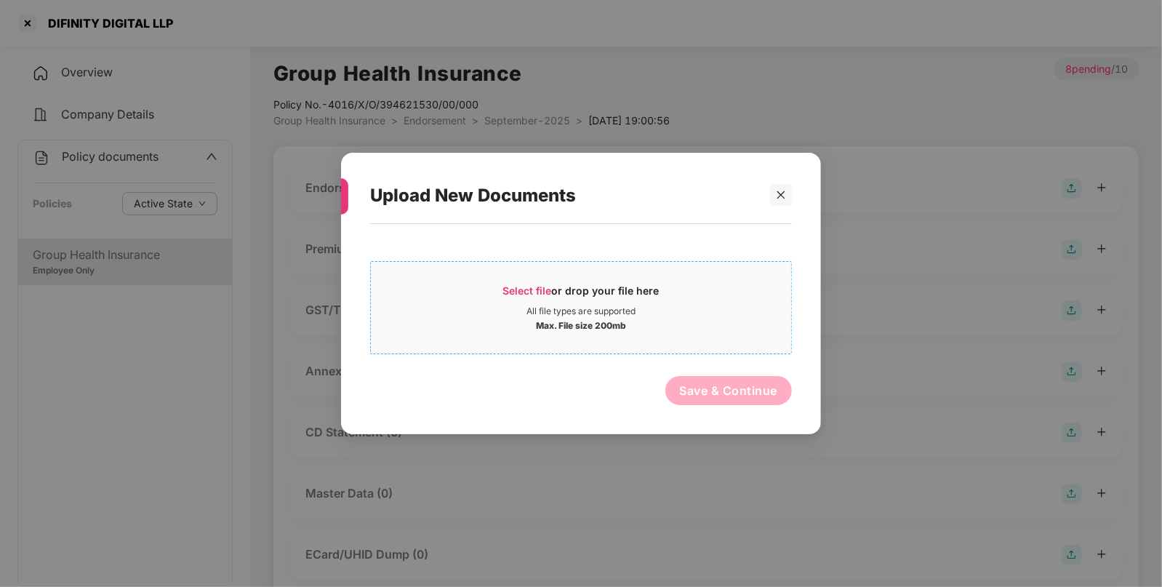
click at [698, 298] on div "Select file or drop your file here" at bounding box center [581, 295] width 420 height 22
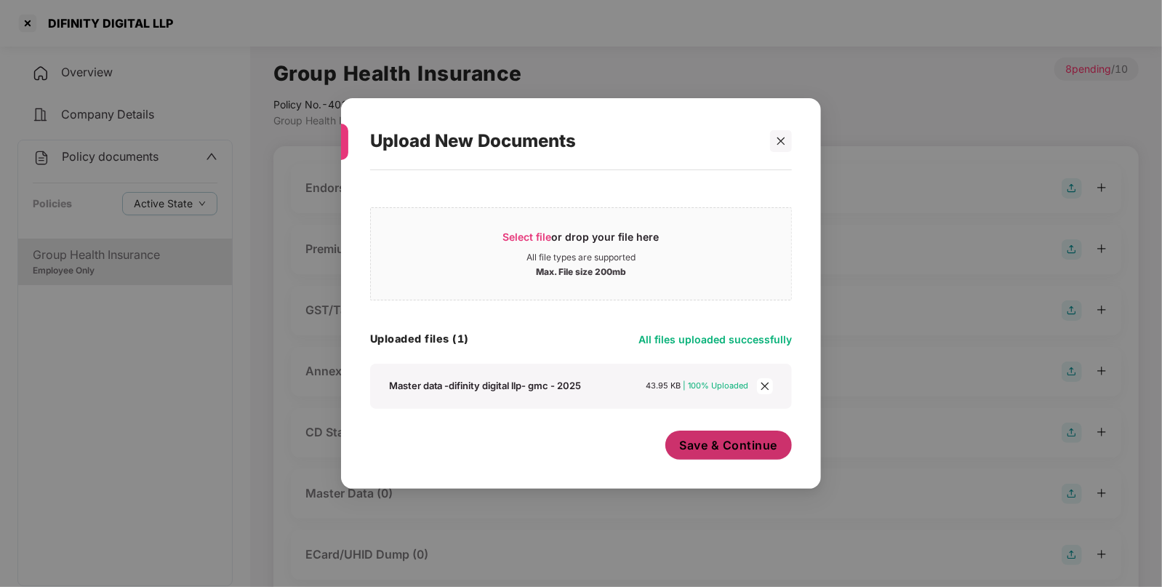
click at [731, 444] on span "Save & Continue" at bounding box center [729, 445] width 98 height 16
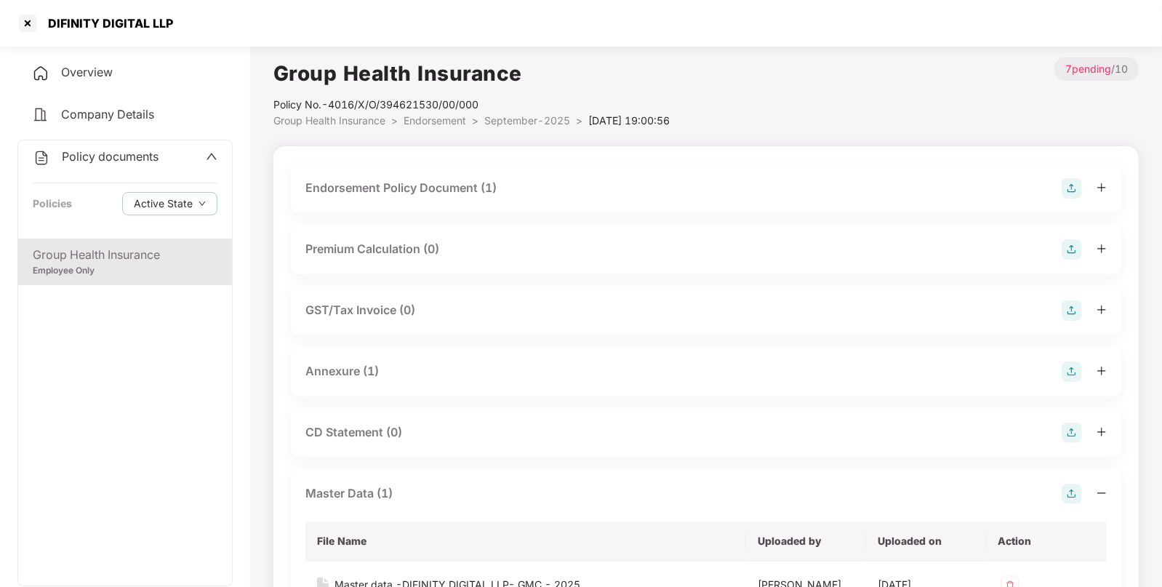
click at [546, 122] on span "September-2025" at bounding box center [527, 120] width 86 height 12
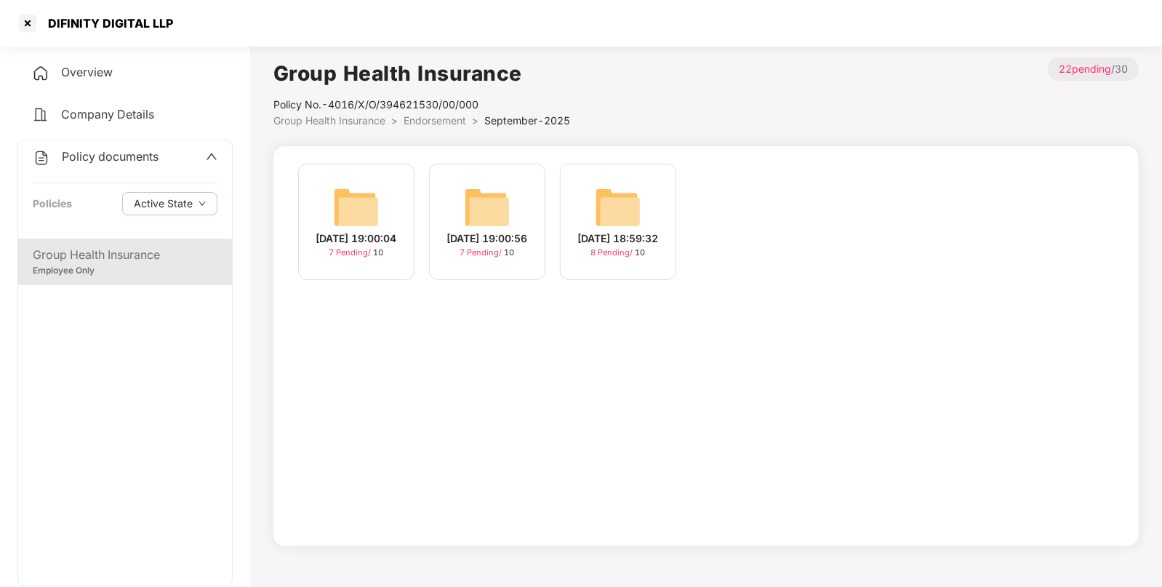
click at [354, 212] on img at bounding box center [356, 207] width 47 height 47
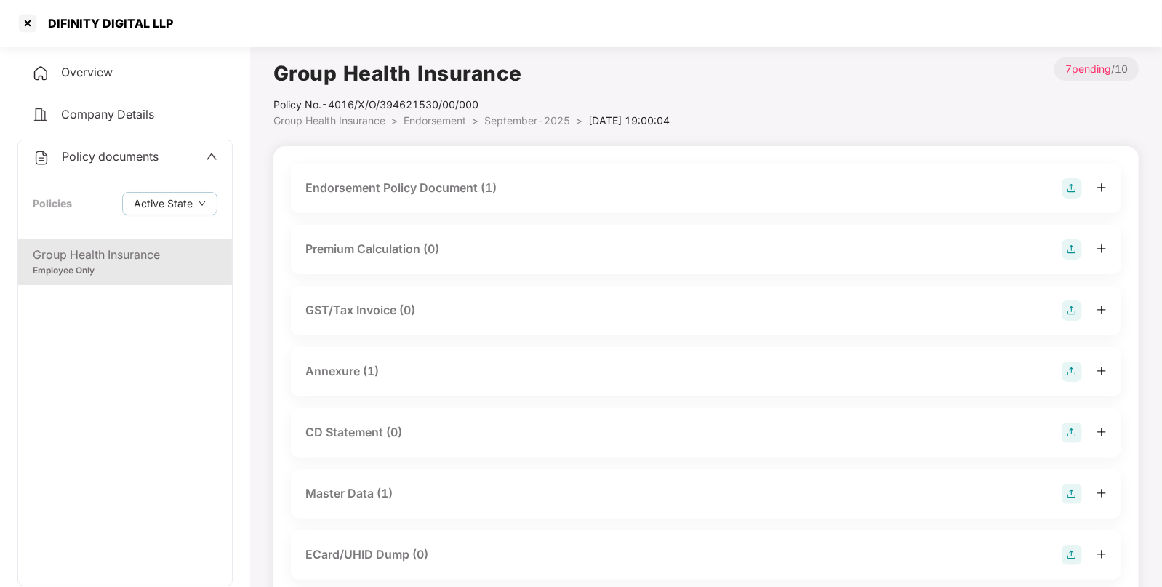
click at [540, 126] on span "September-2025" at bounding box center [527, 120] width 86 height 12
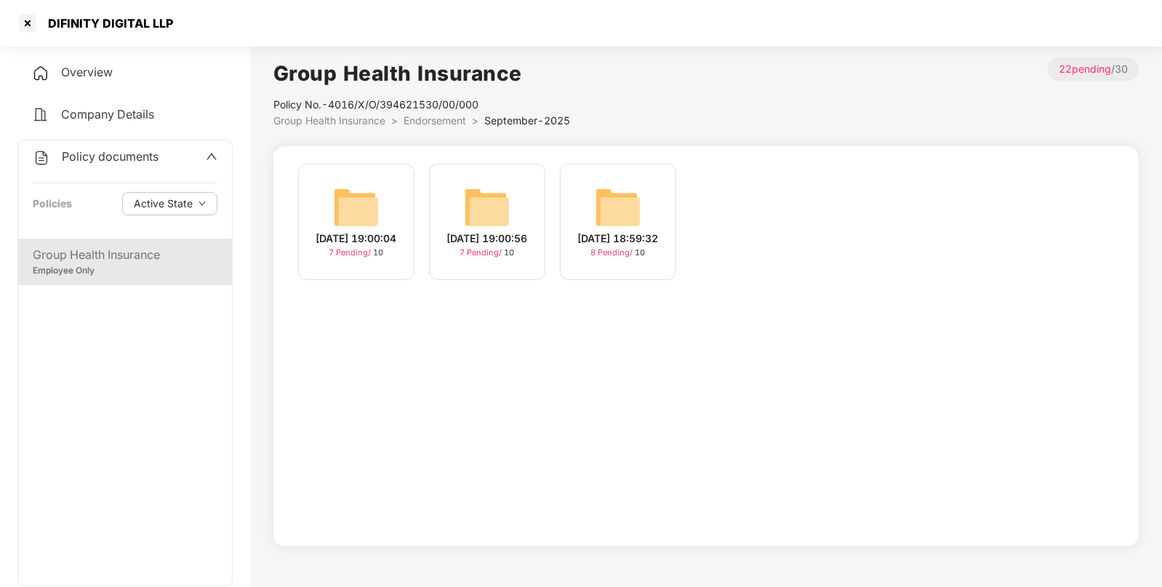
click at [622, 217] on img at bounding box center [618, 207] width 47 height 47
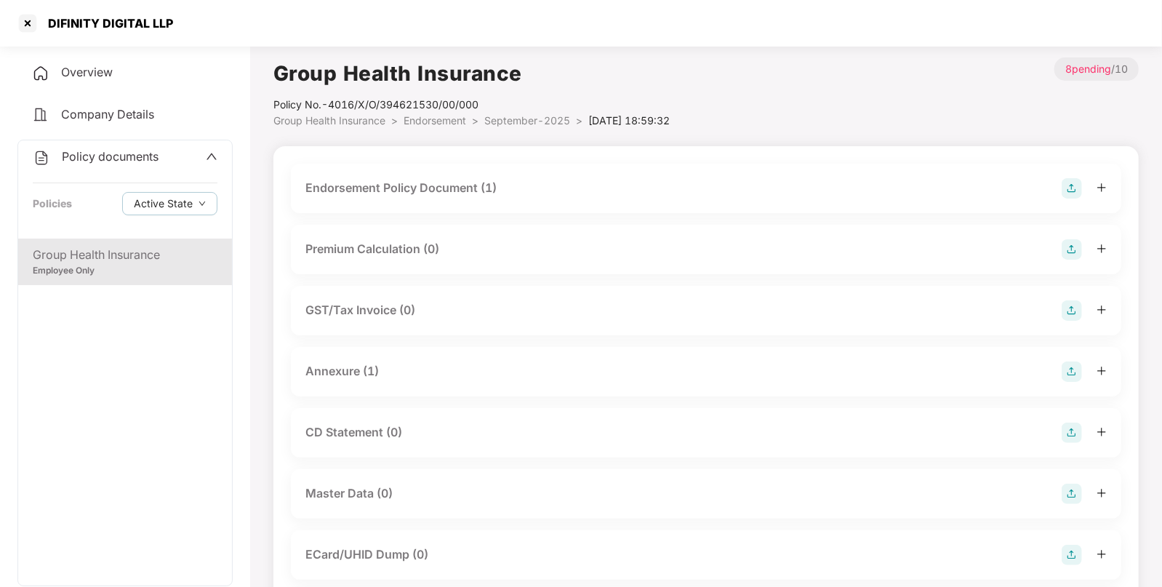
click at [1076, 491] on img at bounding box center [1072, 494] width 20 height 20
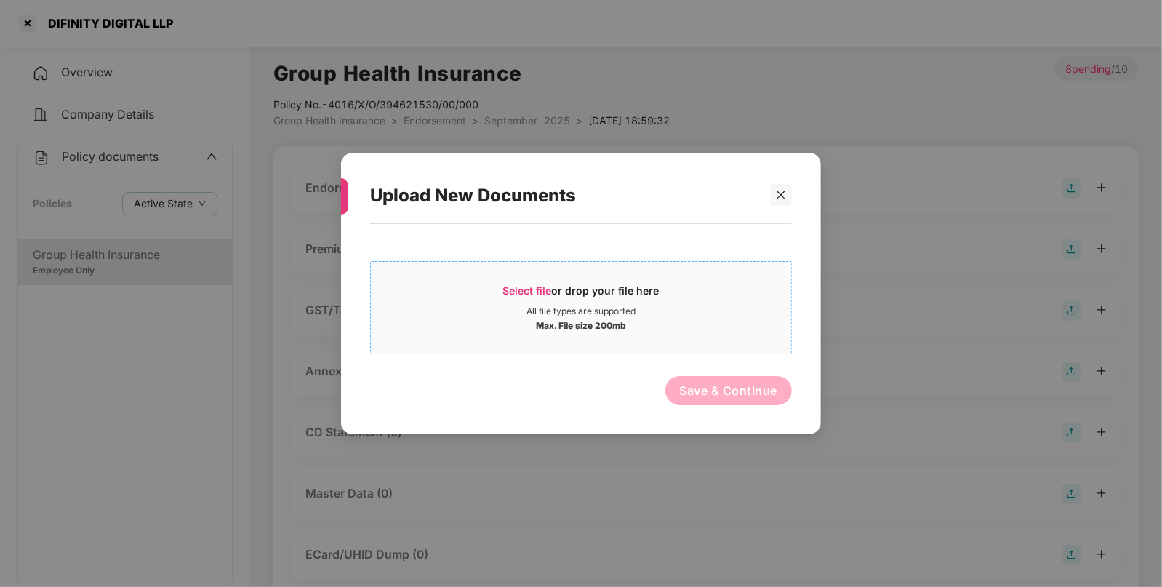
click at [698, 282] on span "Select file or drop your file here All file types are supported Max. File size …" at bounding box center [581, 308] width 420 height 70
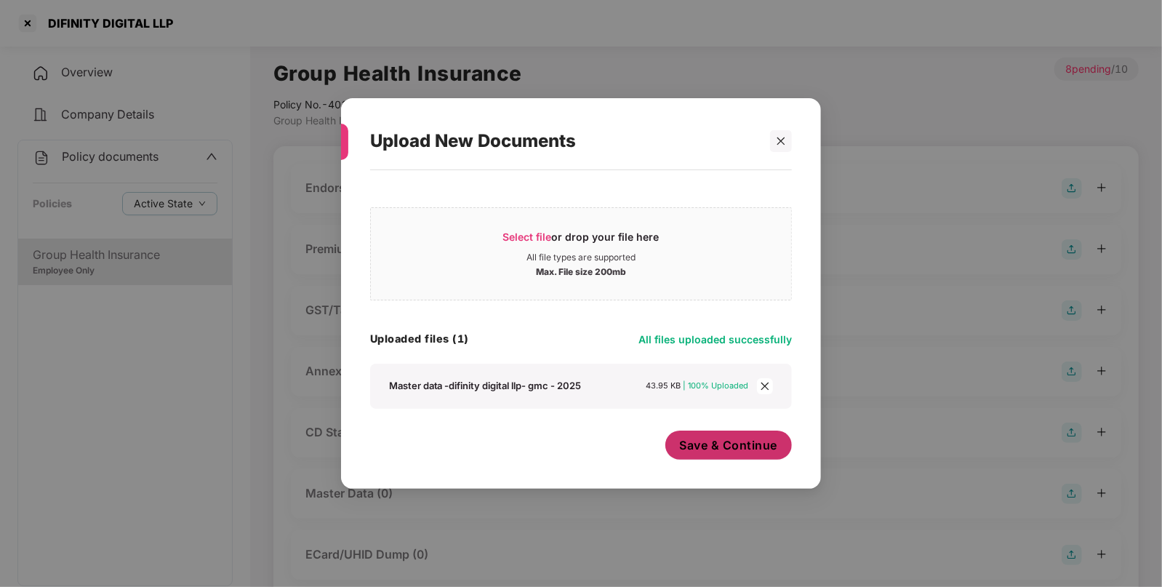
click at [727, 439] on button "Save & Continue" at bounding box center [728, 445] width 127 height 29
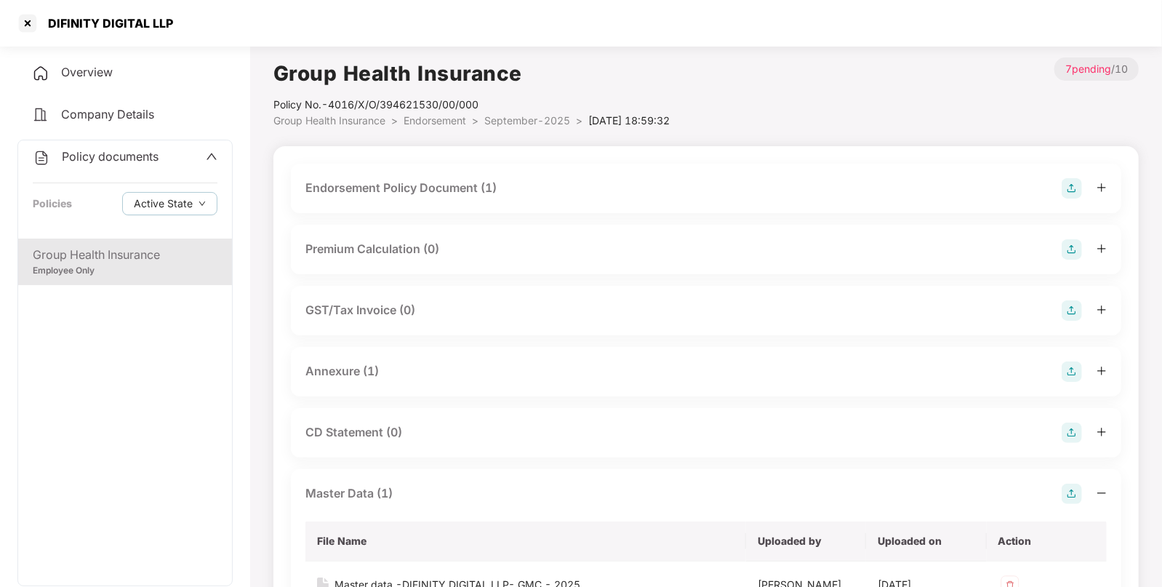
click at [153, 153] on span "Policy documents" at bounding box center [110, 156] width 97 height 15
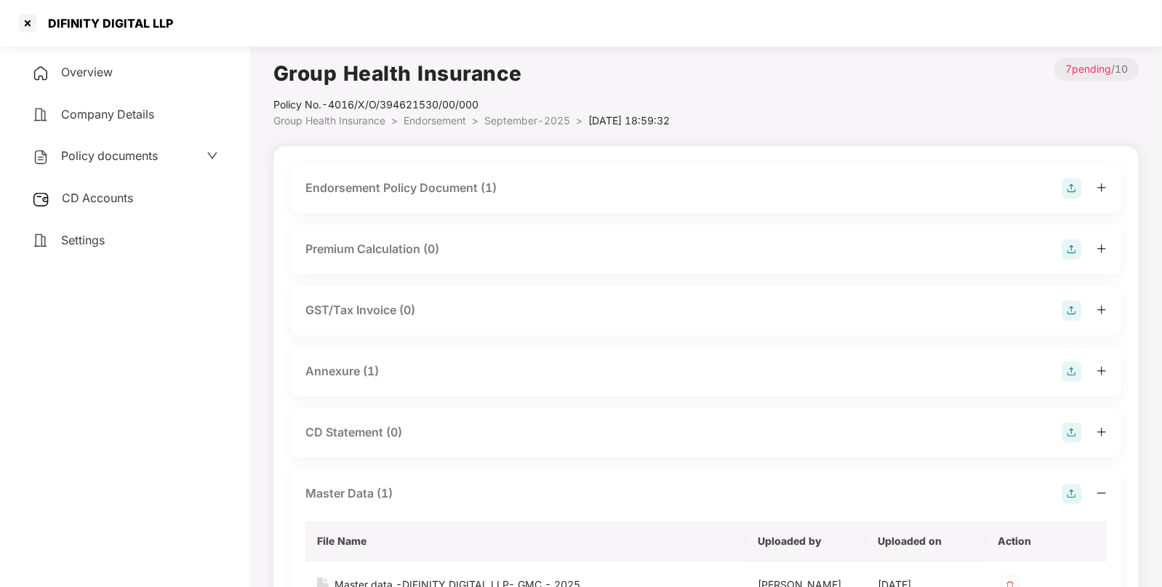
click at [144, 202] on div "CD Accounts" at bounding box center [124, 198] width 215 height 33
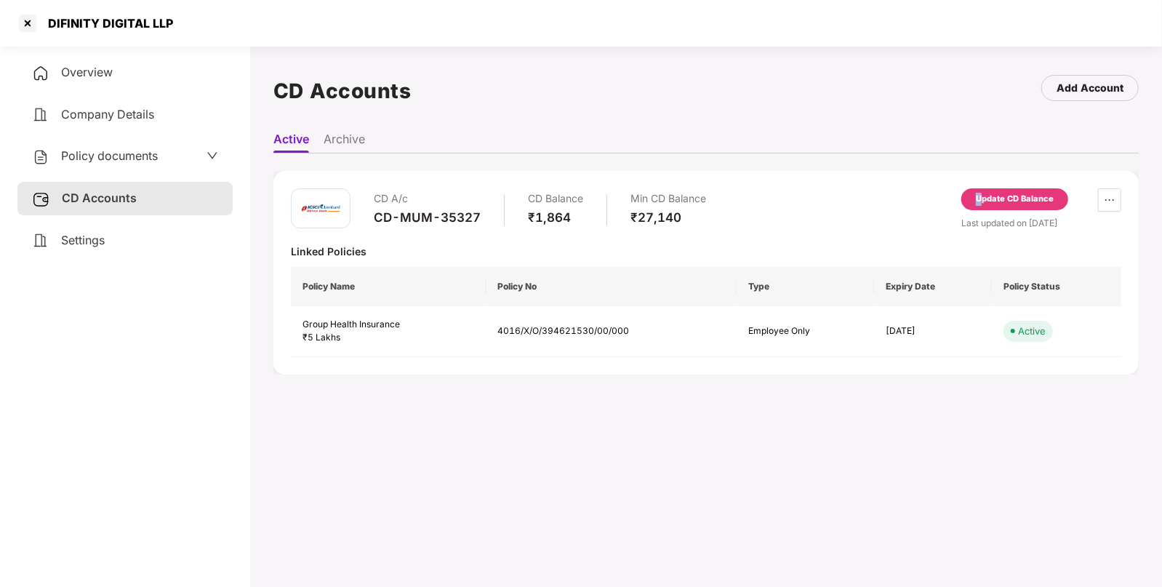
click at [978, 190] on div "Update CD Balance" at bounding box center [1014, 199] width 107 height 22
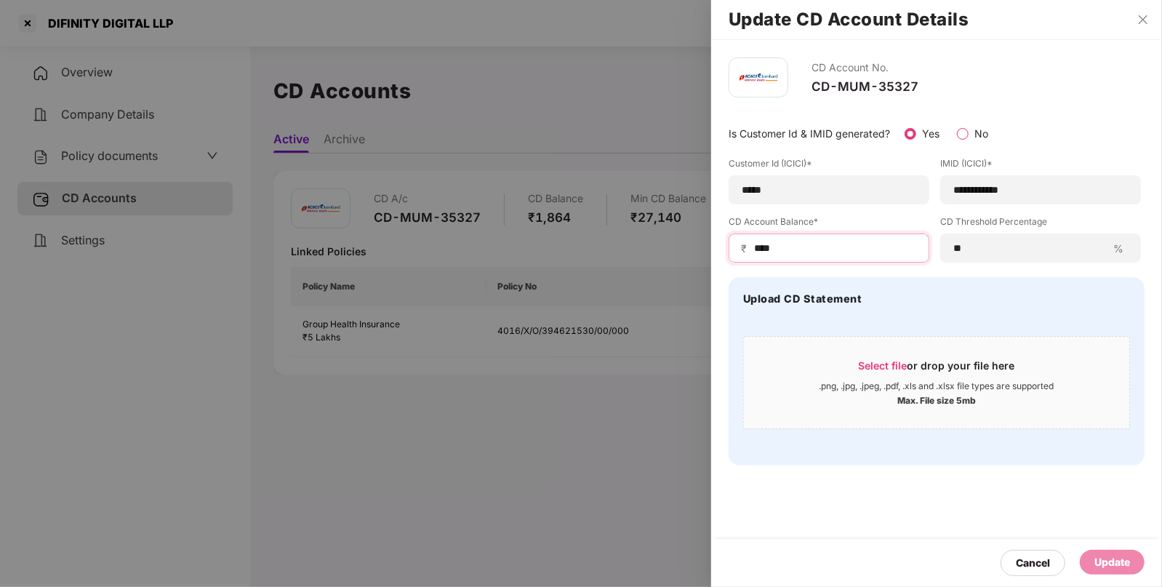
click at [827, 241] on input "****" at bounding box center [835, 248] width 164 height 15
type input "****"
click at [1103, 562] on div "Update" at bounding box center [1113, 562] width 36 height 16
click at [1103, 562] on div "Update" at bounding box center [1098, 562] width 63 height 16
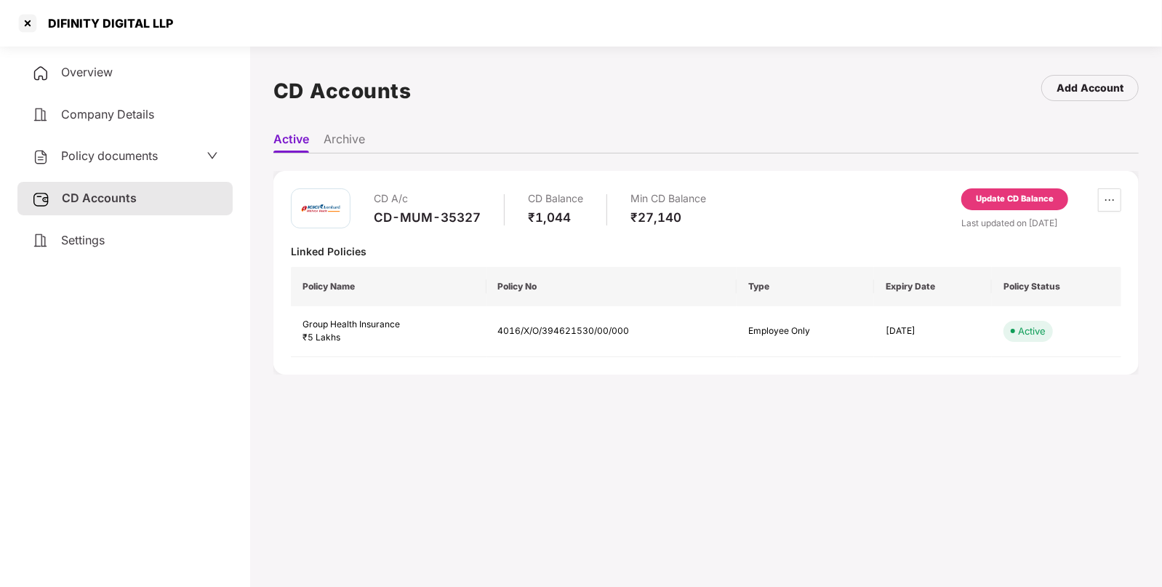
click at [79, 15] on div "DIFINITY DIGITAL LLP" at bounding box center [94, 23] width 157 height 23
copy div "DIFINITY DIGITAL LLP"
click at [28, 22] on div at bounding box center [27, 23] width 23 height 23
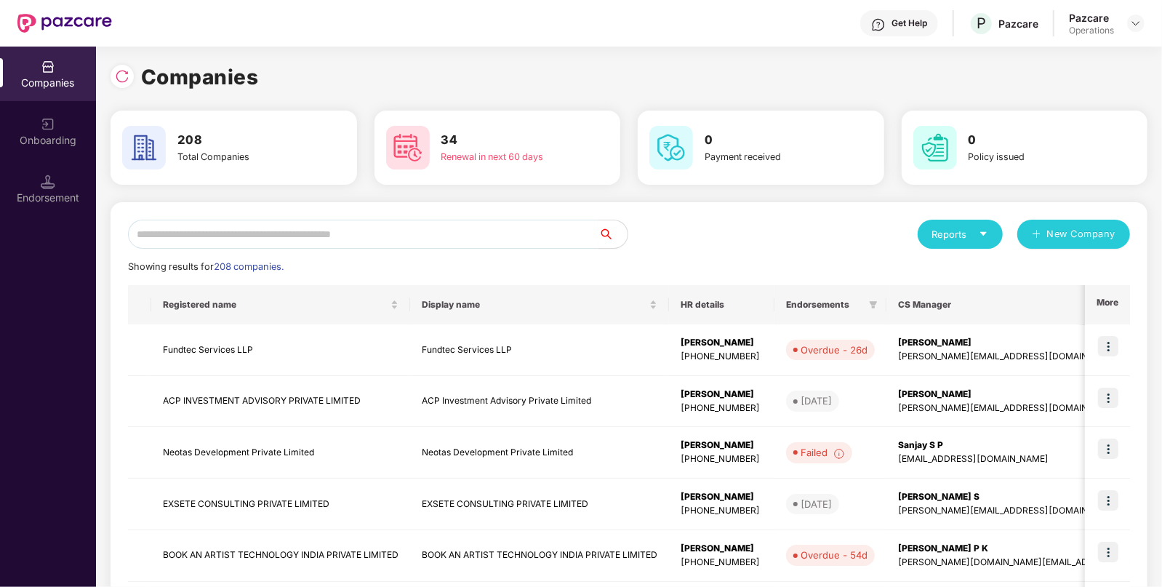
click at [327, 241] on input "text" at bounding box center [363, 234] width 471 height 29
paste input "**********"
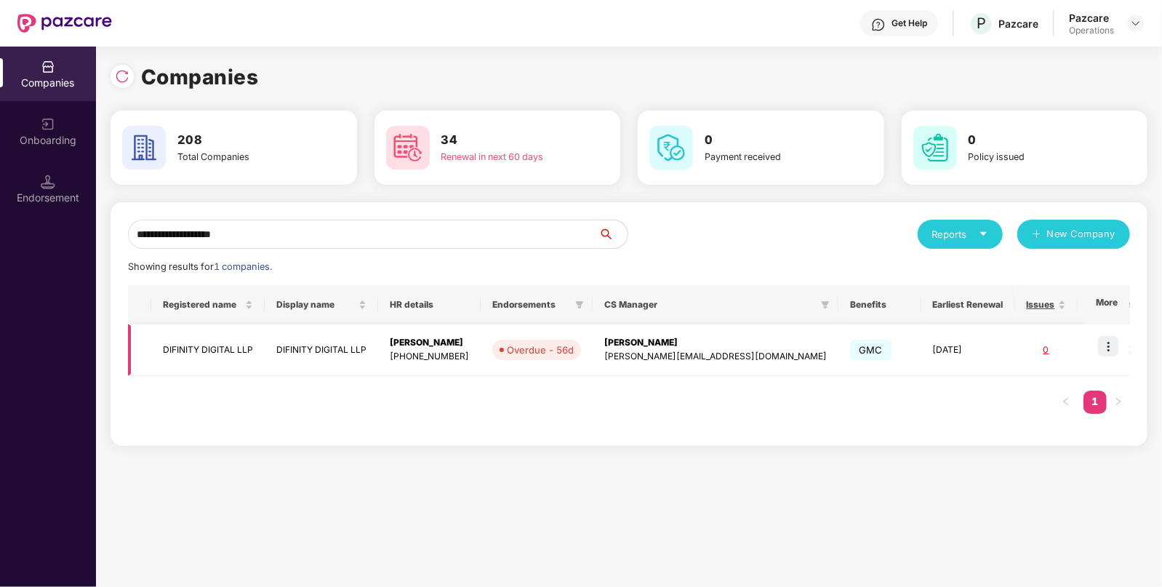
type input "**********"
click at [1114, 344] on img at bounding box center [1108, 346] width 20 height 20
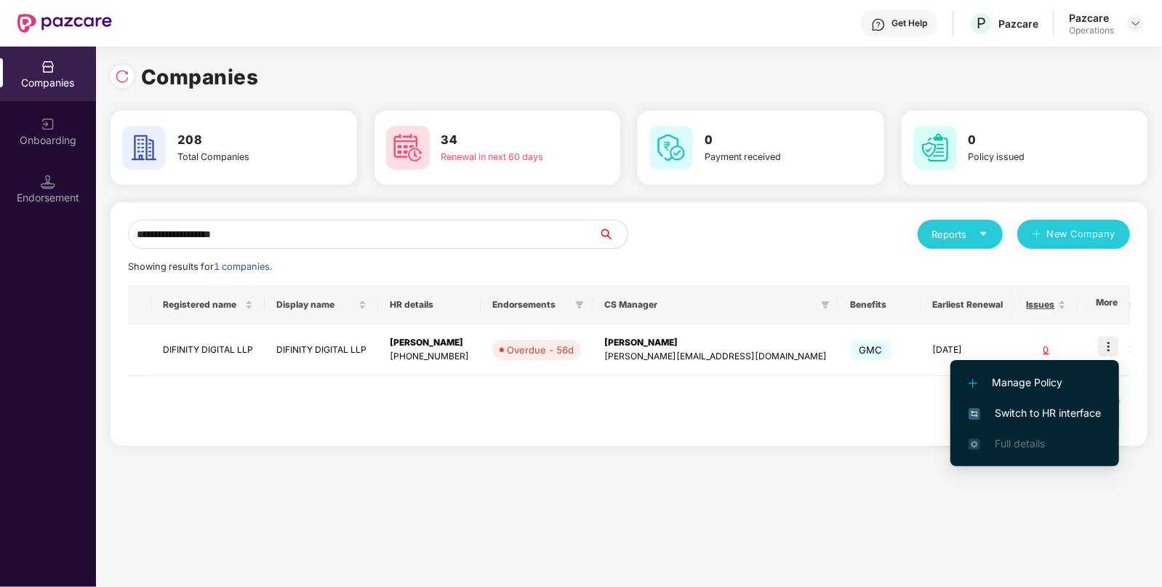
click at [1052, 416] on span "Switch to HR interface" at bounding box center [1035, 413] width 132 height 16
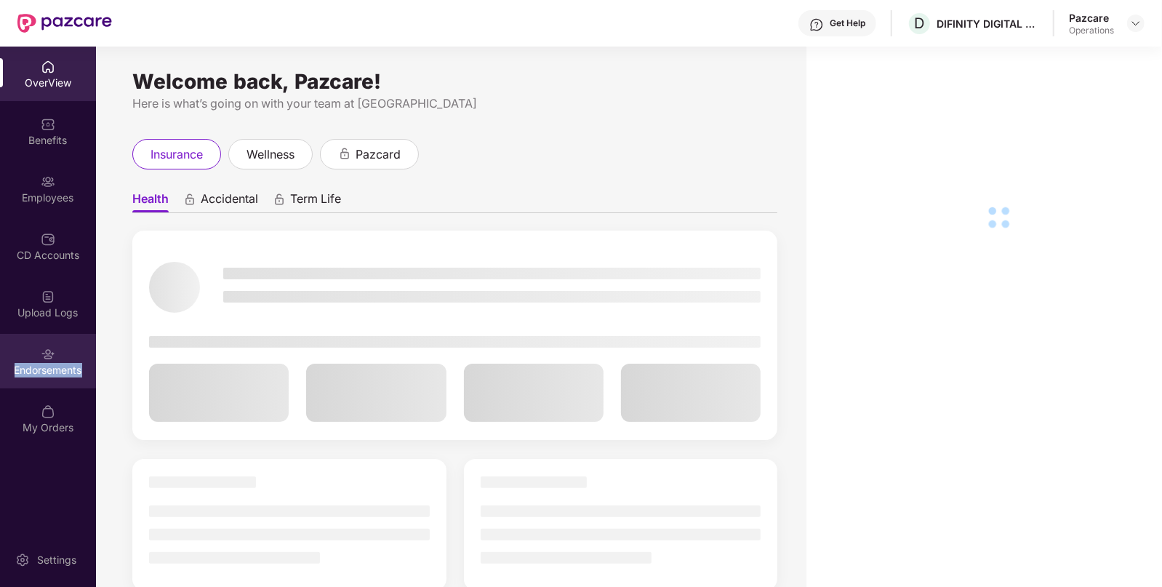
click at [28, 369] on div "Endorsements" at bounding box center [48, 370] width 96 height 15
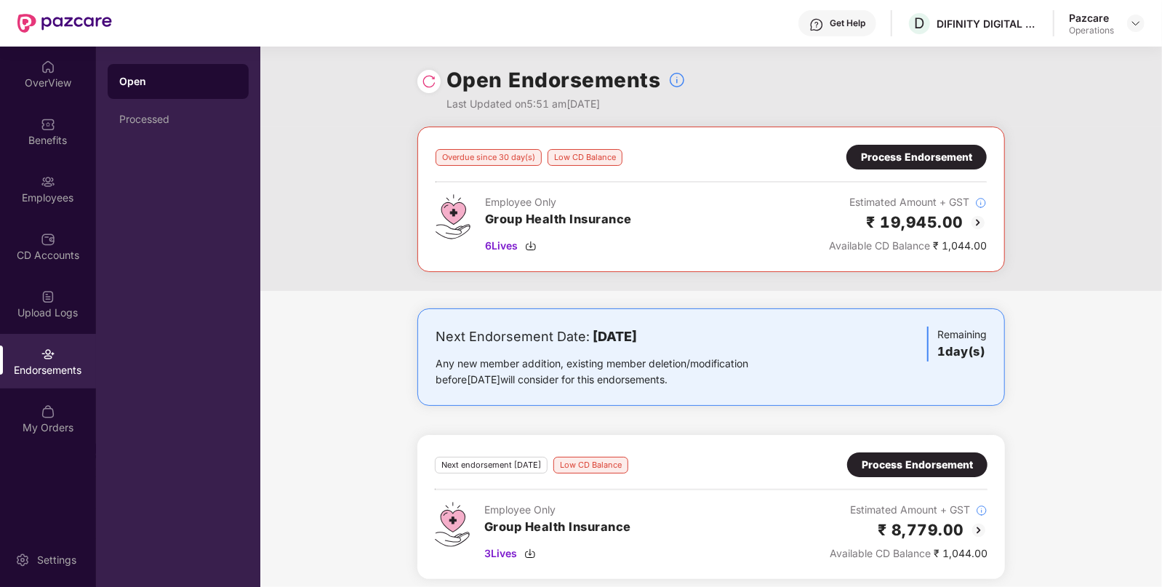
scroll to position [7, 0]
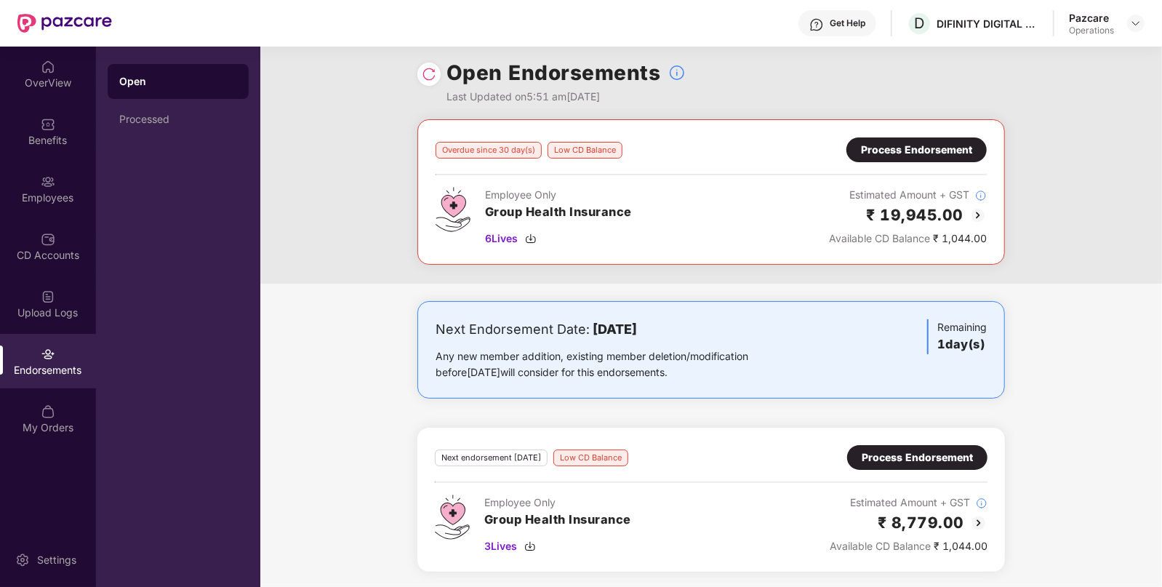
click at [939, 458] on div "Process Endorsement" at bounding box center [917, 457] width 111 height 16
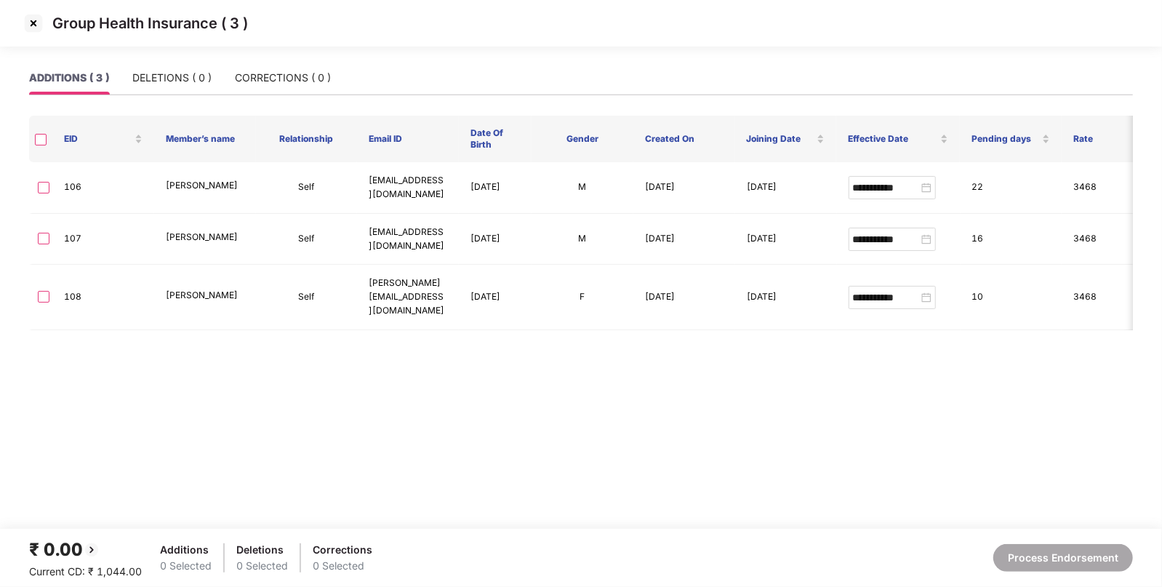
click at [31, 20] on img at bounding box center [33, 23] width 23 height 23
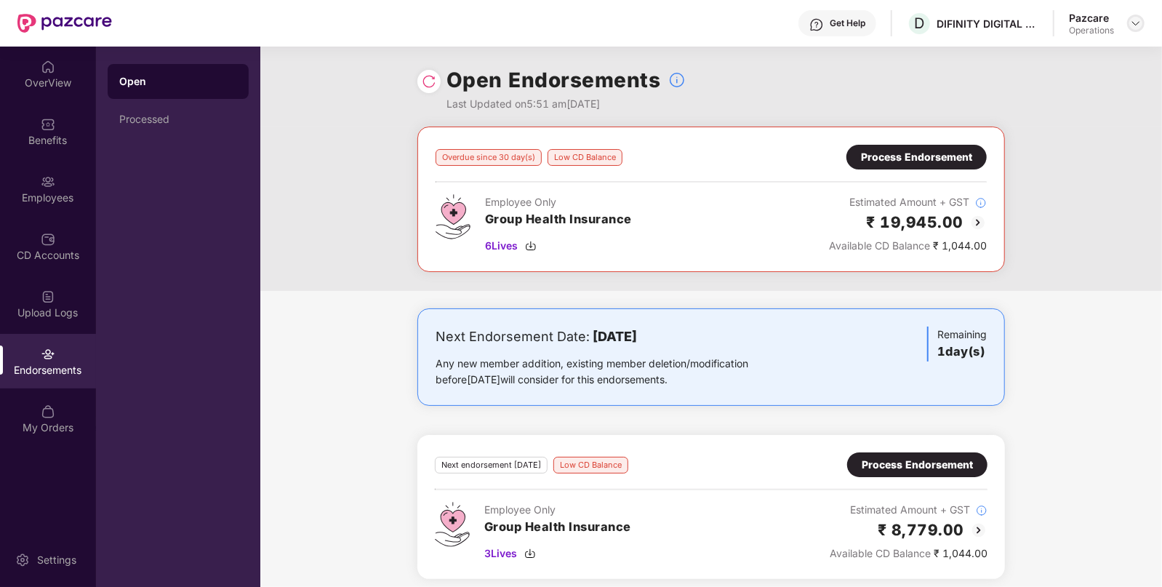
click at [1133, 25] on img at bounding box center [1136, 23] width 12 height 12
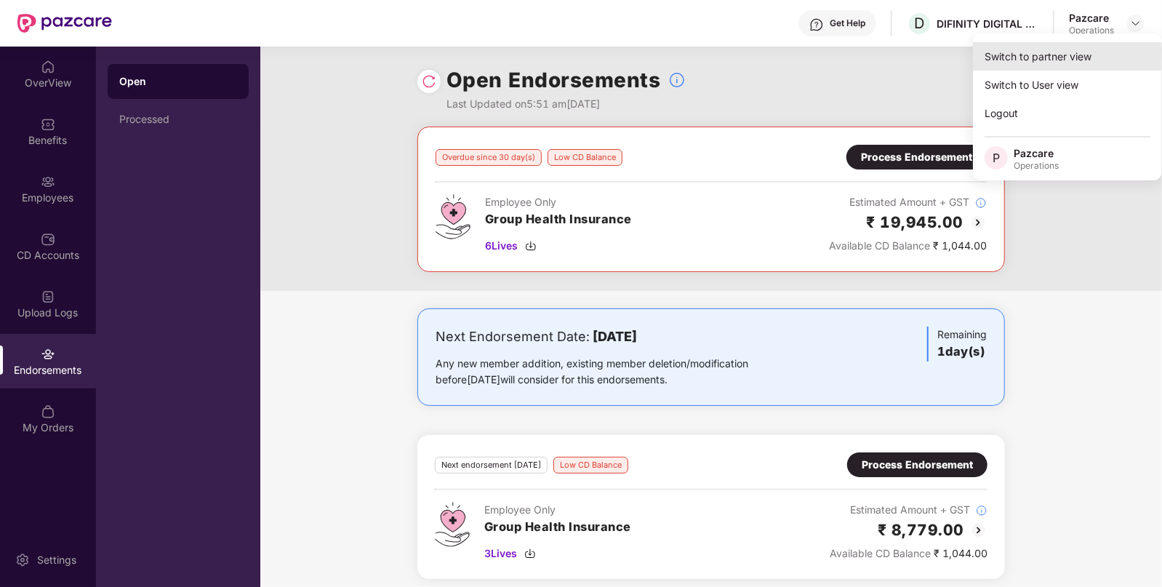
click at [1069, 55] on div "Switch to partner view" at bounding box center [1067, 56] width 189 height 28
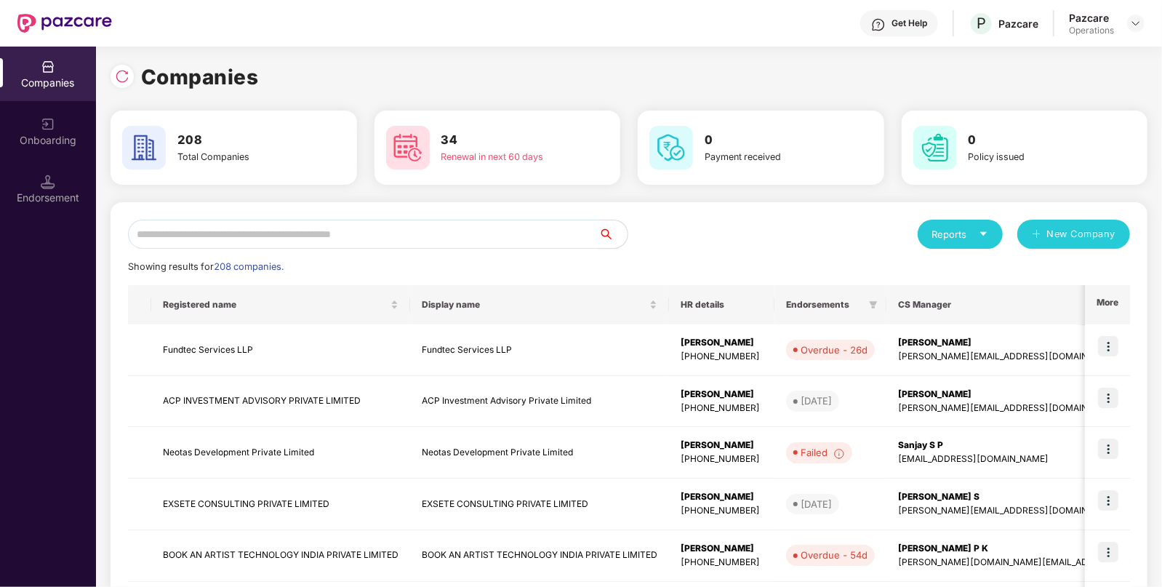
click at [505, 223] on input "text" at bounding box center [363, 234] width 471 height 29
paste input "**********"
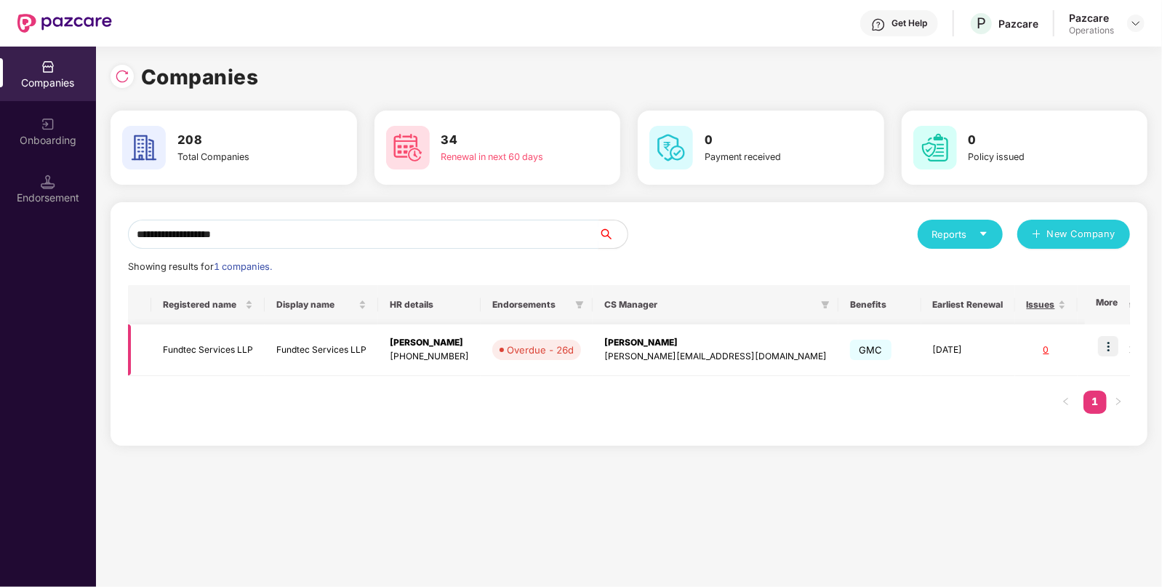
type input "**********"
click at [1110, 348] on img at bounding box center [1108, 346] width 20 height 20
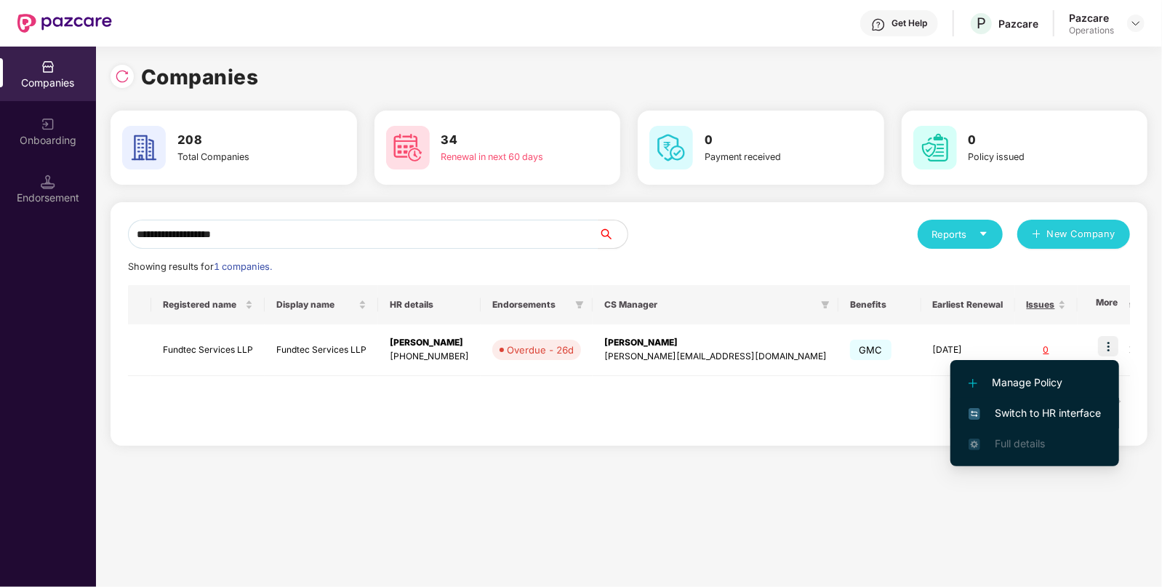
click at [1041, 411] on span "Switch to HR interface" at bounding box center [1035, 413] width 132 height 16
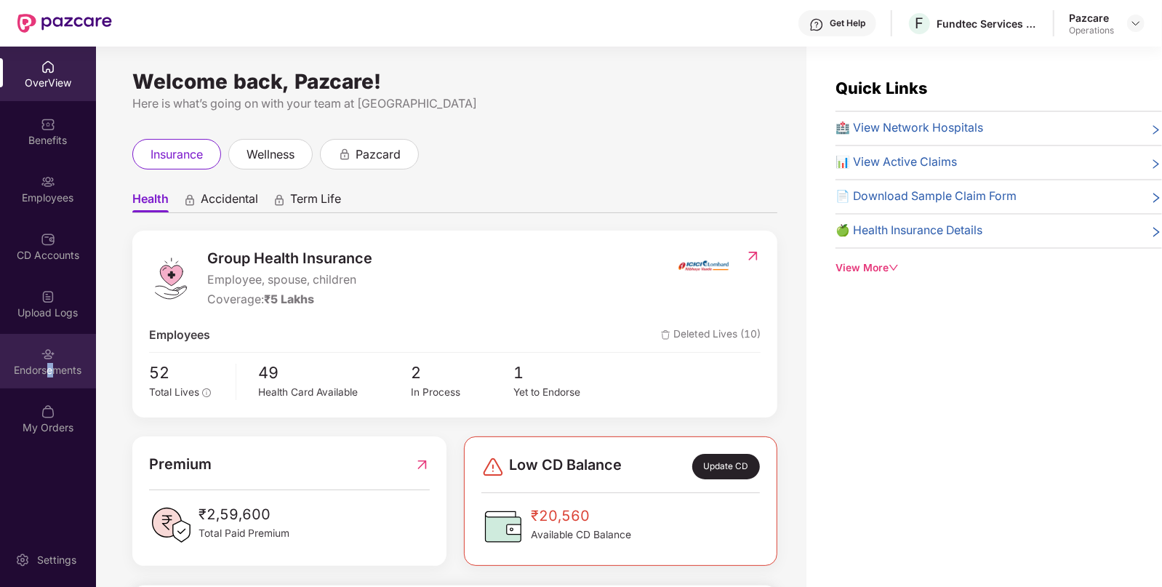
click at [51, 383] on div "Endorsements" at bounding box center [48, 361] width 96 height 55
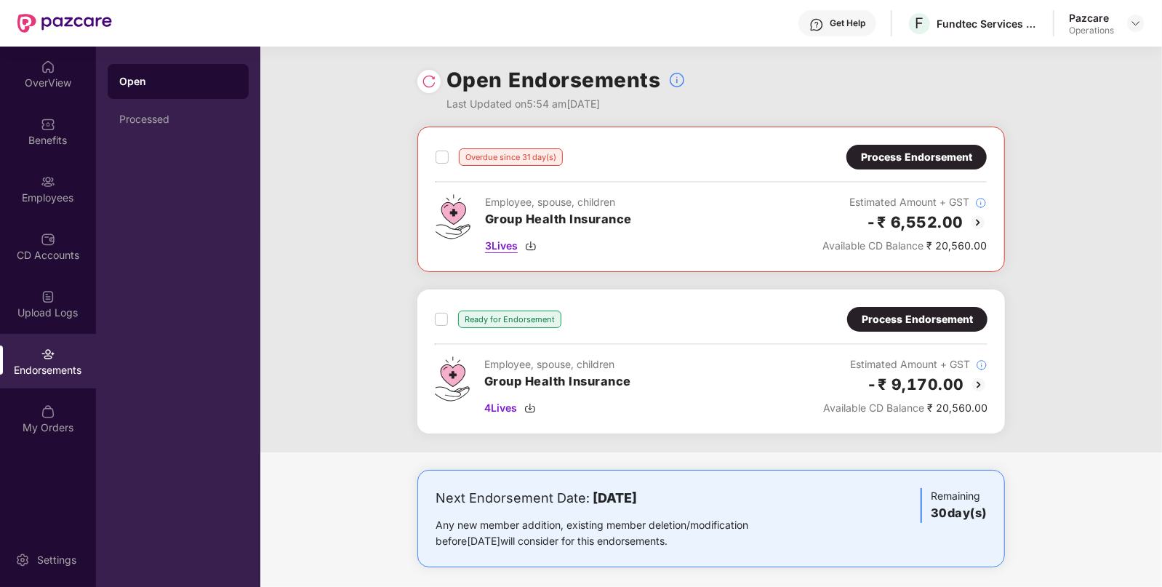
click at [498, 243] on span "3 Lives" at bounding box center [501, 246] width 33 height 16
click at [501, 404] on span "4 Lives" at bounding box center [500, 408] width 33 height 16
click at [1136, 23] on img at bounding box center [1136, 23] width 12 height 12
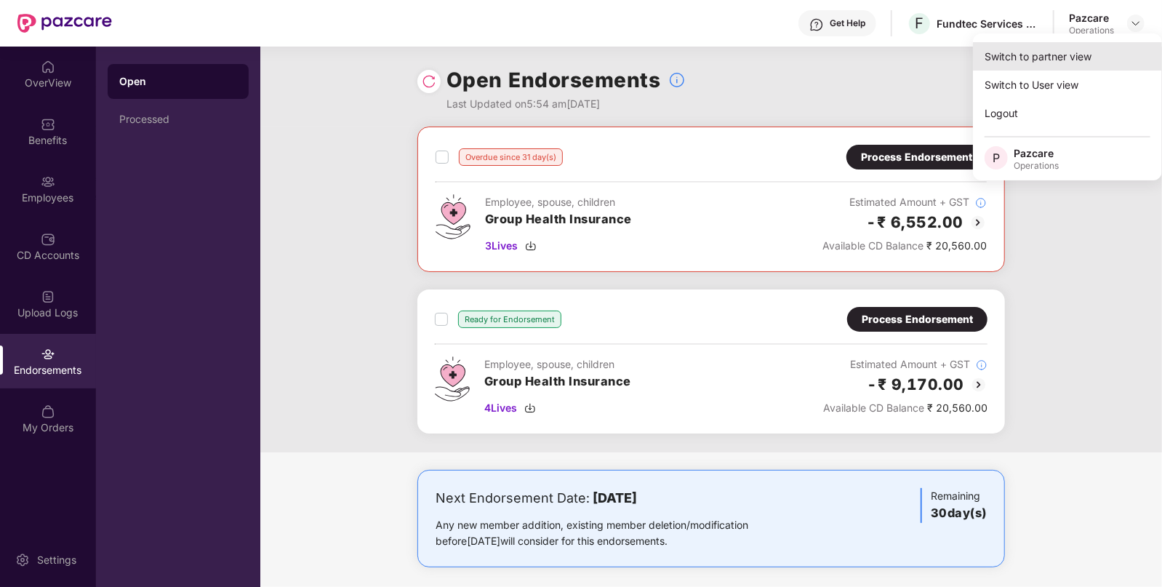
click at [1073, 50] on div "Switch to partner view" at bounding box center [1067, 56] width 189 height 28
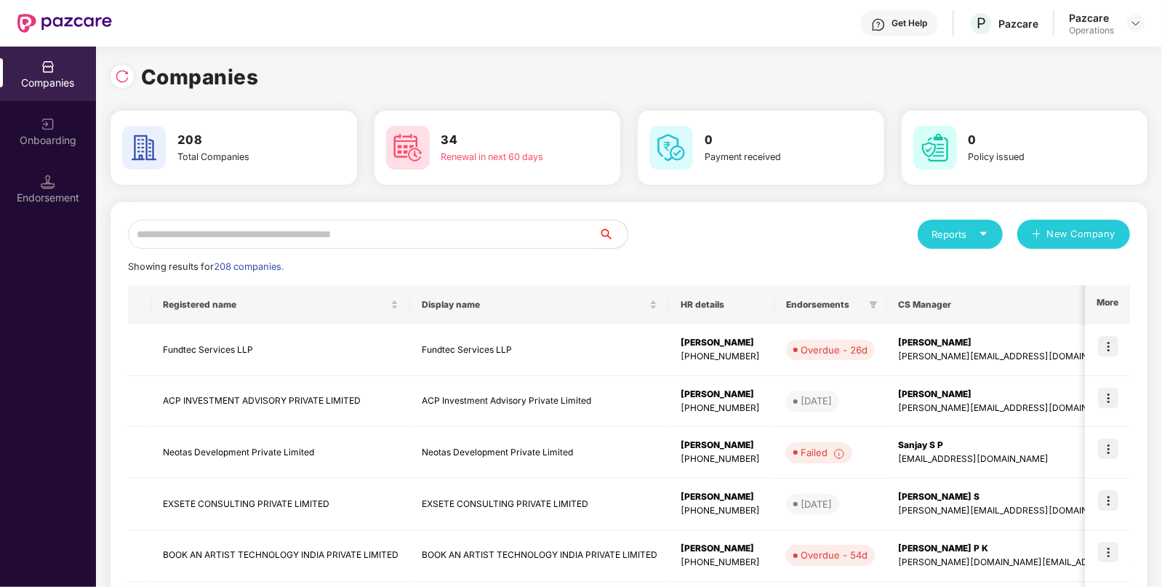
paste input "**********"
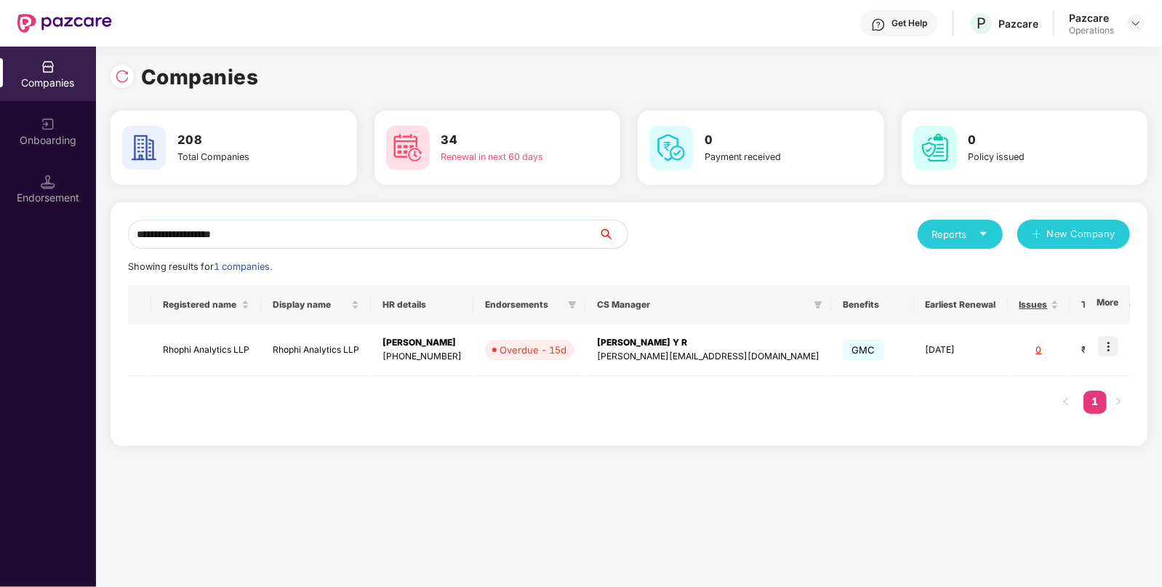
click at [474, 227] on input "**********" at bounding box center [363, 234] width 471 height 29
type input "**********"
click at [241, 353] on td "Rhophi Analytics LLP" at bounding box center [206, 350] width 110 height 52
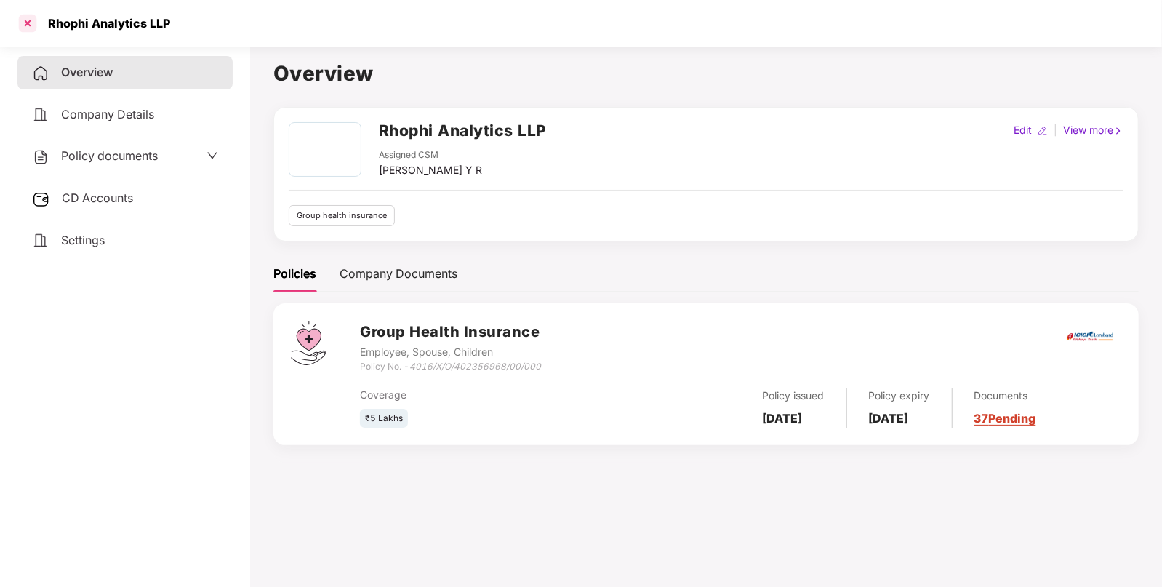
click at [26, 23] on div at bounding box center [27, 23] width 23 height 23
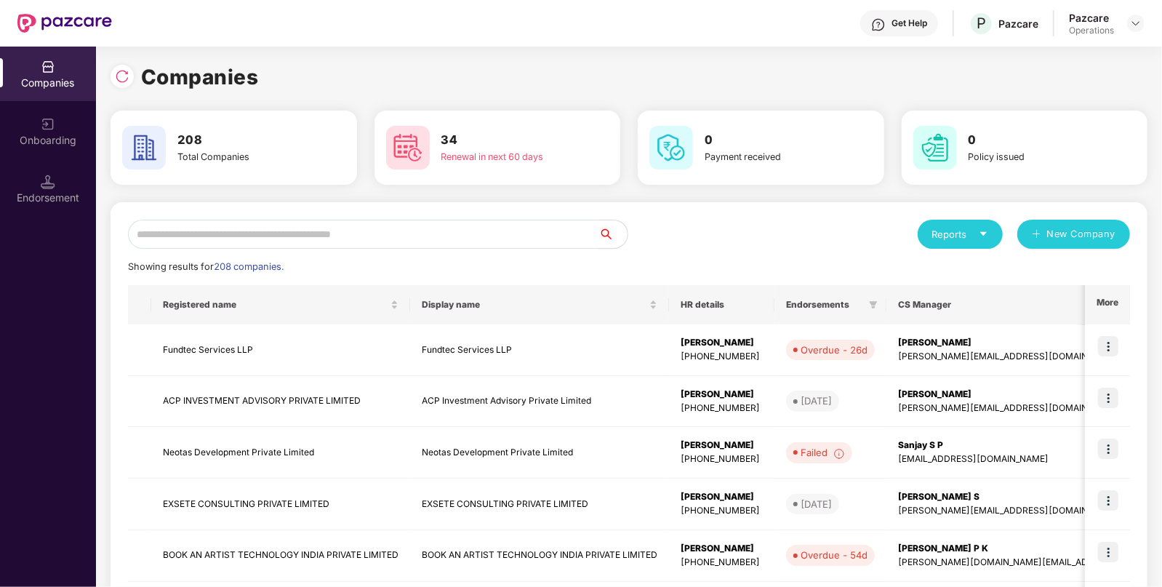
click at [340, 242] on input "text" at bounding box center [363, 234] width 471 height 29
paste input "**********"
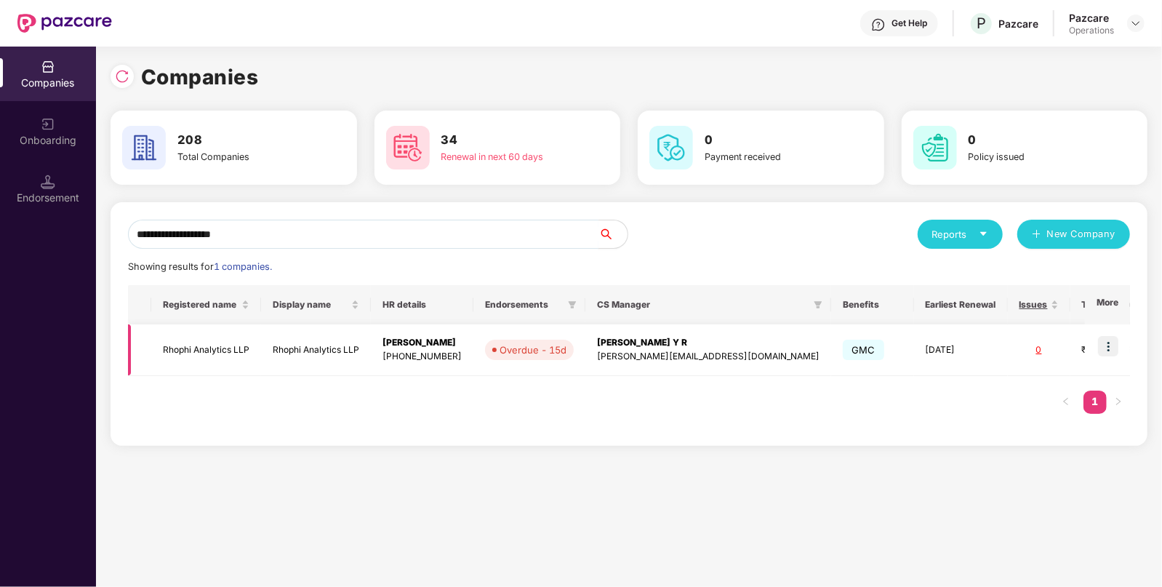
type input "**********"
click at [1111, 345] on img at bounding box center [1108, 346] width 20 height 20
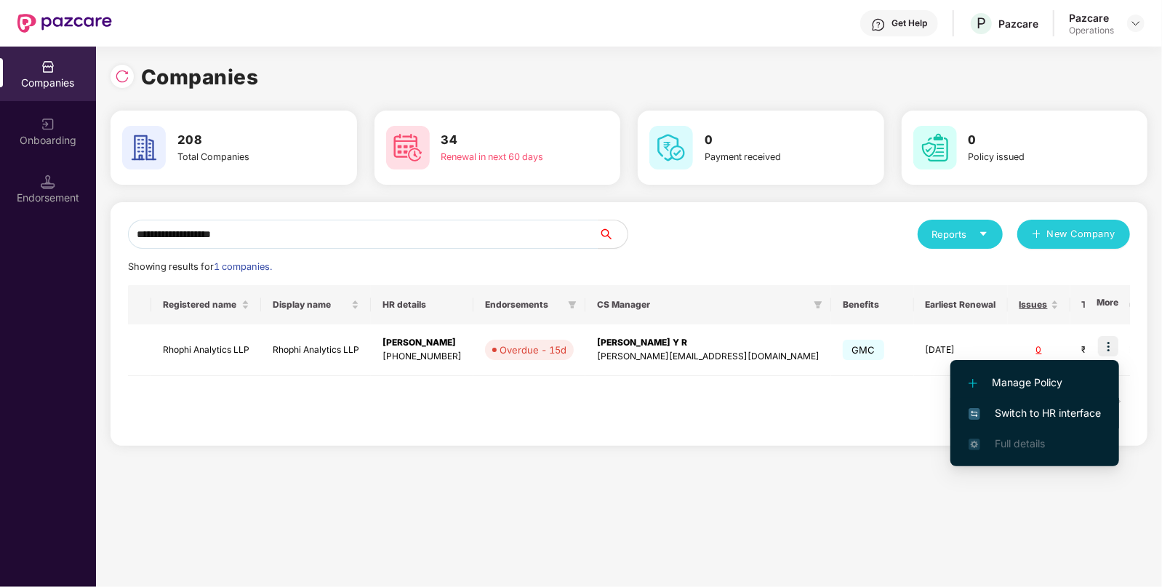
click at [1003, 417] on span "Switch to HR interface" at bounding box center [1035, 413] width 132 height 16
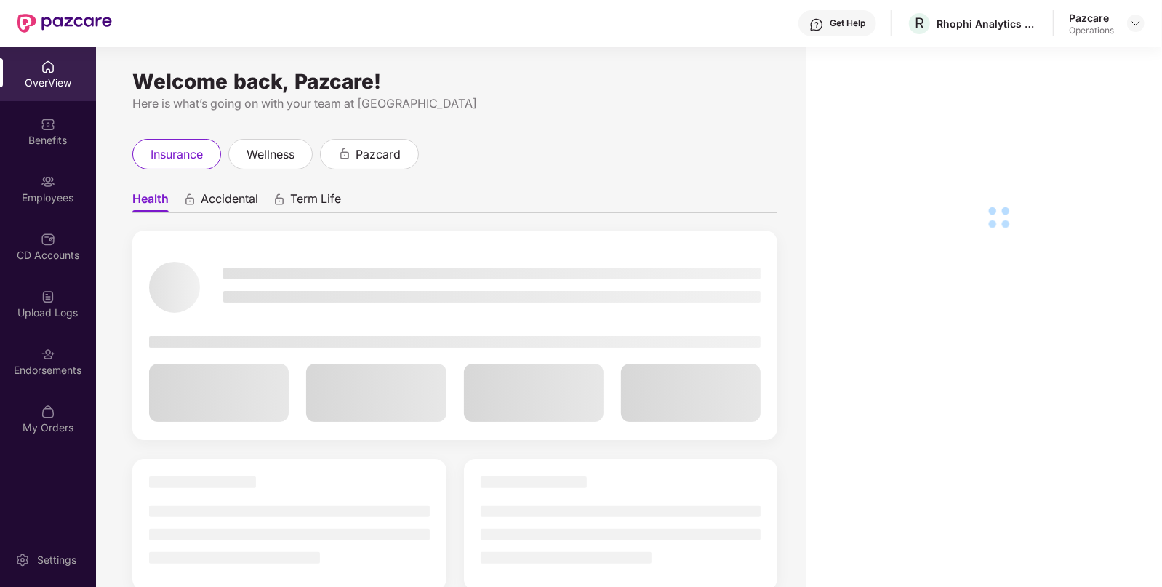
click at [21, 364] on div "Endorsements" at bounding box center [48, 370] width 96 height 15
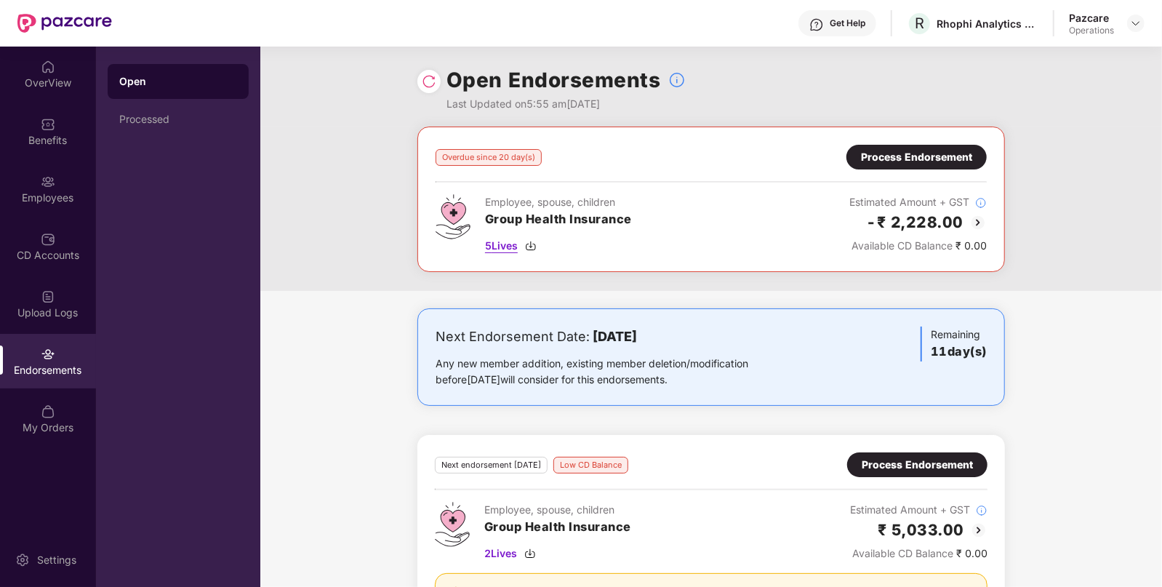
click at [513, 244] on span "5 Lives" at bounding box center [501, 246] width 33 height 16
click at [941, 161] on div "Process Endorsement" at bounding box center [916, 157] width 111 height 16
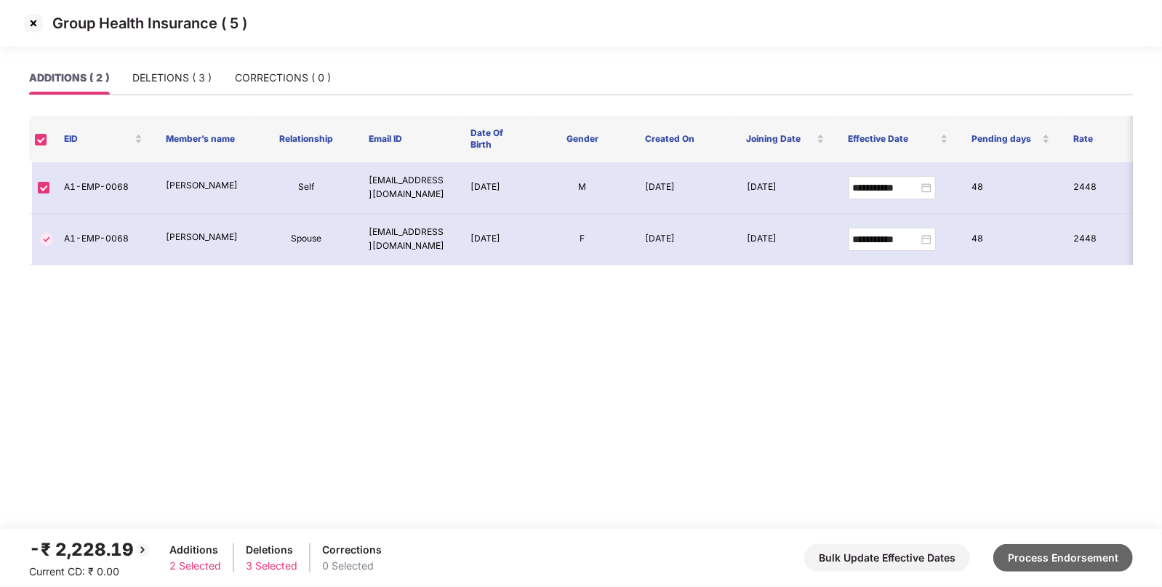
click at [1056, 548] on button "Process Endorsement" at bounding box center [1063, 558] width 140 height 28
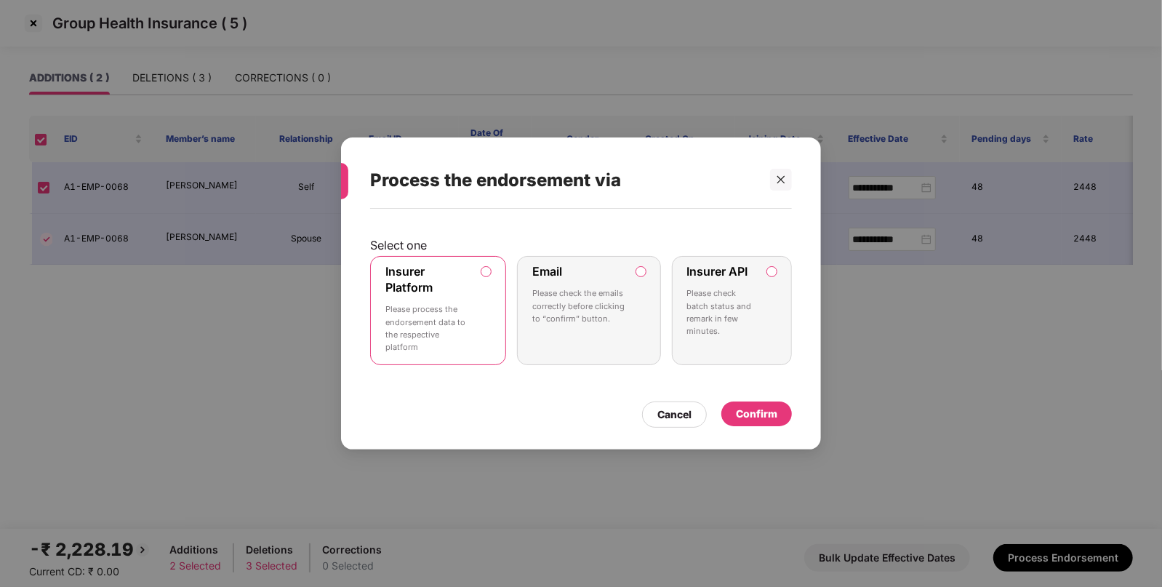
click at [467, 305] on p "Please process the endorsement data to the respective platform" at bounding box center [427, 328] width 85 height 50
click at [778, 412] on div "Confirm" at bounding box center [756, 413] width 71 height 25
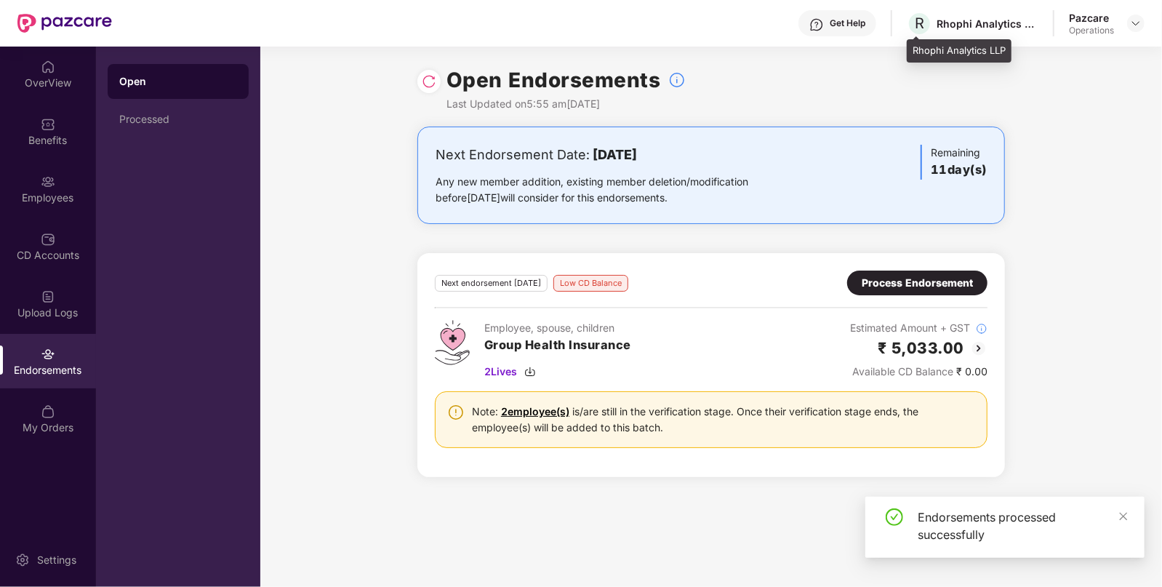
click at [960, 17] on div "Rhophi Analytics LLP" at bounding box center [988, 24] width 102 height 14
copy div "Rhophi"
click at [1137, 22] on img at bounding box center [1136, 23] width 12 height 12
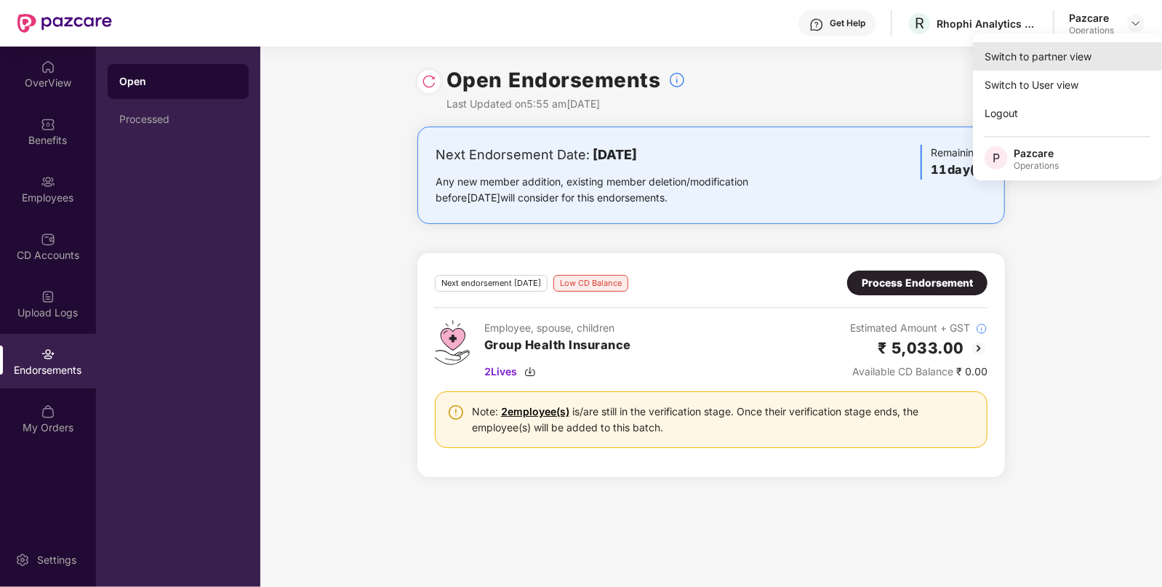
click at [1100, 54] on div "Switch to partner view" at bounding box center [1067, 56] width 189 height 28
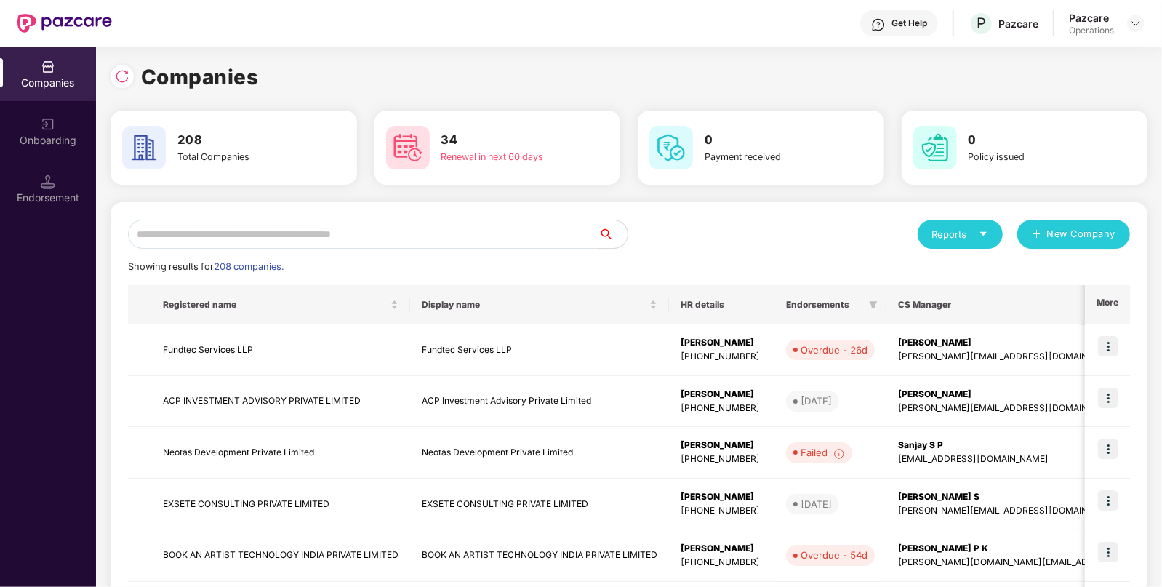
click at [227, 228] on input "text" at bounding box center [363, 234] width 471 height 29
paste input "******"
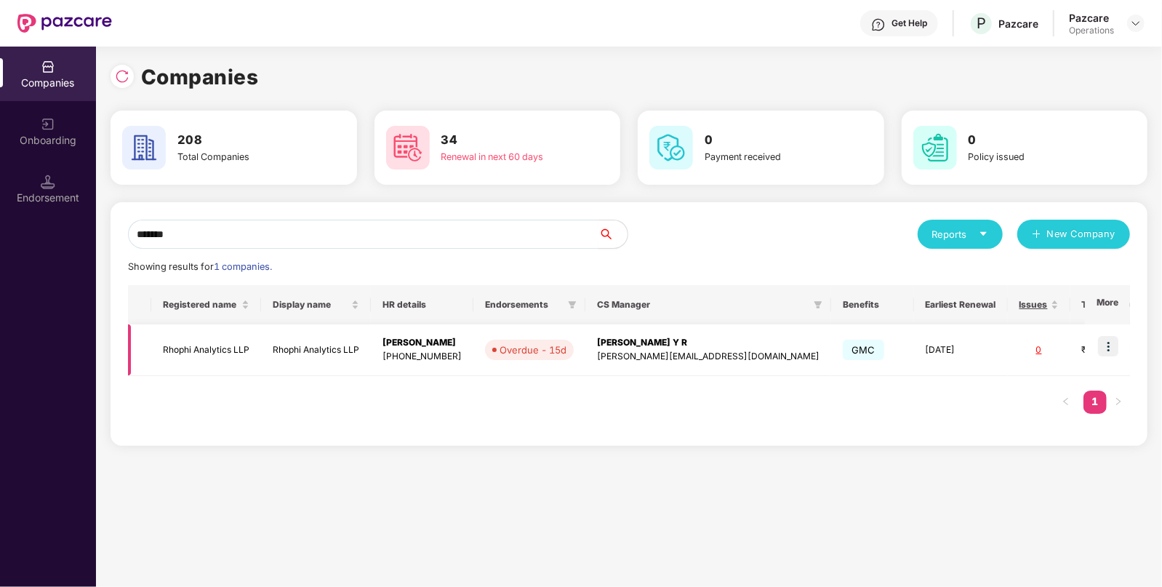
type input "******"
click at [228, 343] on td "Rhophi Analytics LLP" at bounding box center [206, 350] width 110 height 52
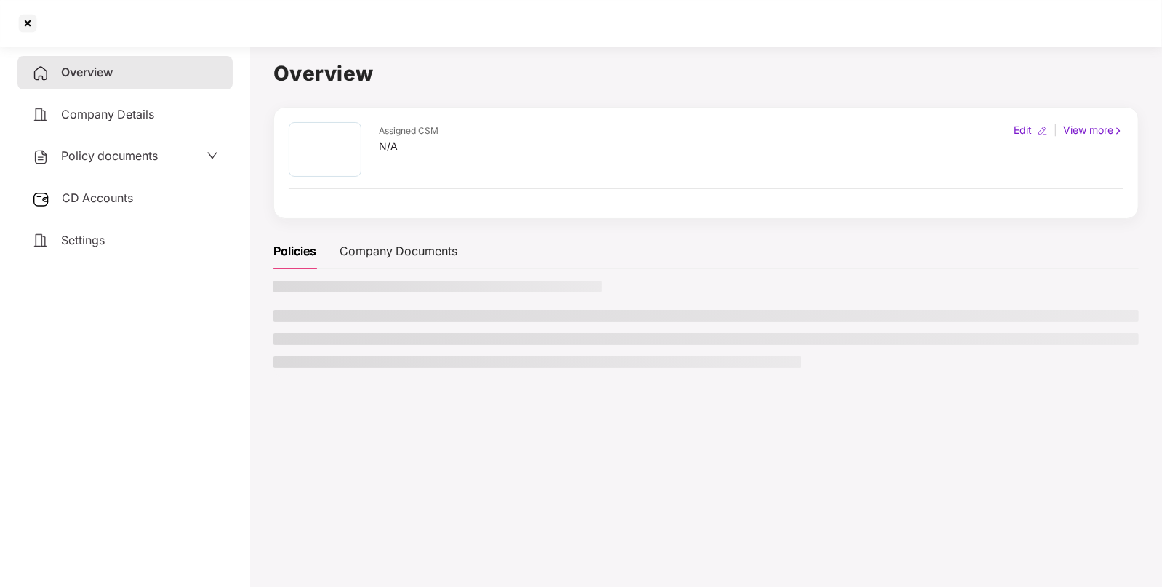
click at [132, 189] on div "CD Accounts" at bounding box center [124, 198] width 215 height 33
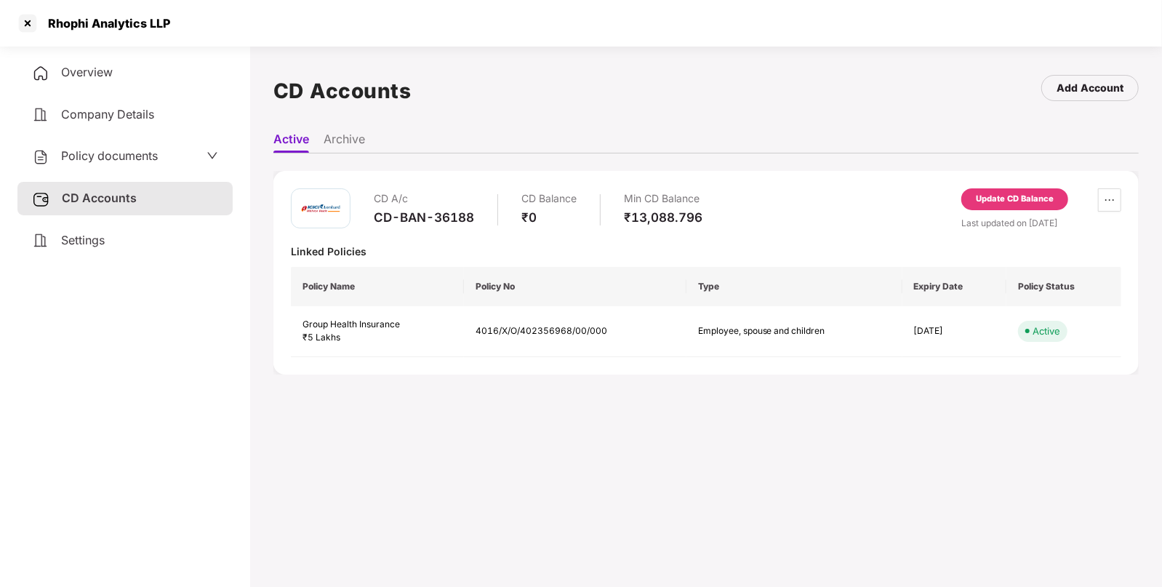
click at [81, 71] on span "Overview" at bounding box center [87, 72] width 52 height 15
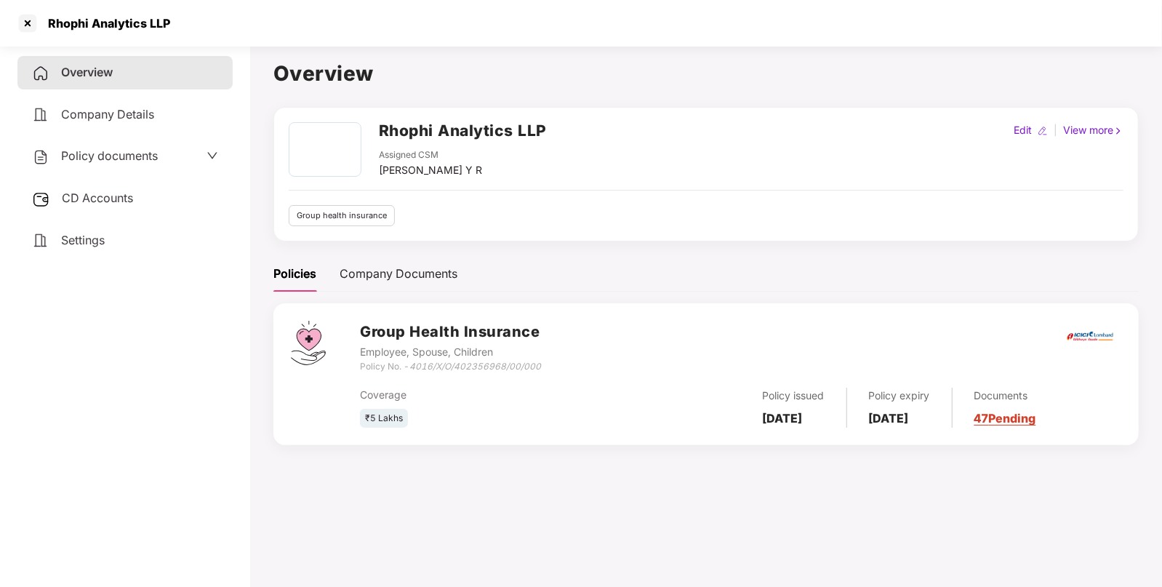
drag, startPoint x: 380, startPoint y: 172, endPoint x: 516, endPoint y: 164, distance: 135.5
click at [516, 164] on div "Assigned CSM [PERSON_NAME] Y R" at bounding box center [463, 163] width 168 height 30
copy div "[PERSON_NAME] Y R"
drag, startPoint x: 414, startPoint y: 367, endPoint x: 544, endPoint y: 371, distance: 130.2
click at [544, 371] on div "Group Health Insurance Employee, Spouse, Children Policy No. - 4016/X/O/4023569…" at bounding box center [740, 347] width 761 height 52
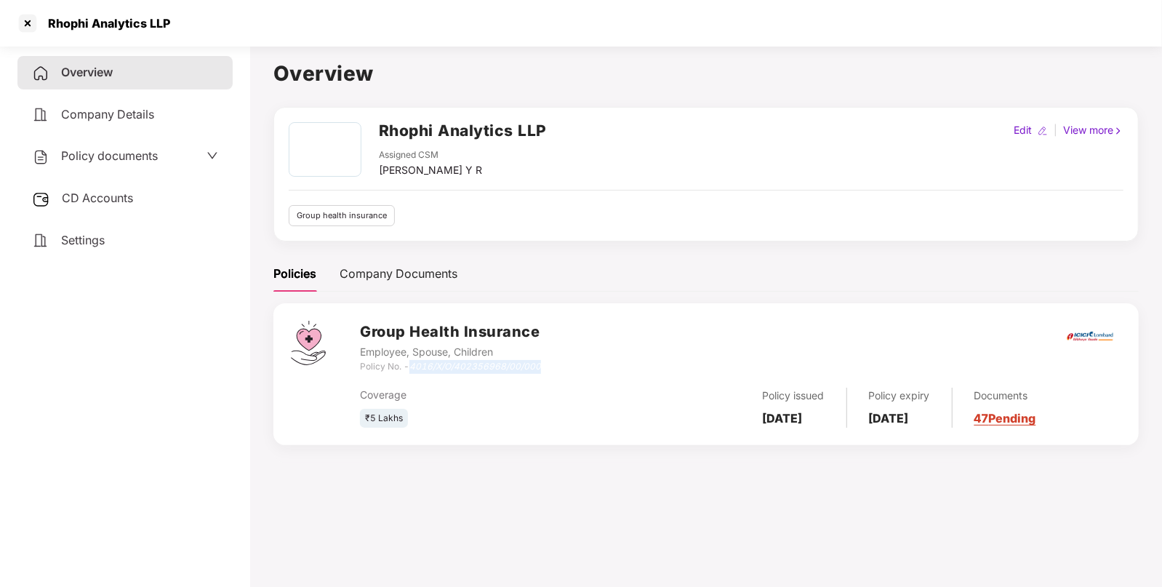
copy icon "4016/X/O/402356968/00/000"
click at [194, 243] on div "Settings" at bounding box center [124, 240] width 215 height 33
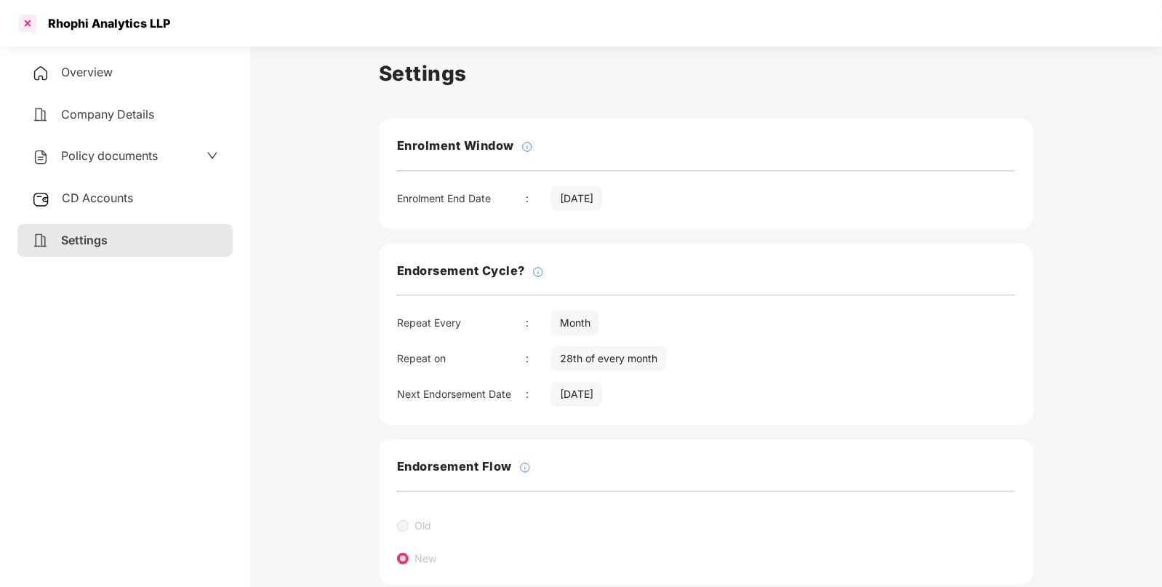
click at [28, 24] on div at bounding box center [27, 23] width 23 height 23
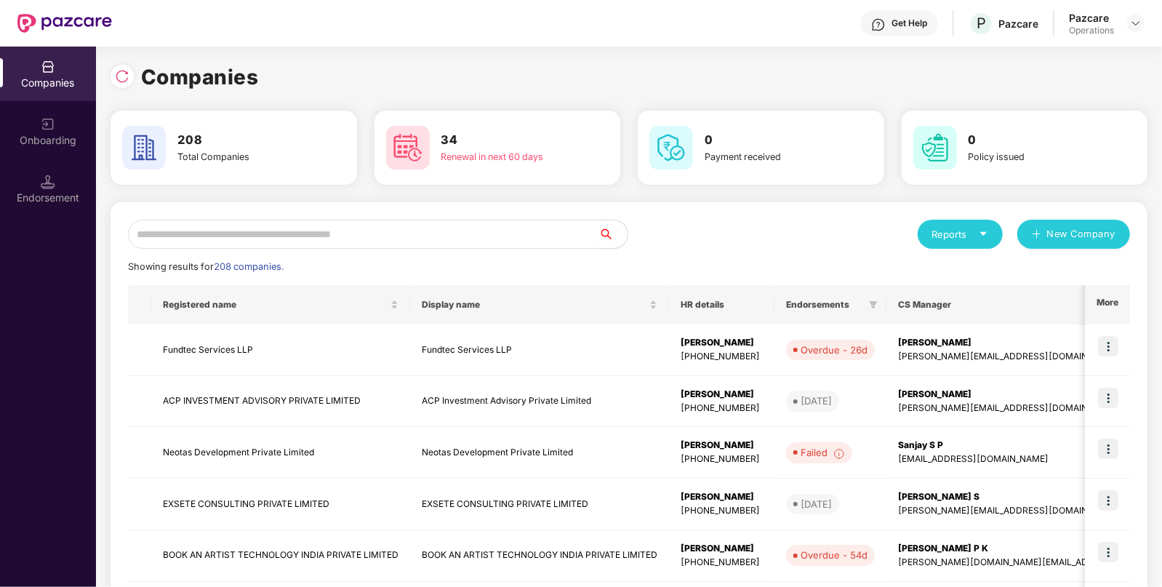
click at [257, 241] on input "text" at bounding box center [363, 234] width 471 height 29
paste input "******"
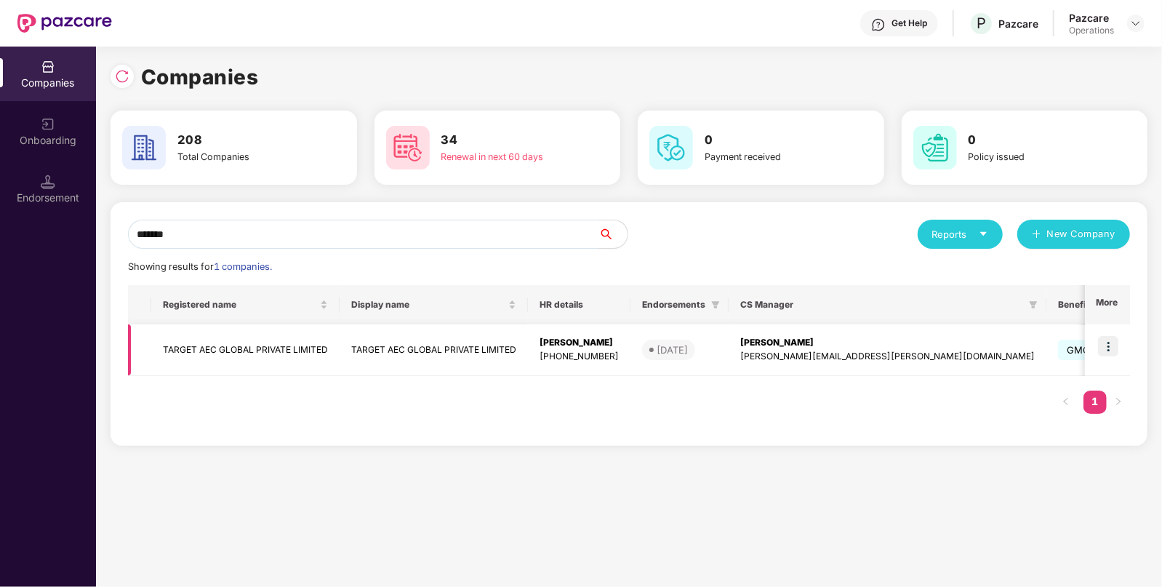
type input "******"
click at [287, 346] on td "TARGET AEC GLOBAL PRIVATE LIMITED" at bounding box center [245, 350] width 188 height 52
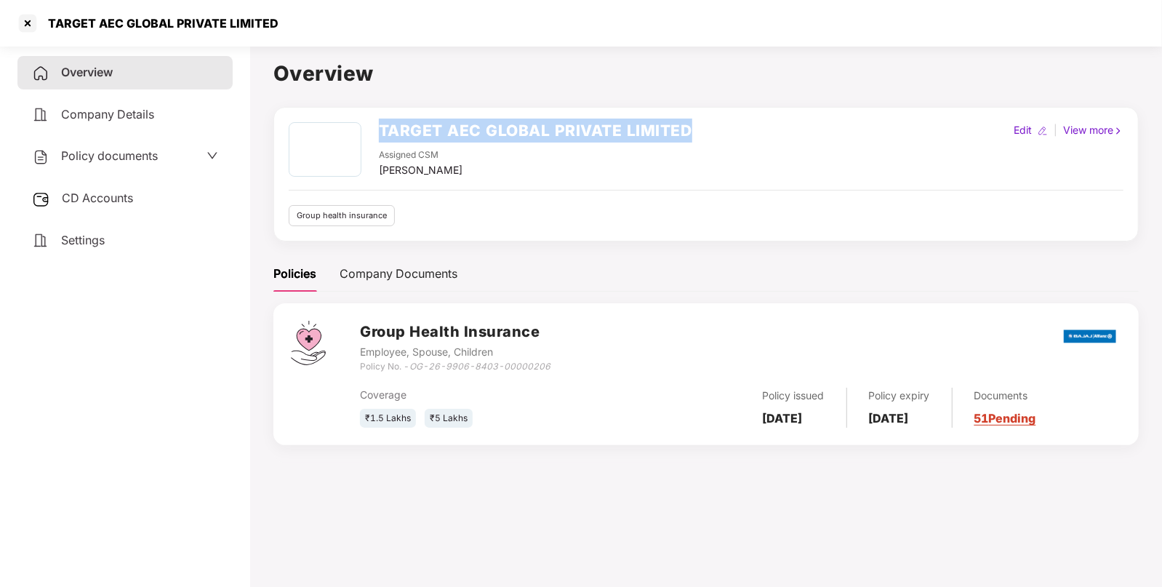
drag, startPoint x: 377, startPoint y: 125, endPoint x: 708, endPoint y: 122, distance: 331.7
click at [708, 122] on div "TARGET AEC GLOBAL PRIVATE LIMITED Assigned CSM [PERSON_NAME] Edit | View more" at bounding box center [706, 150] width 835 height 56
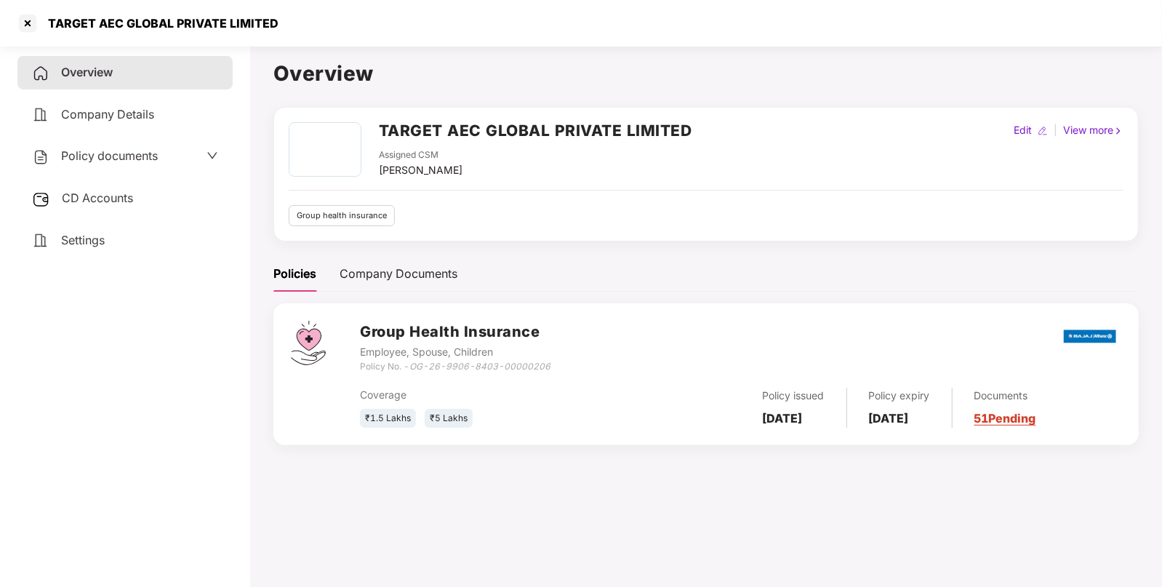
click at [169, 212] on div "CD Accounts" at bounding box center [124, 198] width 215 height 33
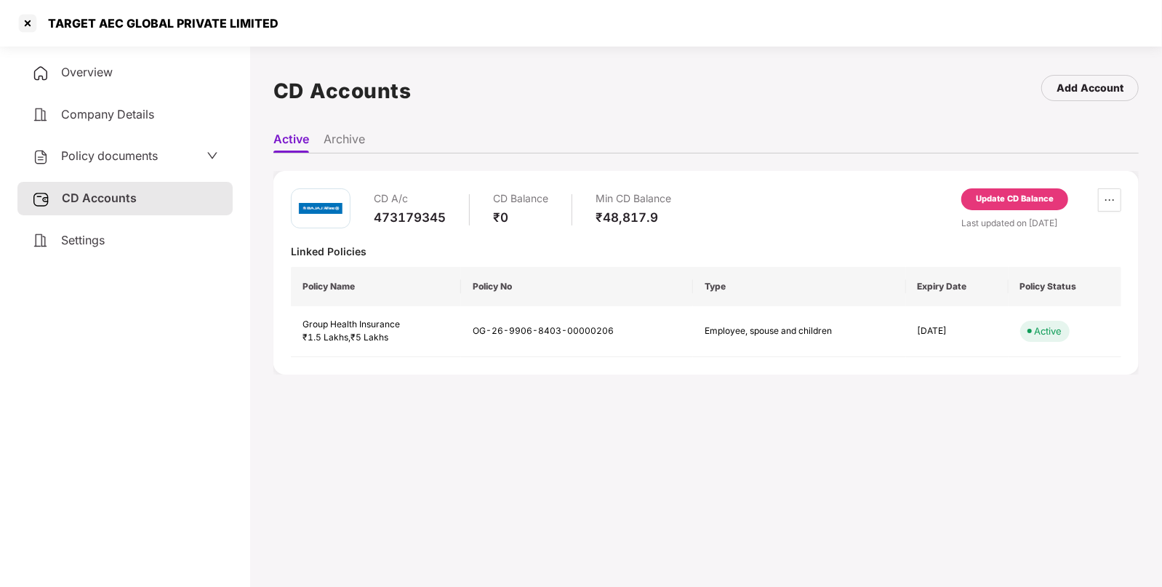
click at [379, 220] on div "473179345" at bounding box center [410, 217] width 72 height 16
click at [152, 81] on div "Overview" at bounding box center [124, 72] width 215 height 33
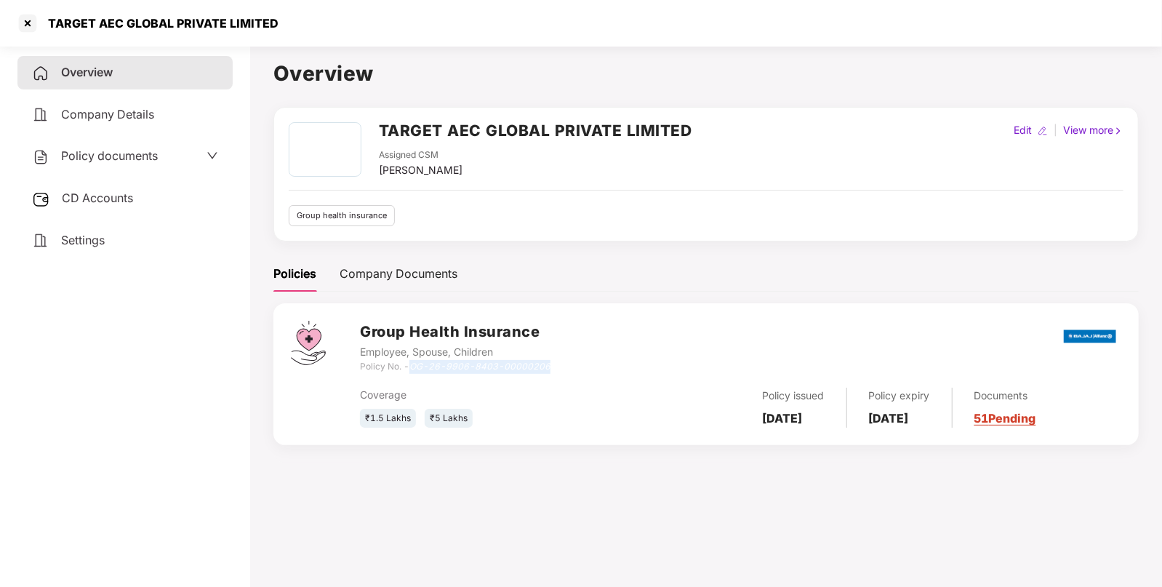
drag, startPoint x: 415, startPoint y: 365, endPoint x: 553, endPoint y: 371, distance: 138.3
click at [553, 371] on div "Group Health Insurance Employee, Spouse, Children Policy No. - OG-26-9906-8403-…" at bounding box center [740, 347] width 761 height 52
click at [398, 133] on h2 "TARGET AEC GLOBAL PRIVATE LIMITED" at bounding box center [535, 131] width 313 height 24
click at [28, 25] on div at bounding box center [27, 23] width 23 height 23
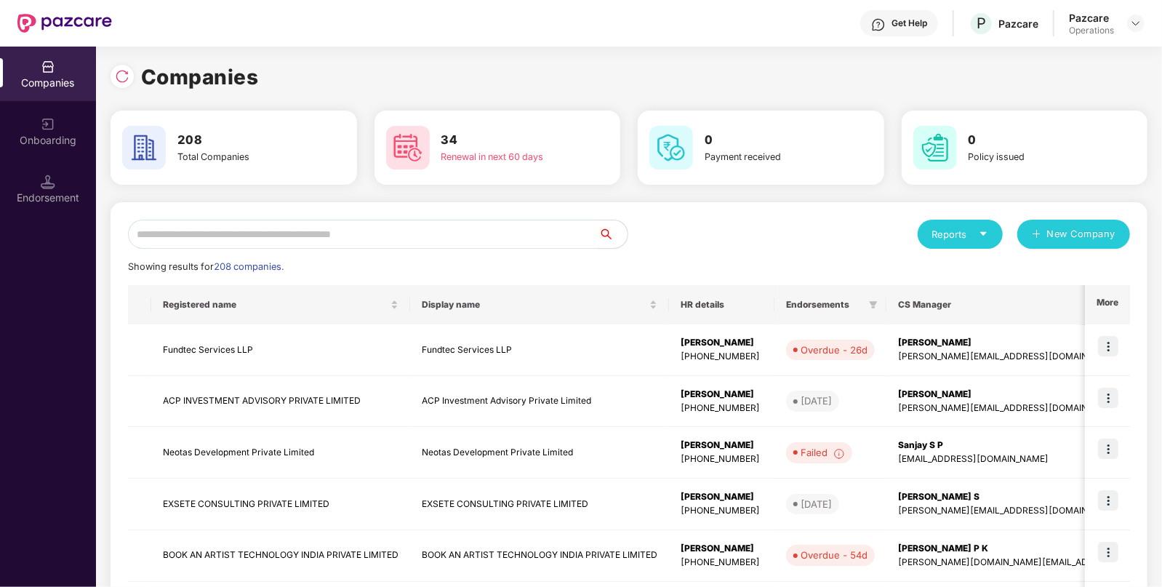
click at [205, 231] on input "text" at bounding box center [363, 234] width 471 height 29
paste input "******"
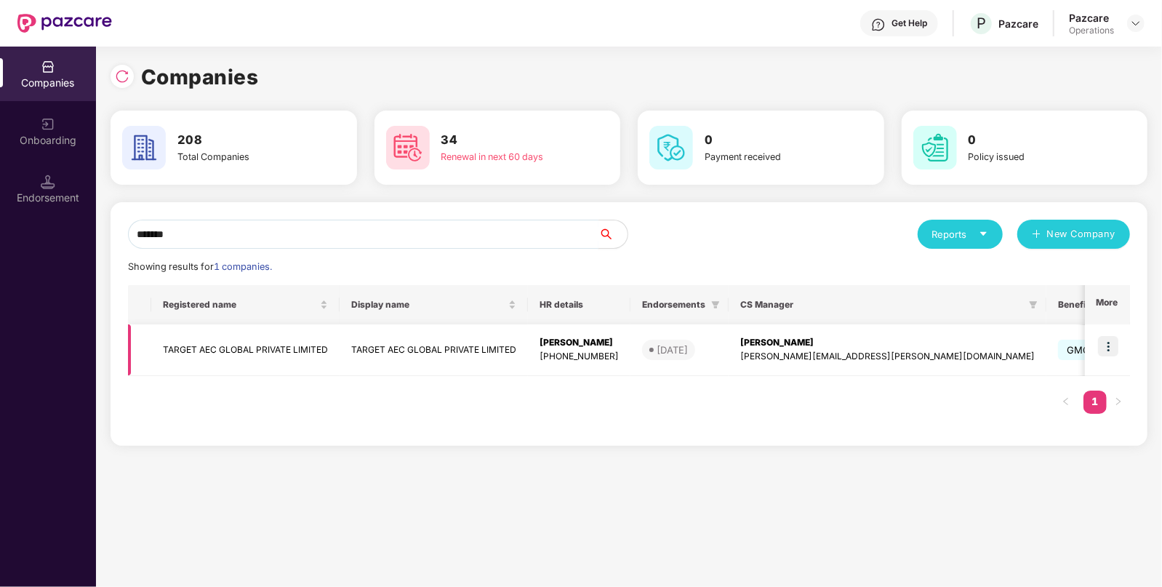
type input "******"
click at [1116, 343] on img at bounding box center [1108, 346] width 20 height 20
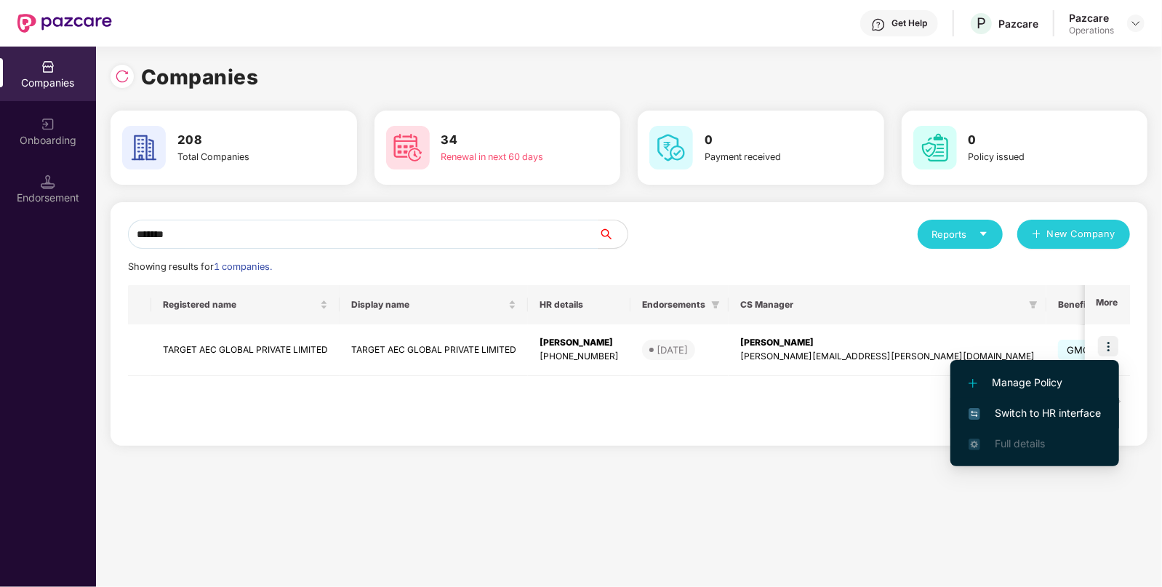
click at [1055, 405] on span "Switch to HR interface" at bounding box center [1035, 413] width 132 height 16
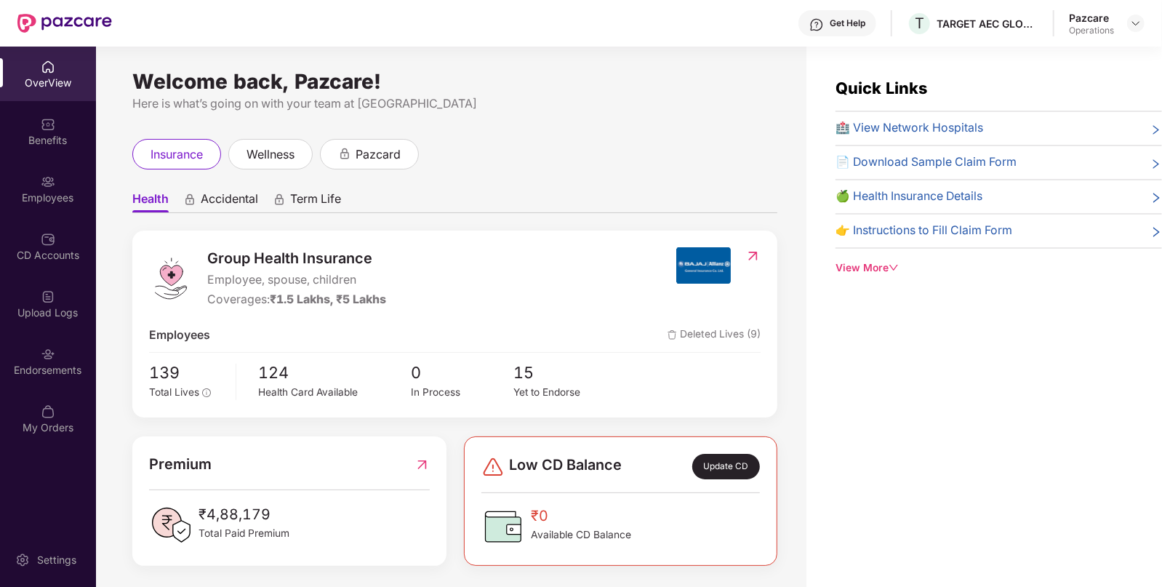
click at [48, 361] on div "Endorsements" at bounding box center [48, 361] width 96 height 55
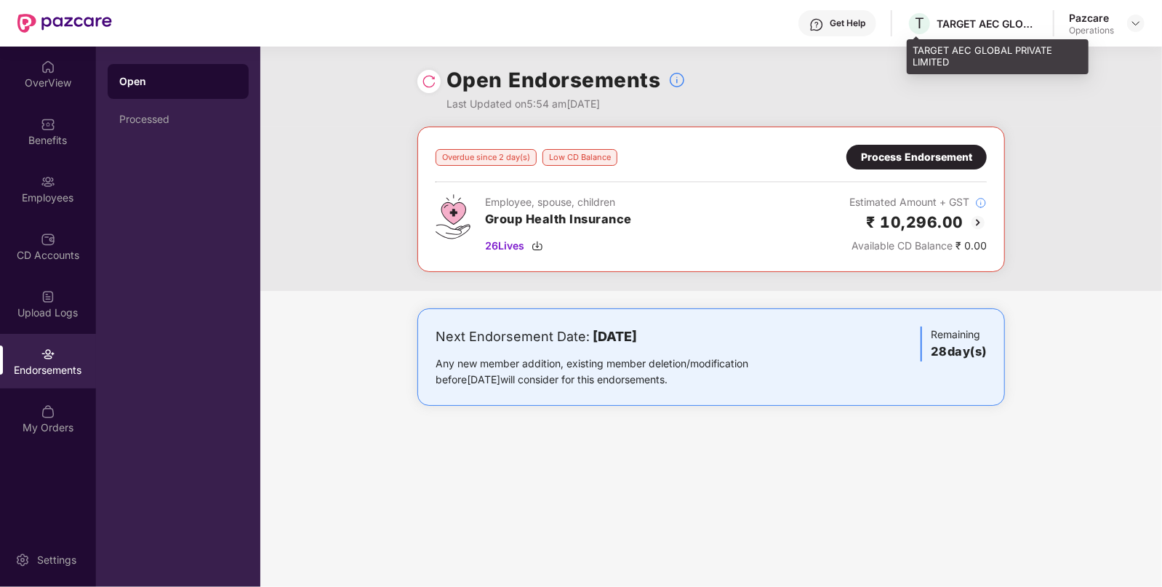
click at [951, 28] on div "TARGET AEC GLOBAL PRIVATE LIMITED" at bounding box center [988, 24] width 102 height 14
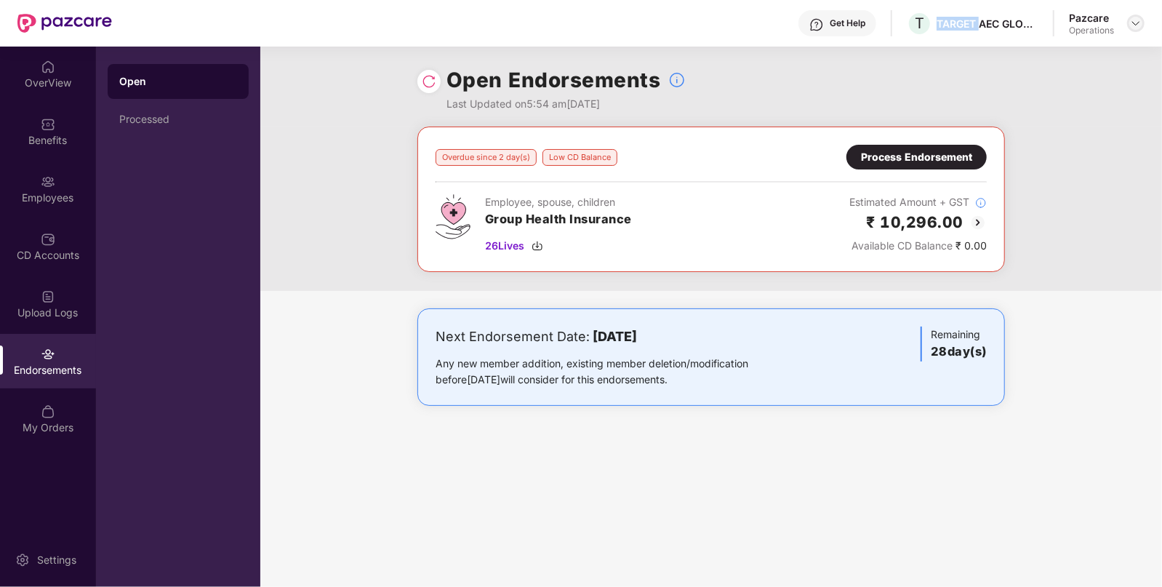
click at [1130, 17] on img at bounding box center [1136, 23] width 12 height 12
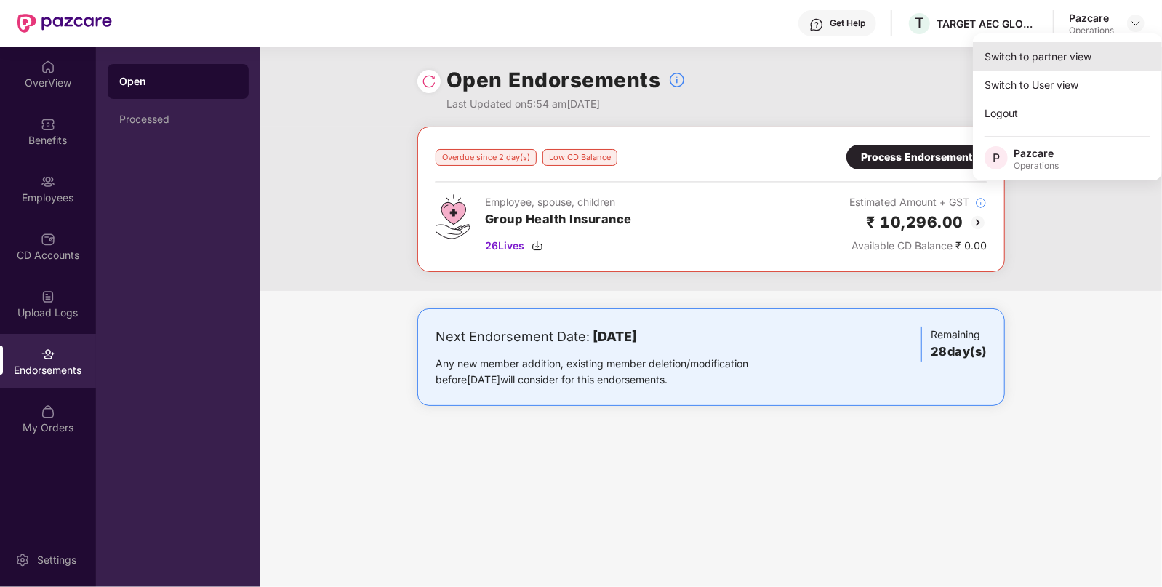
click at [1100, 54] on div "Switch to partner view" at bounding box center [1067, 56] width 189 height 28
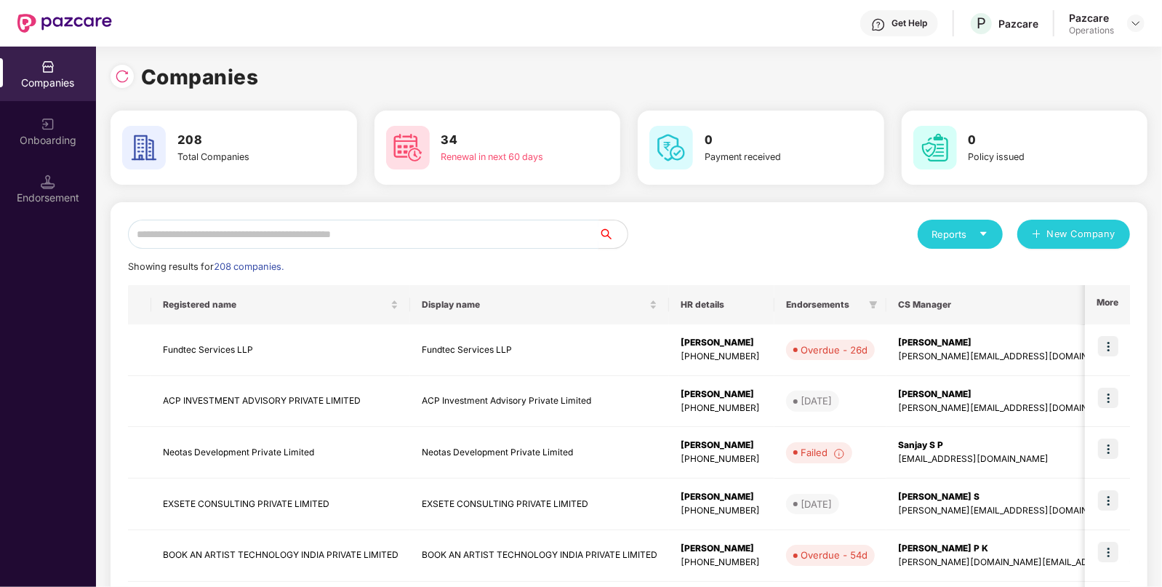
click at [383, 239] on input "text" at bounding box center [363, 234] width 471 height 29
paste input "******"
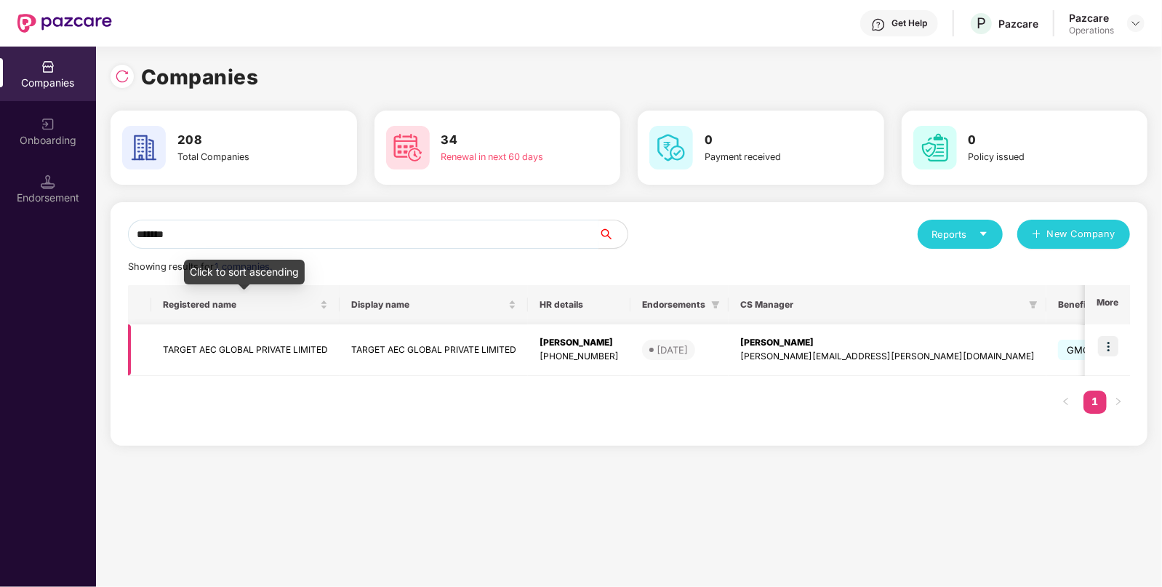
type input "******"
click at [249, 327] on td "TARGET AEC GLOBAL PRIVATE LIMITED" at bounding box center [245, 350] width 188 height 52
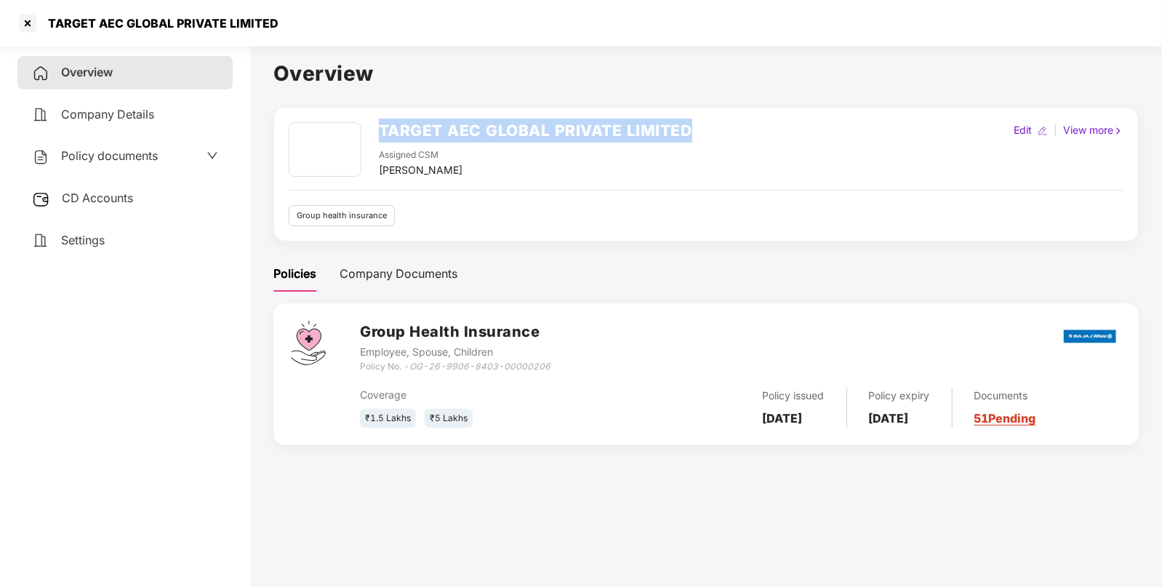
drag, startPoint x: 375, startPoint y: 122, endPoint x: 713, endPoint y: 101, distance: 338.1
click at [713, 101] on div "Overview TARGET AEC GLOBAL PRIVATE LIMITED Assigned CSM [PERSON_NAME] Edit | Vi…" at bounding box center [705, 259] width 865 height 405
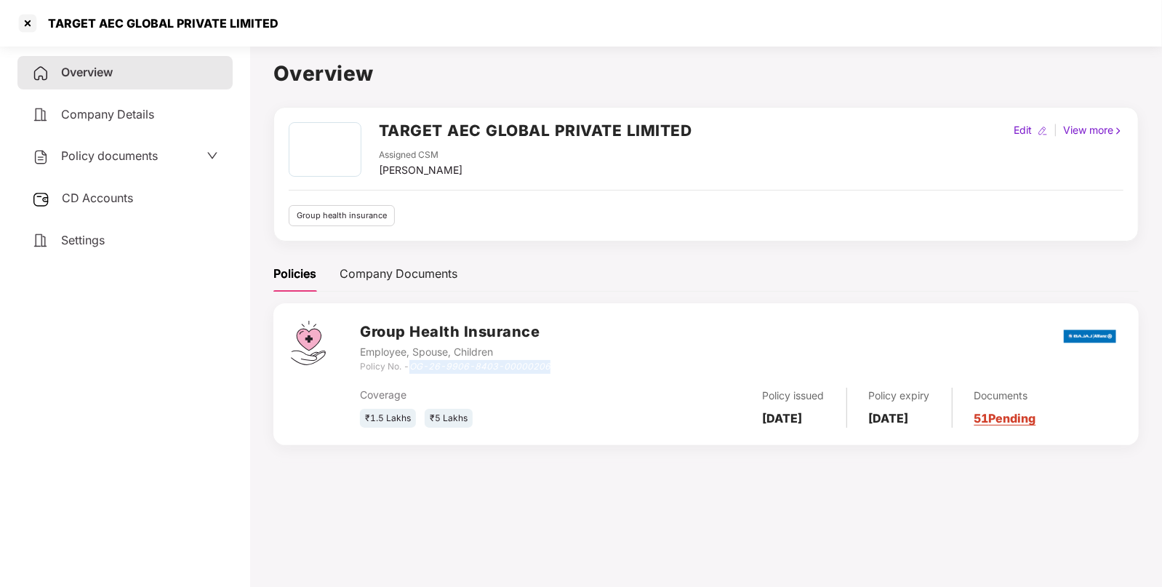
drag, startPoint x: 414, startPoint y: 367, endPoint x: 554, endPoint y: 369, distance: 140.4
click at [554, 369] on div "Group Health Insurance Employee, Spouse, Children Policy No. - OG-26-9906-8403-…" at bounding box center [740, 347] width 761 height 52
click at [153, 241] on div "Settings" at bounding box center [124, 240] width 215 height 33
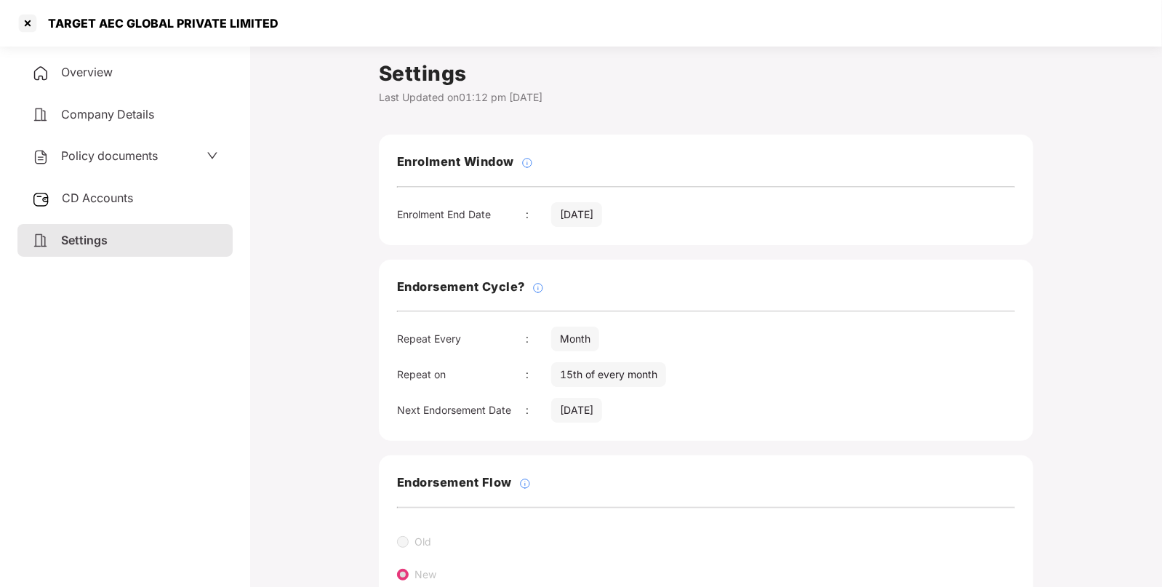
click at [65, 29] on div "TARGET AEC GLOBAL PRIVATE LIMITED" at bounding box center [158, 23] width 239 height 15
click at [33, 20] on div at bounding box center [27, 23] width 23 height 23
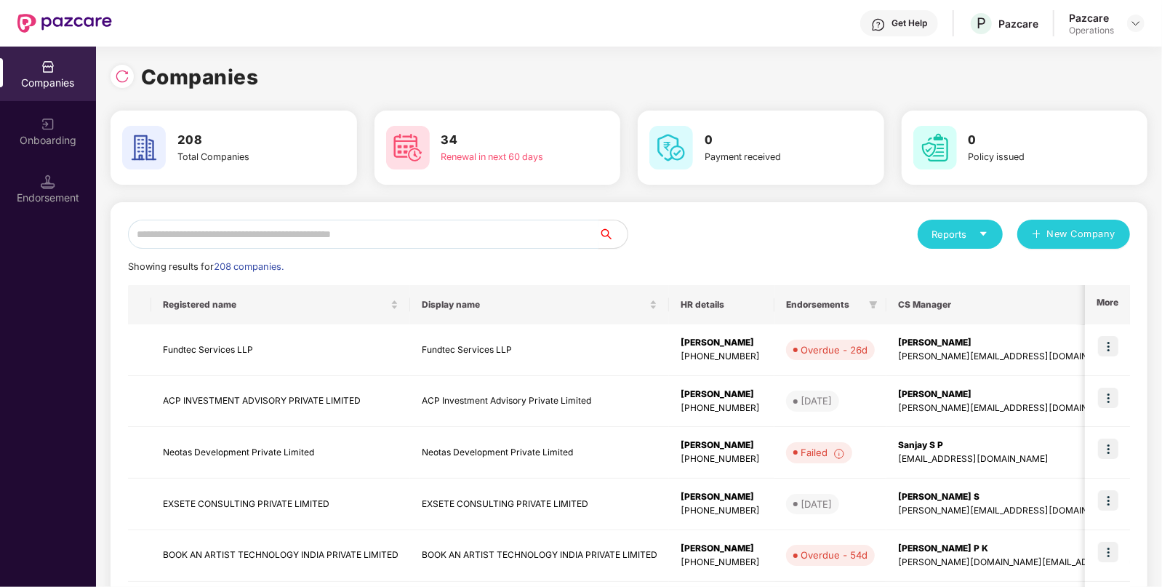
paste input "******"
click at [545, 233] on input "******" at bounding box center [363, 234] width 471 height 29
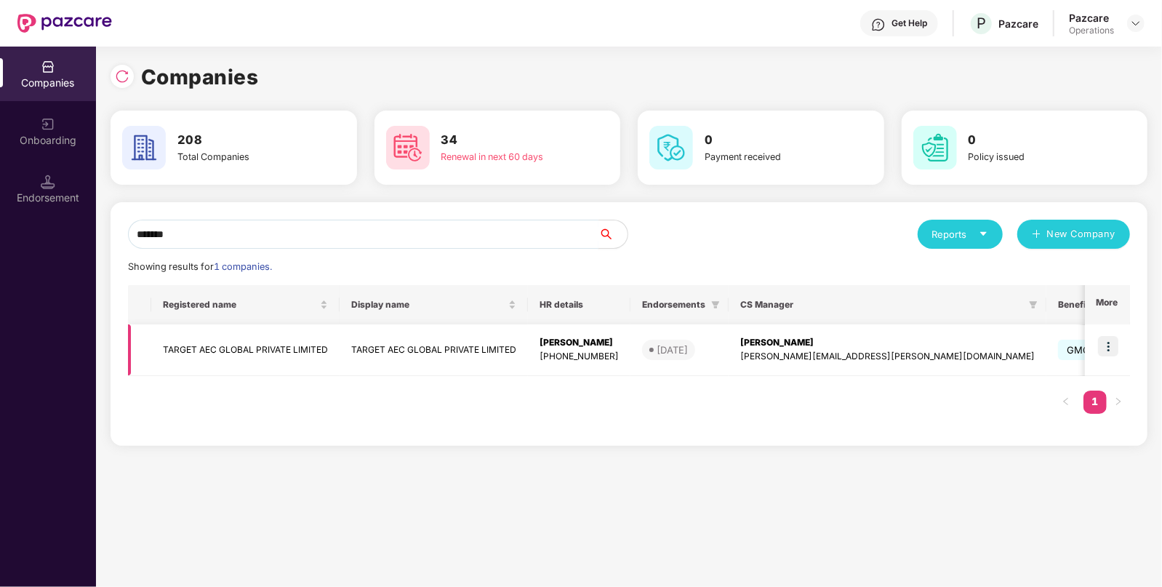
type input "******"
click at [1117, 353] on img at bounding box center [1108, 346] width 20 height 20
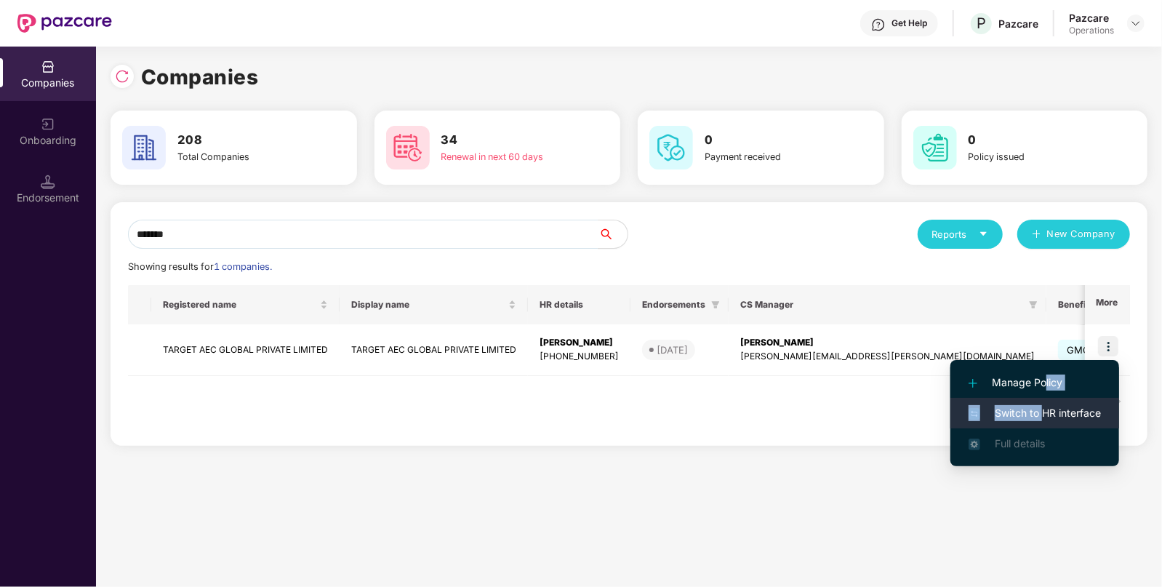
click at [1044, 399] on ul "Manage Policy Switch to HR interface Full details" at bounding box center [1035, 413] width 169 height 106
click at [1039, 410] on span "Switch to HR interface" at bounding box center [1035, 413] width 132 height 16
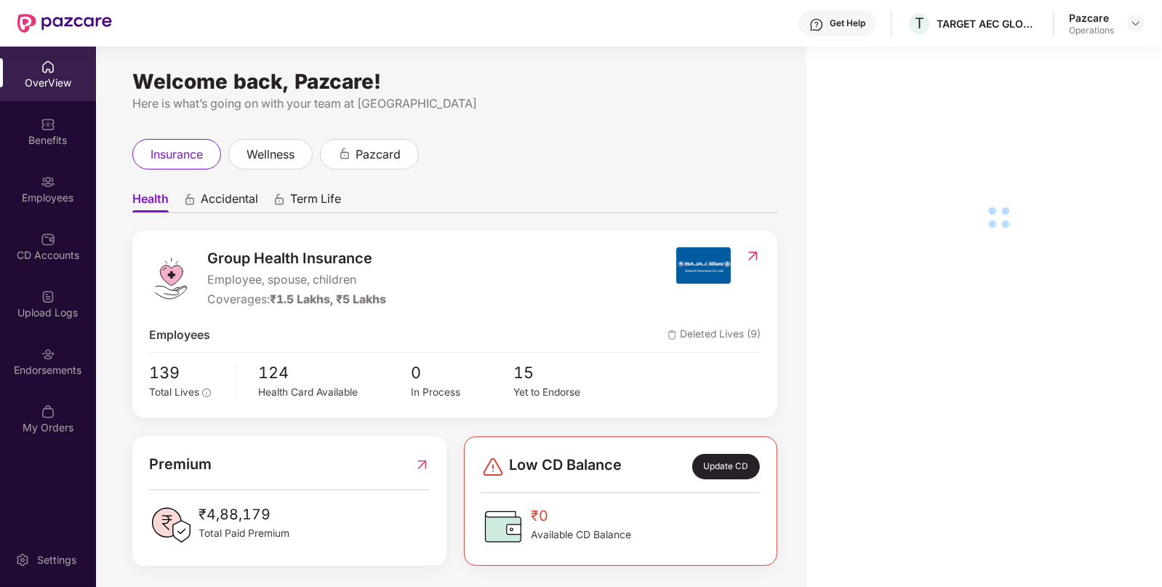
click at [55, 348] on img at bounding box center [48, 354] width 15 height 15
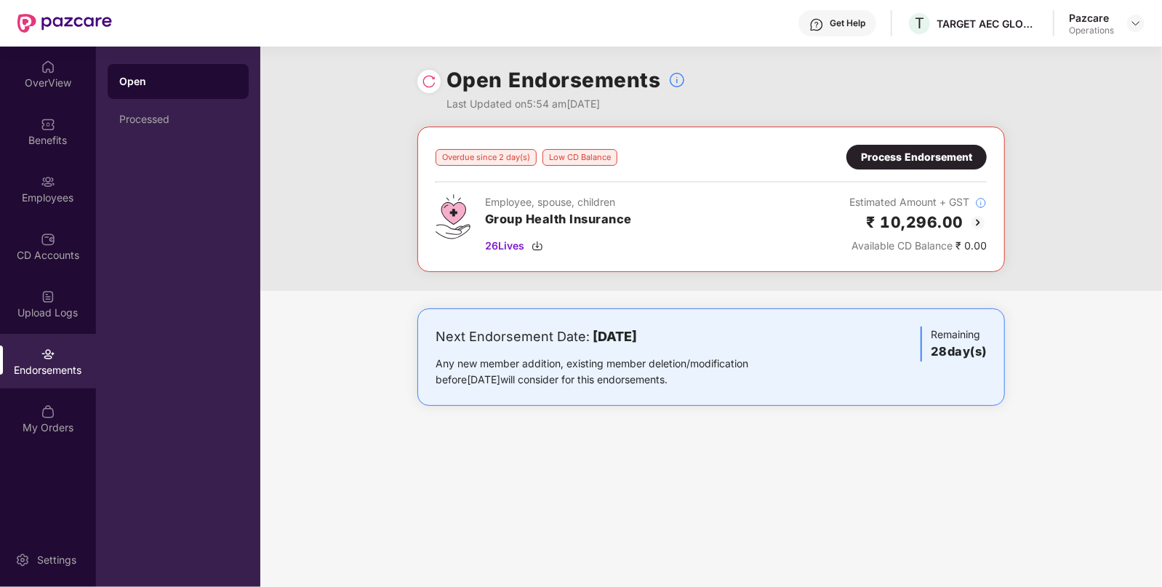
click at [978, 227] on img at bounding box center [977, 222] width 17 height 17
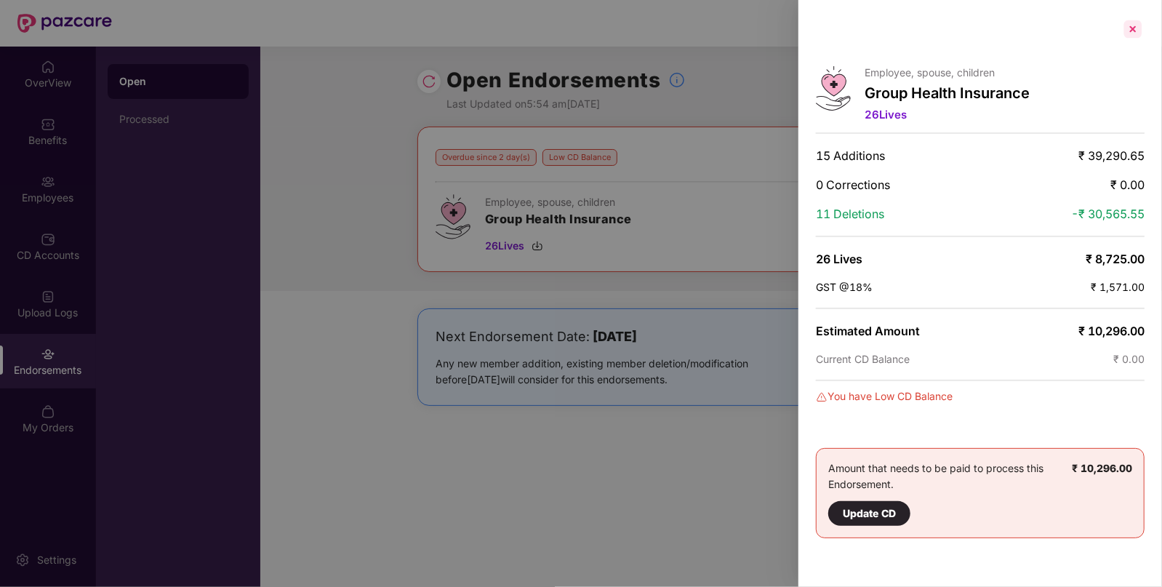
click at [1137, 29] on div at bounding box center [1132, 28] width 23 height 23
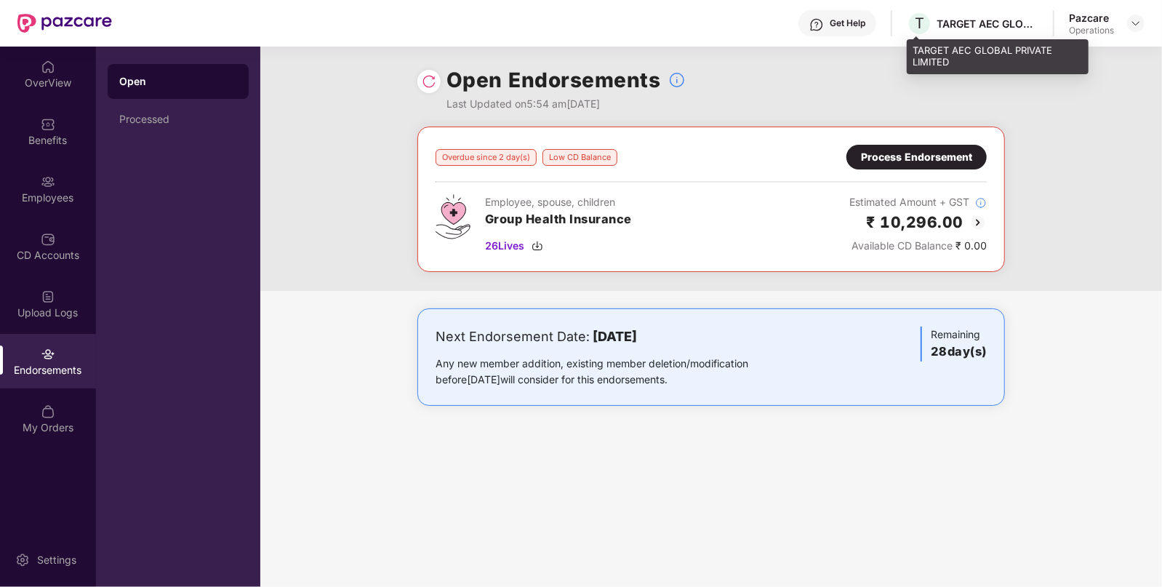
click at [959, 19] on div "TARGET AEC GLOBAL PRIVATE LIMITED" at bounding box center [988, 24] width 102 height 14
